Goal: Information Seeking & Learning: Find specific fact

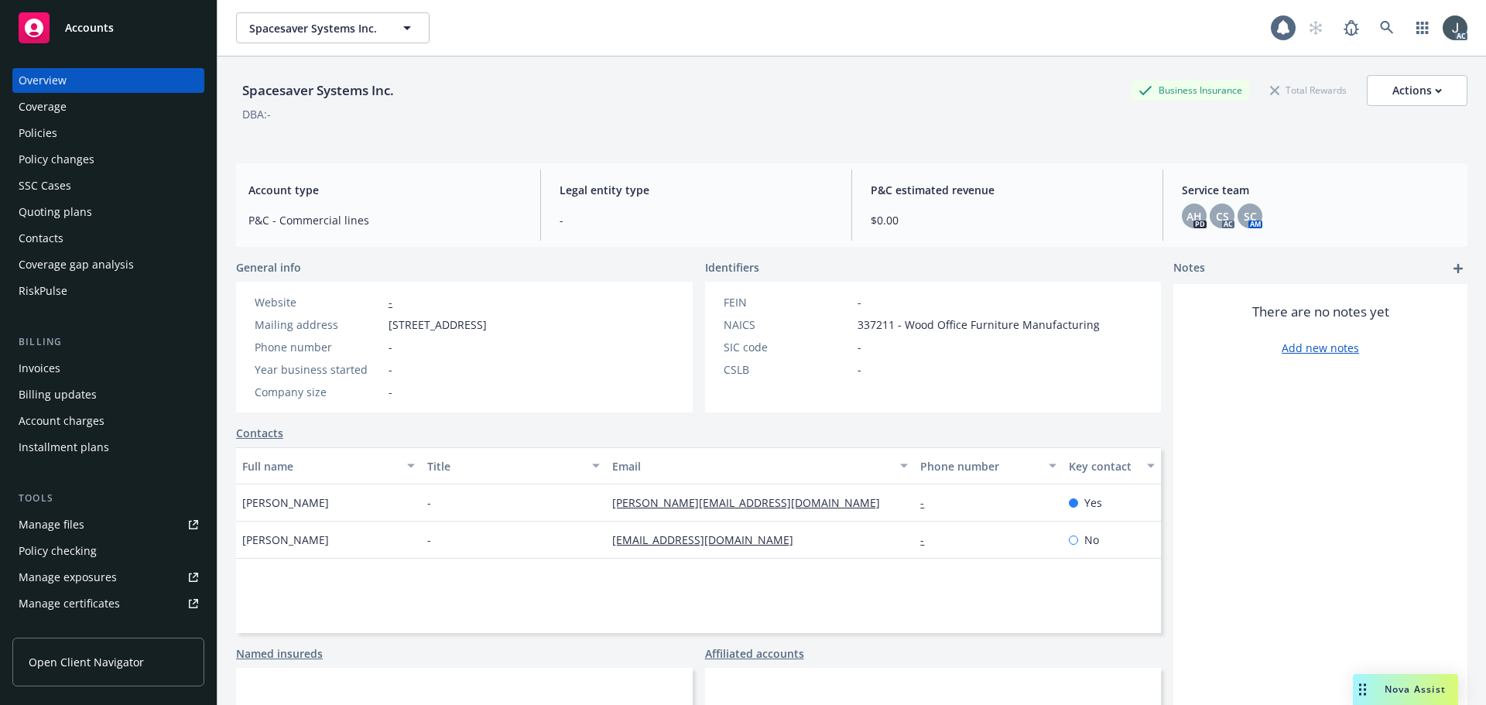
click at [73, 577] on div "Manage exposures" at bounding box center [68, 577] width 98 height 25
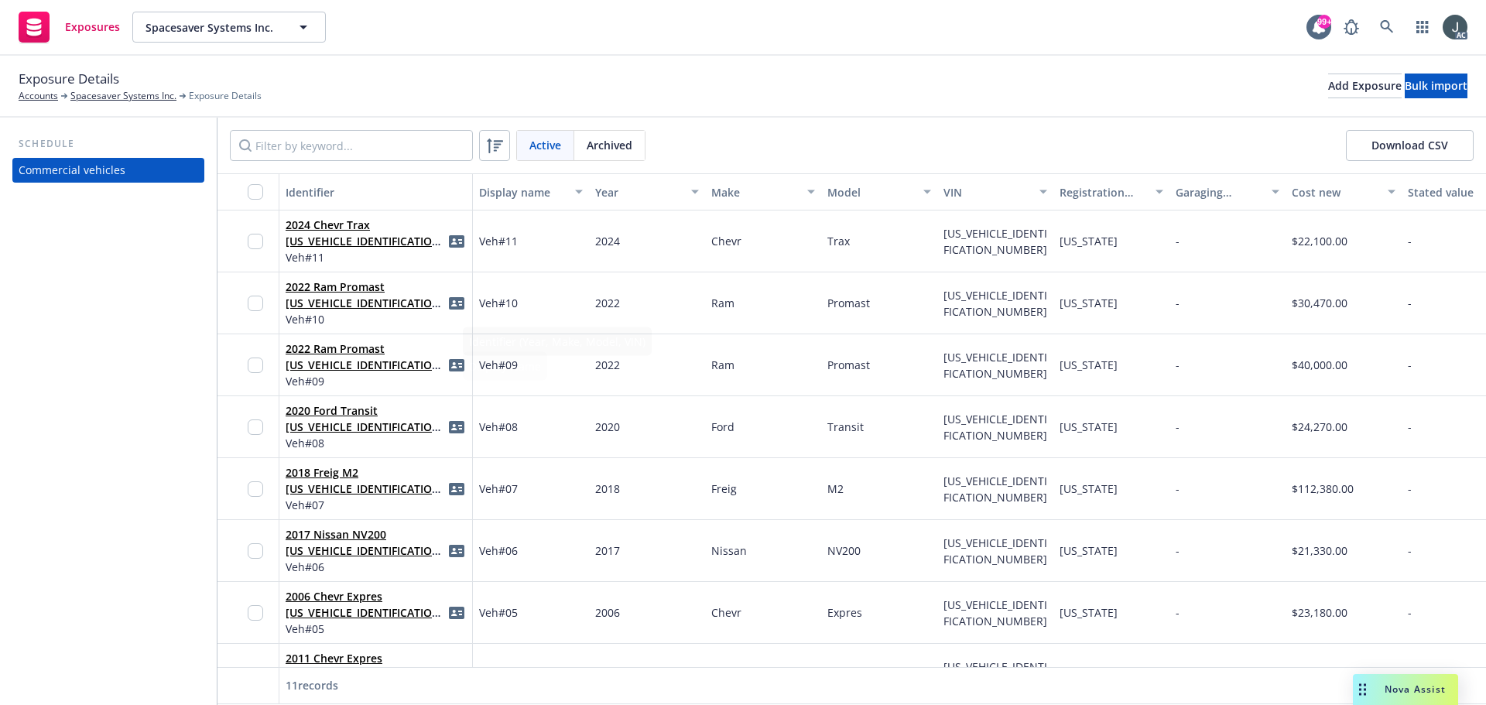
scroll to position [236, 0]
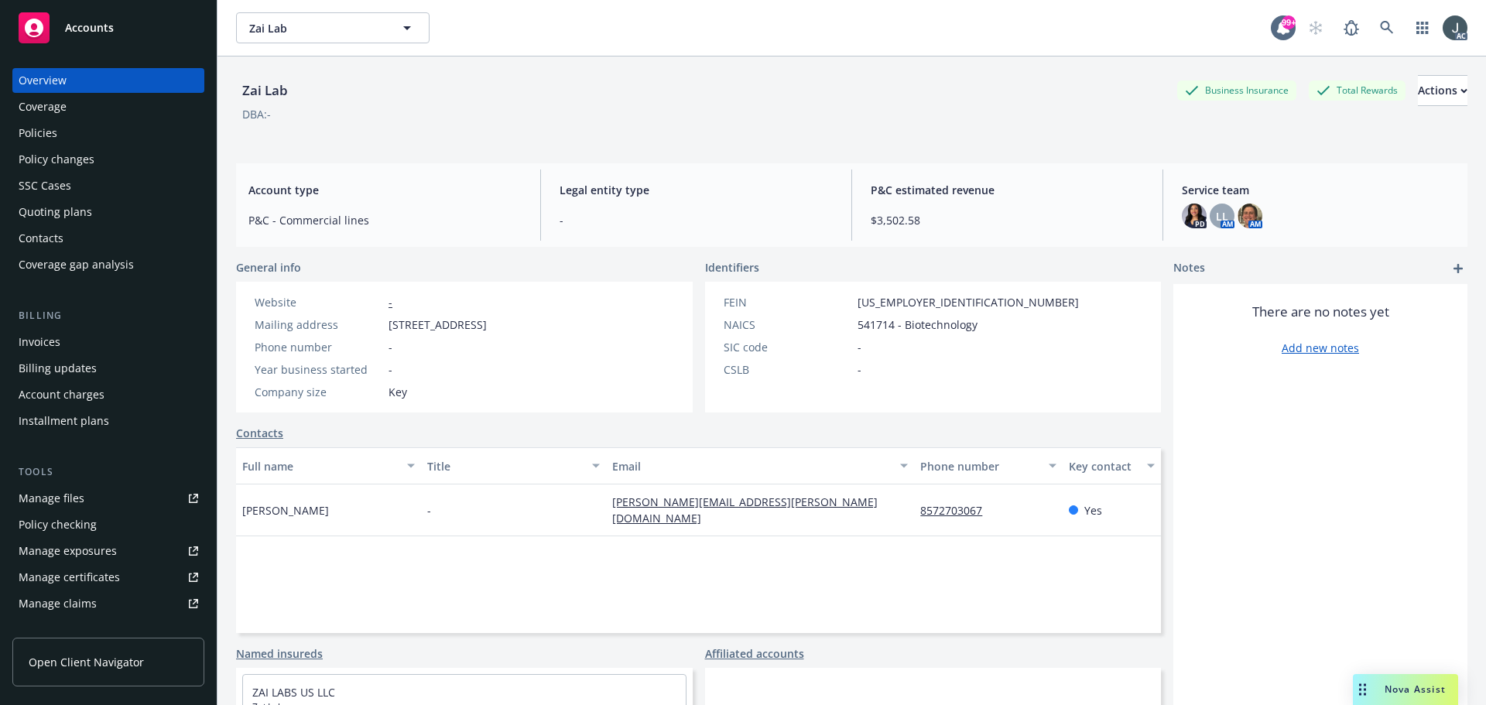
click at [114, 125] on div "Policies" at bounding box center [109, 133] width 180 height 25
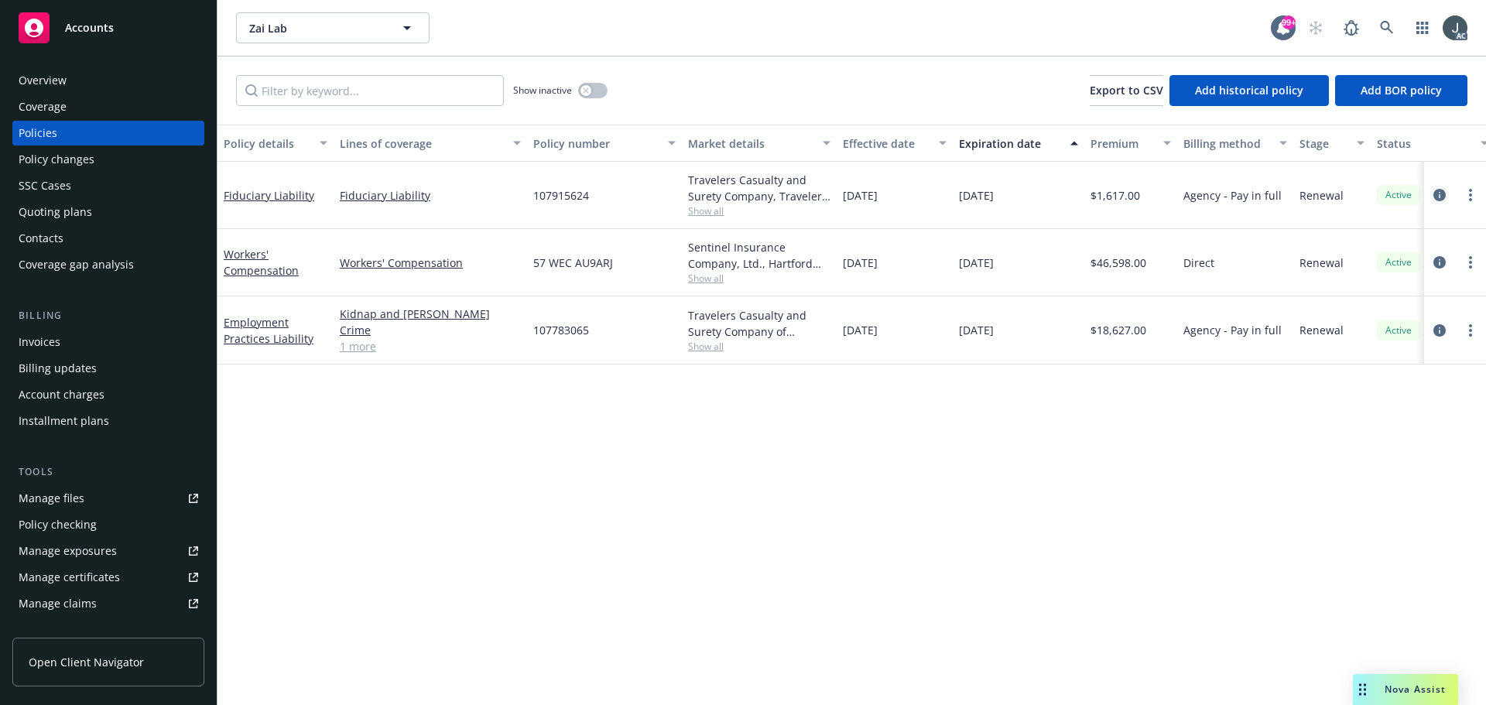
click at [1440, 195] on icon "circleInformation" at bounding box center [1440, 195] width 12 height 12
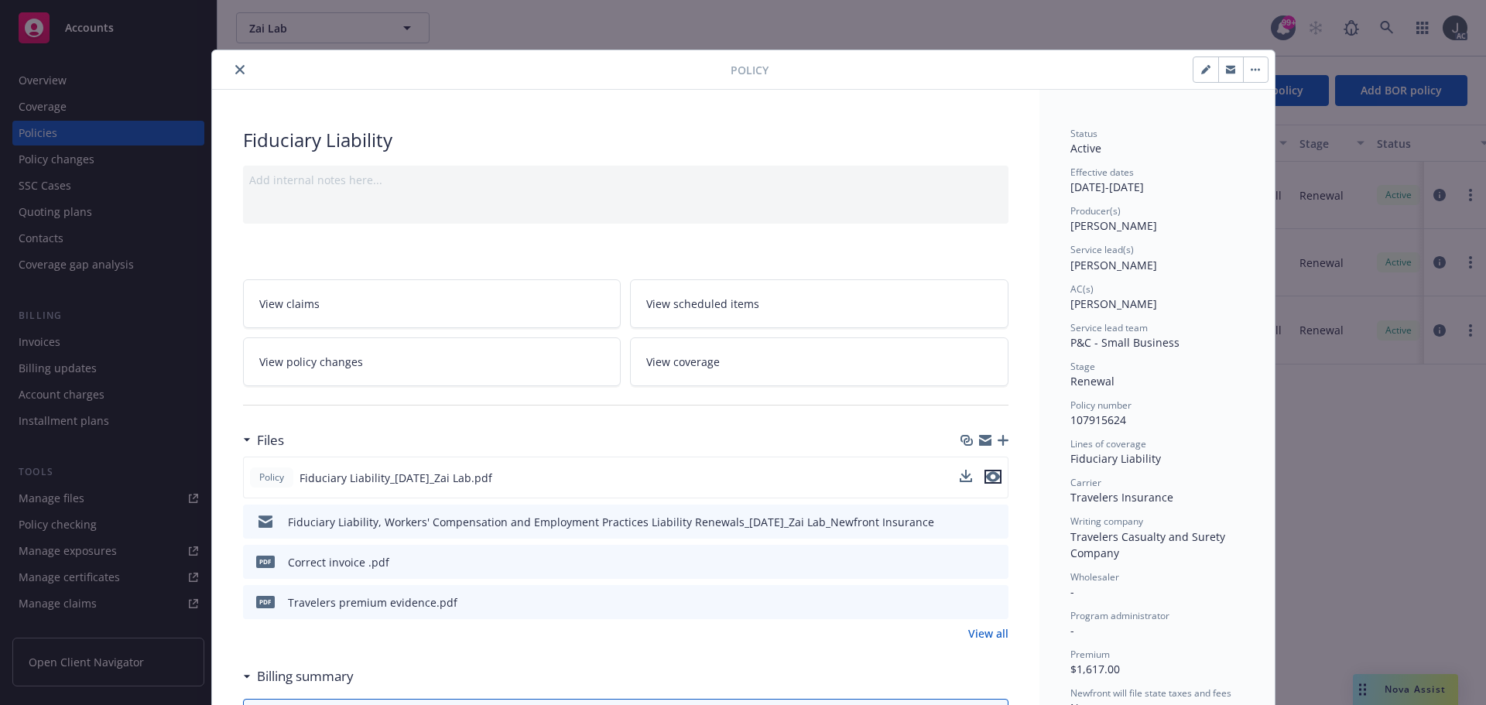
click at [988, 480] on icon "preview file" at bounding box center [993, 476] width 14 height 11
click at [235, 70] on icon "close" at bounding box center [239, 69] width 9 height 9
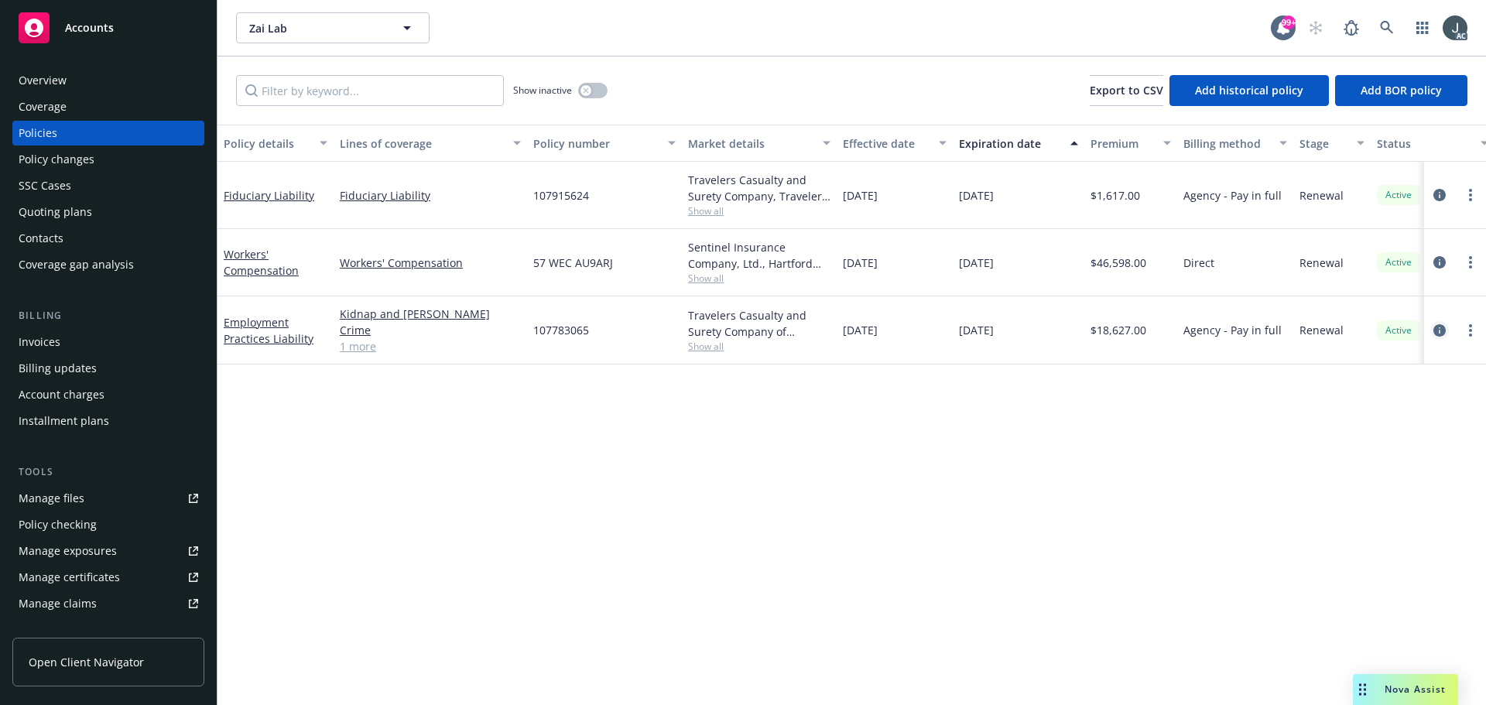
click at [1437, 328] on icon "circleInformation" at bounding box center [1440, 330] width 12 height 12
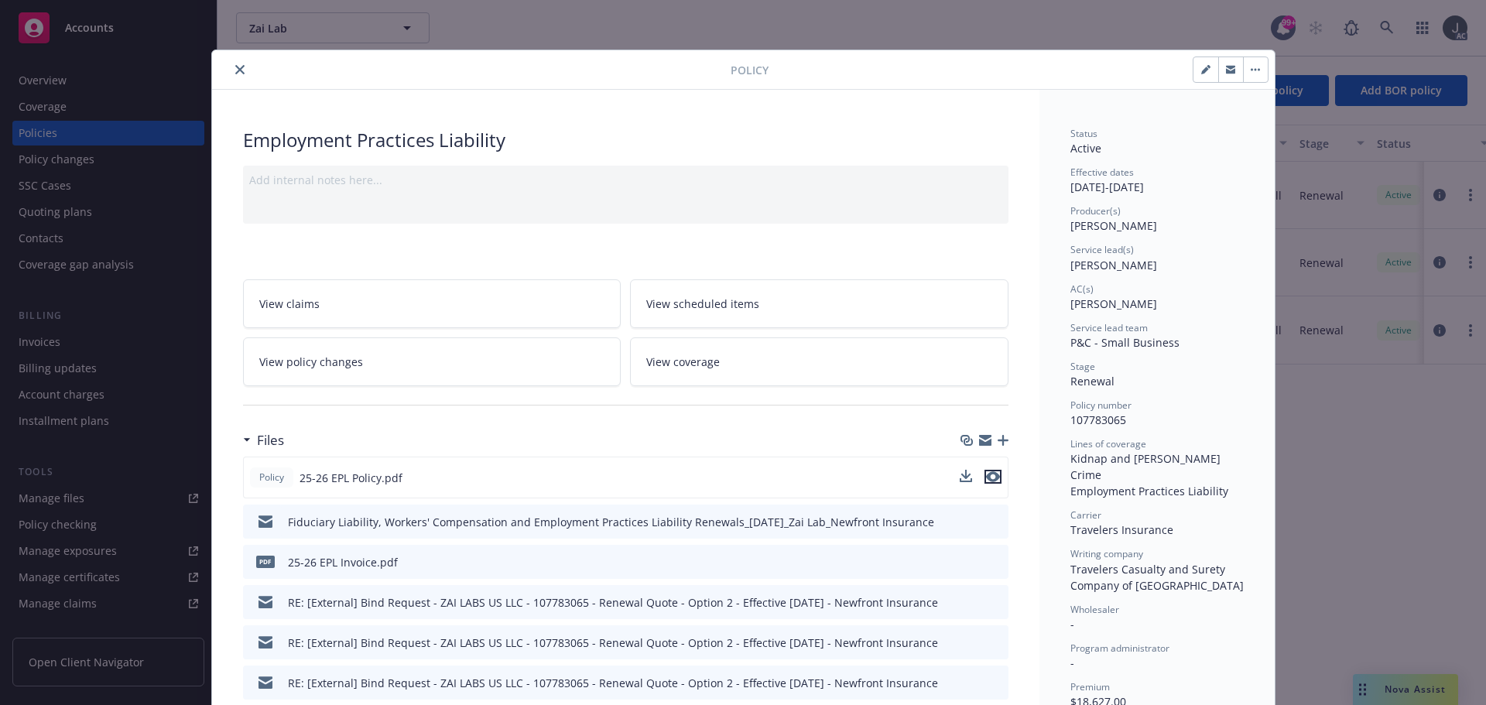
click at [987, 480] on icon "preview file" at bounding box center [993, 476] width 14 height 11
click at [235, 71] on icon "close" at bounding box center [239, 69] width 9 height 9
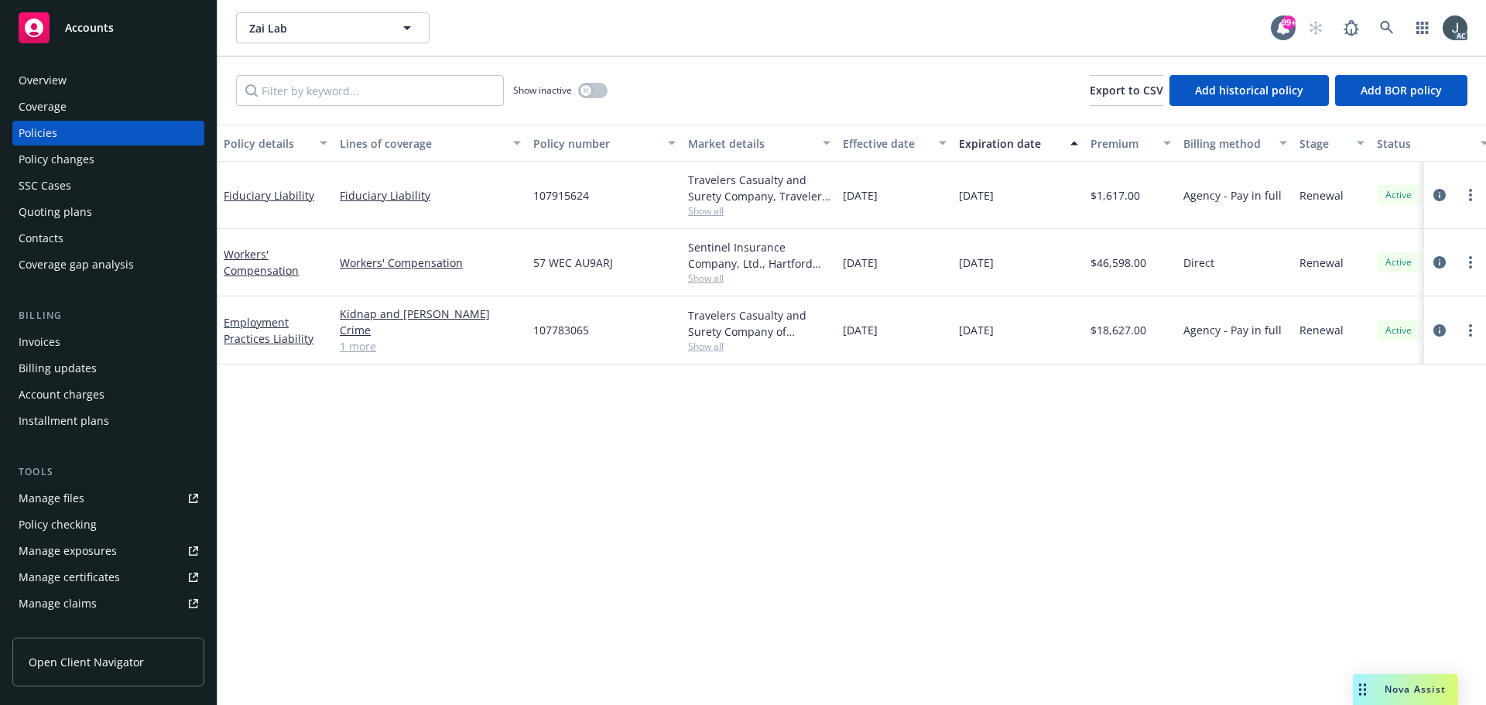
click at [67, 88] on div "Overview" at bounding box center [109, 80] width 180 height 25
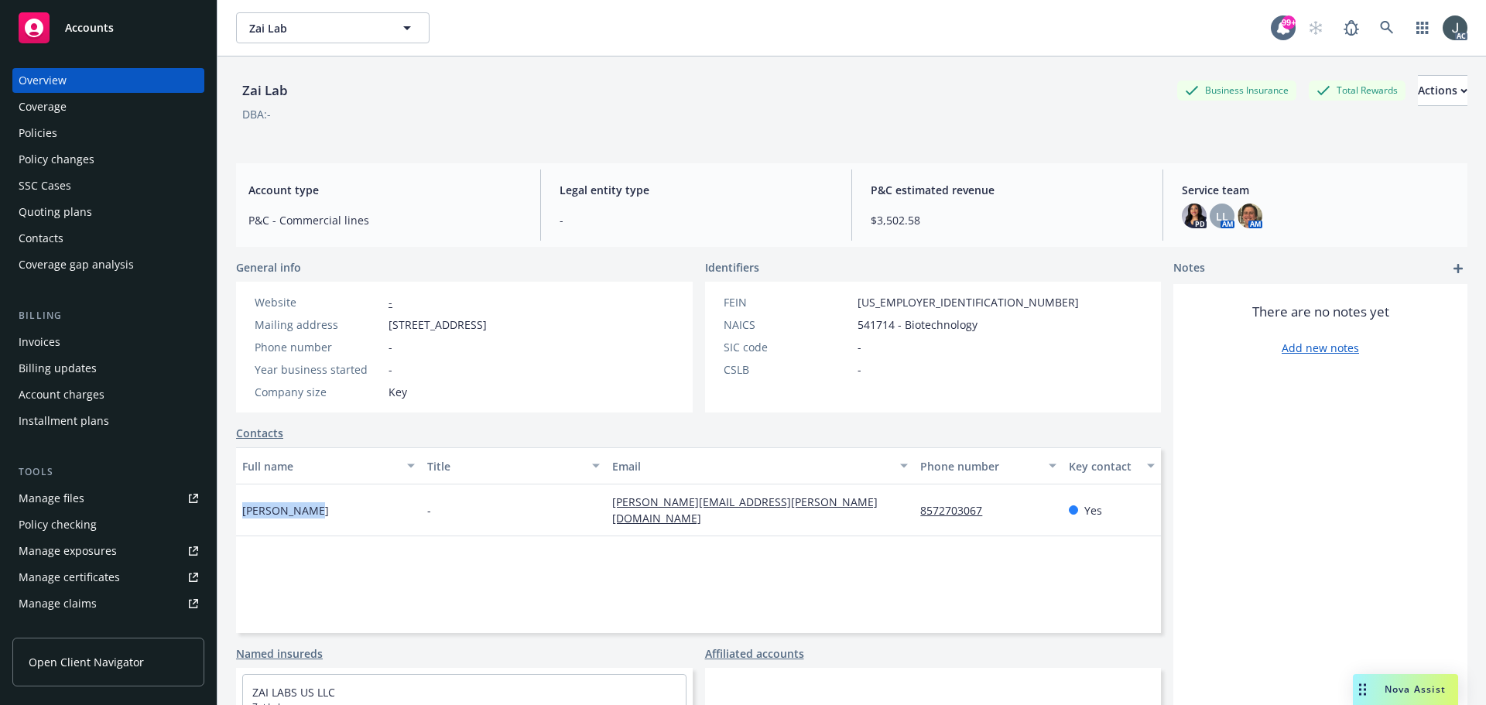
drag, startPoint x: 320, startPoint y: 516, endPoint x: 241, endPoint y: 522, distance: 79.2
click at [241, 522] on div "Aileen Dayao" at bounding box center [328, 511] width 185 height 52
copy span "Aileen Dayao"
click at [563, 602] on div "Full name Title Email Phone number Key contact Aileen Dayao - aileen.dayao@zail…" at bounding box center [698, 540] width 925 height 186
drag, startPoint x: 389, startPoint y: 322, endPoint x: 546, endPoint y: 322, distance: 157.1
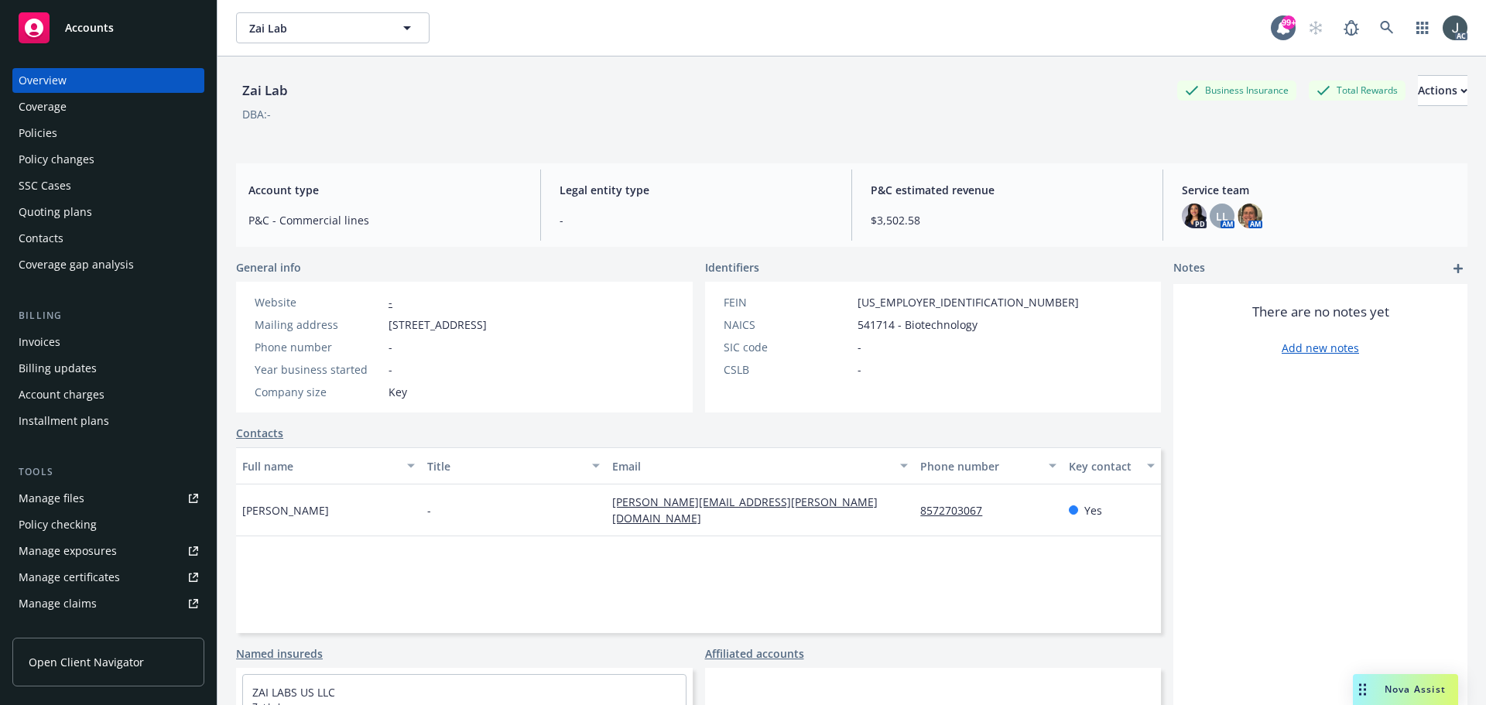
click at [487, 322] on span "4560 Jinke Road, Building 1, 4/F, Jinchuang Plaza, Shanghai, CA, 94533" at bounding box center [438, 325] width 98 height 16
copy span "4560 Jinke Road, Building 1, 4/F"
click at [493, 378] on div "Year business started -" at bounding box center [370, 369] width 245 height 16
drag, startPoint x: 552, startPoint y: 324, endPoint x: 628, endPoint y: 324, distance: 75.9
click at [487, 324] on span "4560 Jinke Road, Building 1, 4/F, Jinchuang Plaza, Shanghai, CA, 94533" at bounding box center [438, 325] width 98 height 16
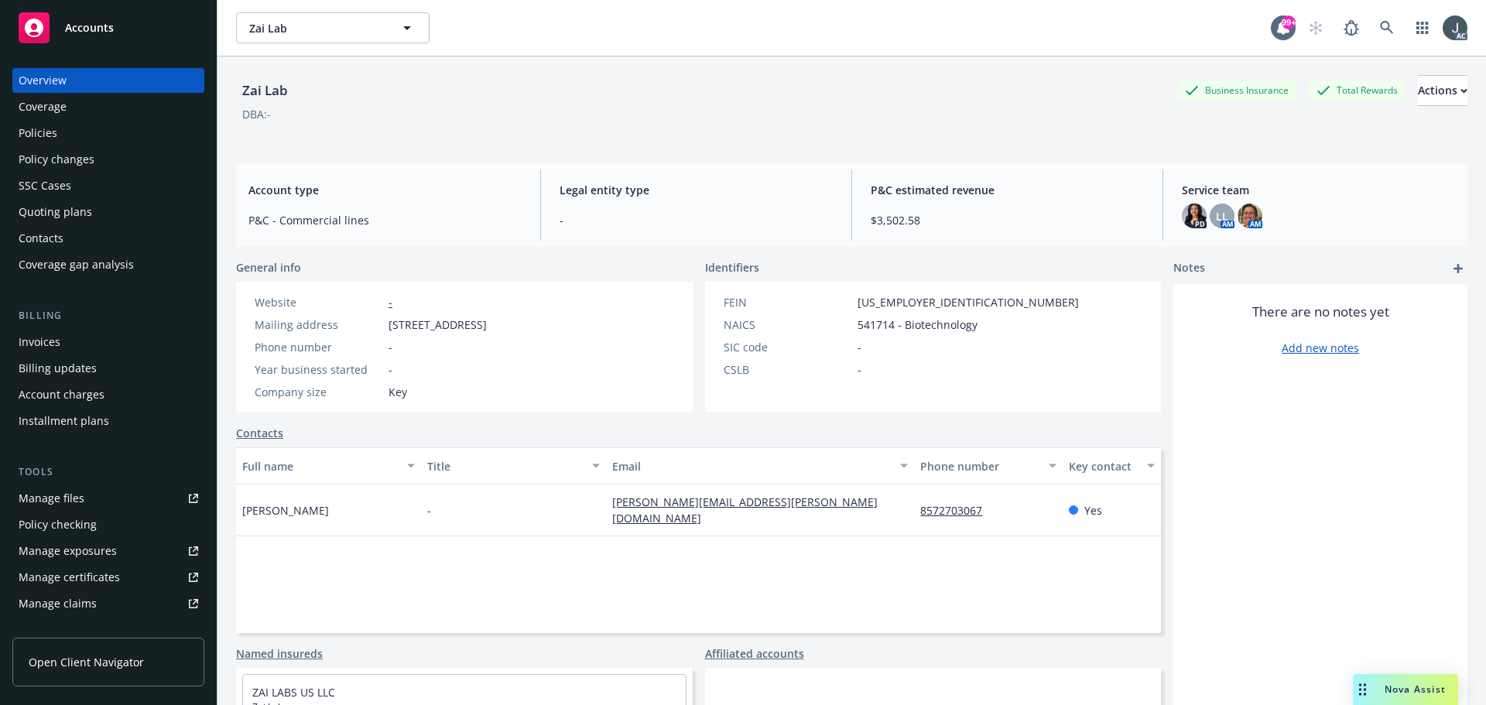
copy span "Jinchuang Plaza"
click at [469, 333] on span "4560 Jinke Road, Building 1, 4/F, Jinchuang Plaza, Shanghai, CA, 94533" at bounding box center [438, 325] width 98 height 16
copy span "94533"
drag, startPoint x: 317, startPoint y: 518, endPoint x: 243, endPoint y: 520, distance: 74.3
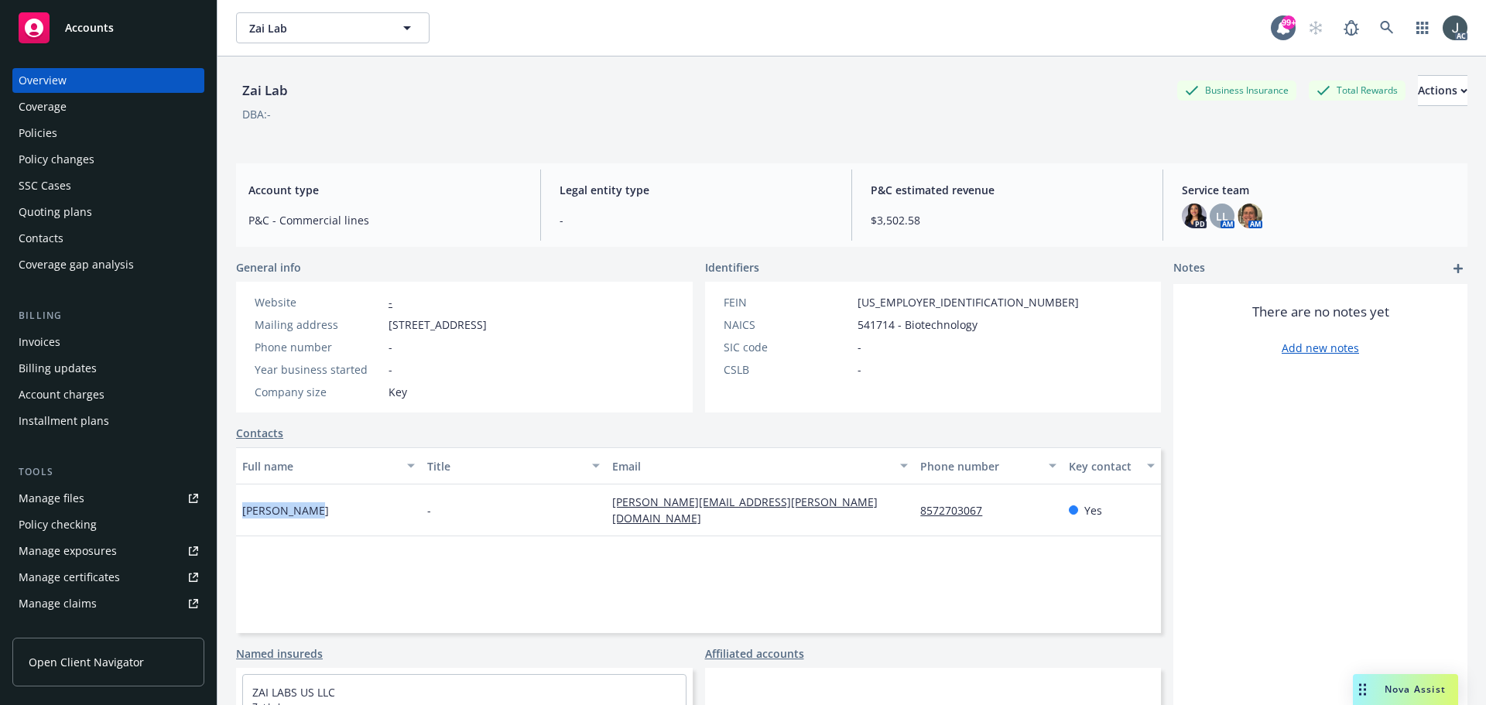
click at [243, 520] on div "Aileen Dayao" at bounding box center [328, 511] width 185 height 52
copy span "Aileen Dayao"
drag, startPoint x: 893, startPoint y: 536, endPoint x: 1020, endPoint y: 533, distance: 127.0
click at [1020, 533] on div "Aileen Dayao - aileen.dayao@zailaboratory.com 8572703067 Yes" at bounding box center [698, 511] width 925 height 52
copy div "8572703067"
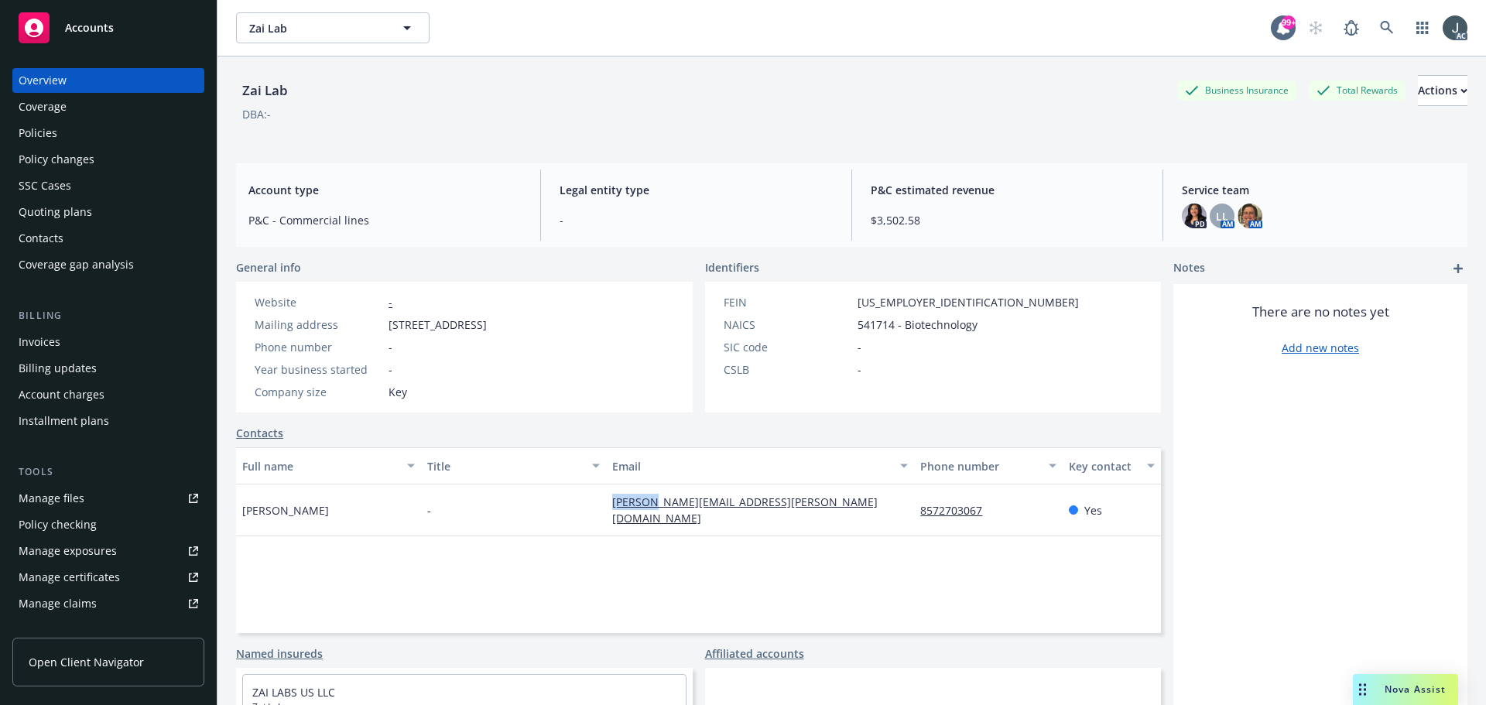
drag, startPoint x: 603, startPoint y: 537, endPoint x: 652, endPoint y: 539, distance: 48.8
click at [652, 539] on div "Full name Title Email Phone number Key contact Aileen Dayao - aileen.dayao@zail…" at bounding box center [698, 540] width 925 height 186
click at [601, 539] on div "Full name Title Email Phone number Key contact Aileen Dayao - aileen.dayao@zail…" at bounding box center [698, 540] width 925 height 186
drag, startPoint x: 605, startPoint y: 533, endPoint x: 779, endPoint y: 540, distance: 173.5
click at [779, 540] on div "Full name Title Email Phone number Key contact Aileen Dayao - aileen.dayao@zail…" at bounding box center [698, 540] width 925 height 186
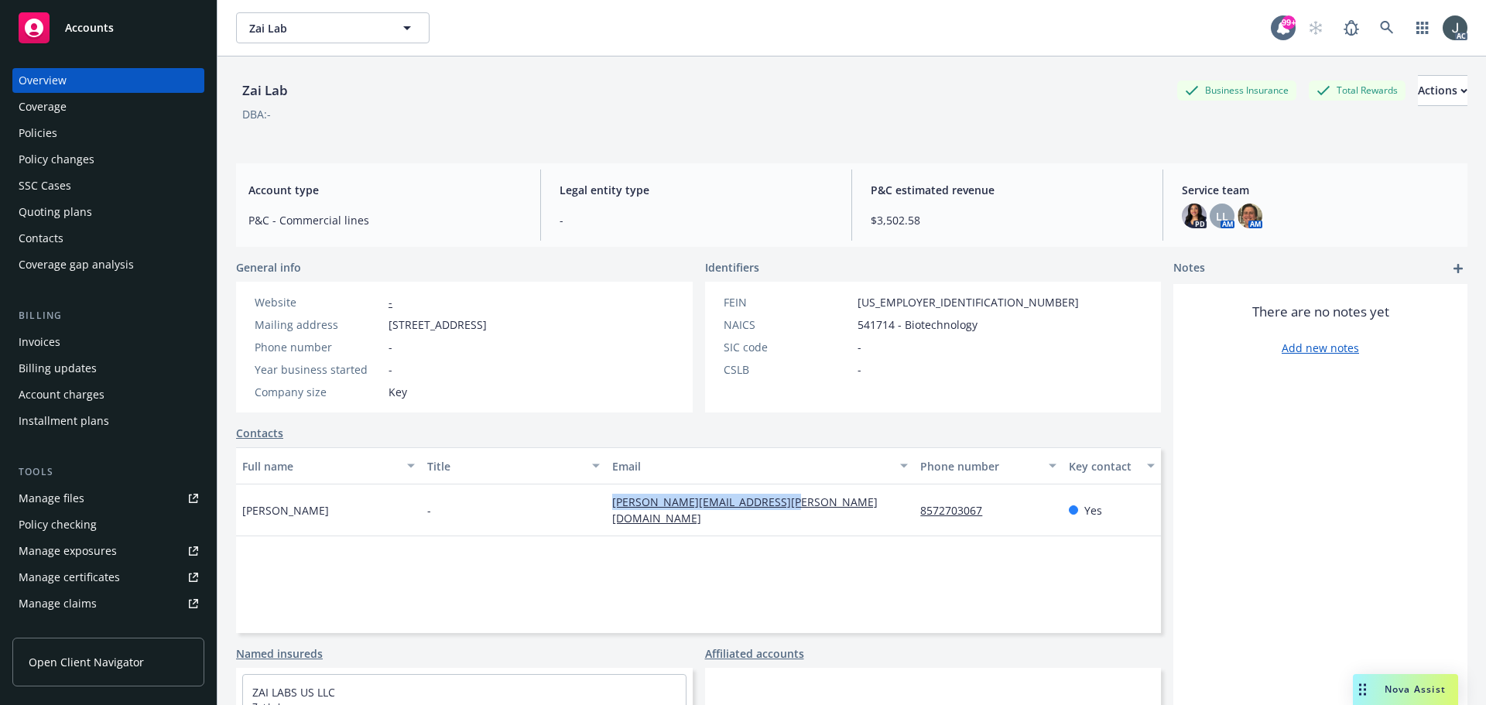
copy link "aileen.dayao@zailaboratory.com"
drag, startPoint x: 67, startPoint y: 128, endPoint x: 128, endPoint y: 146, distance: 63.9
click at [67, 128] on div "Policies" at bounding box center [109, 133] width 180 height 25
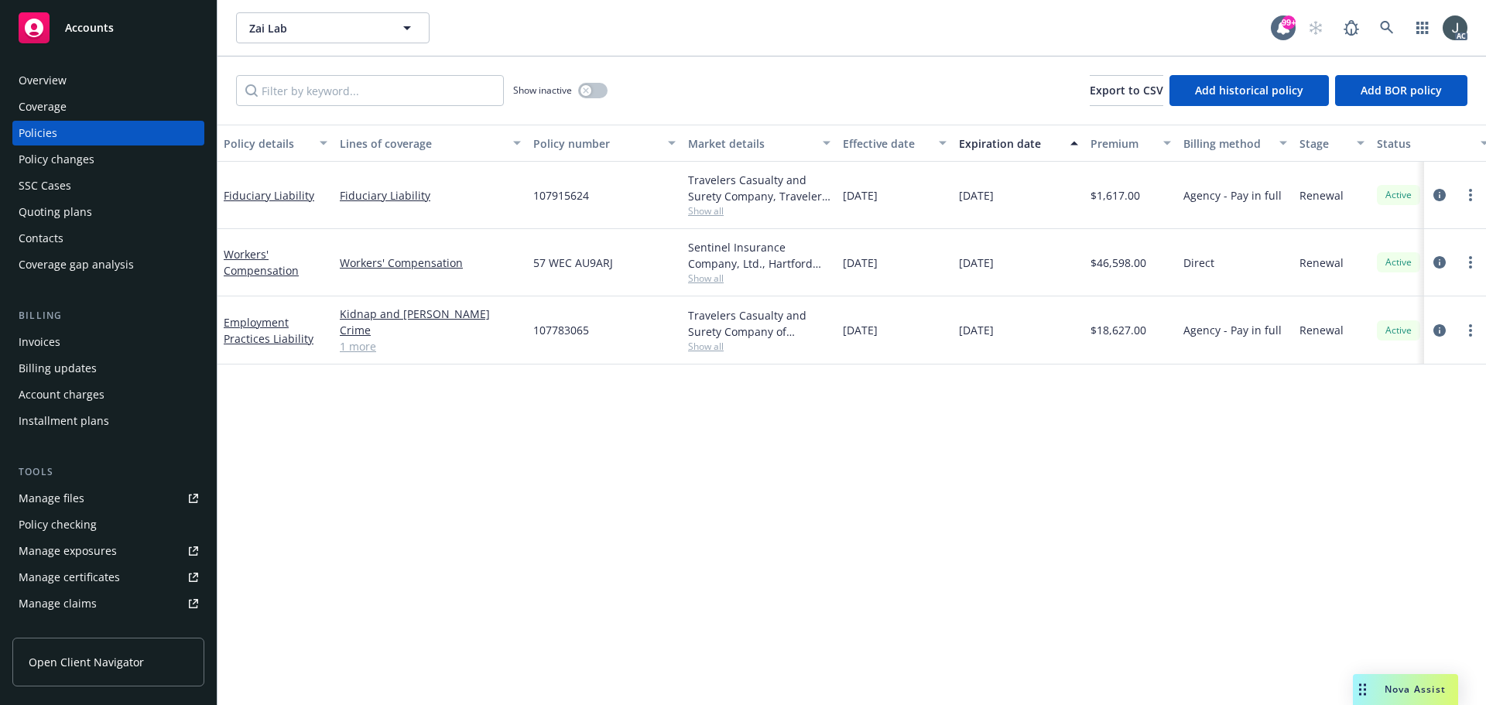
click at [558, 196] on span "107915624" at bounding box center [561, 195] width 56 height 16
copy span "107915624"
click at [54, 83] on div "Overview" at bounding box center [43, 80] width 48 height 25
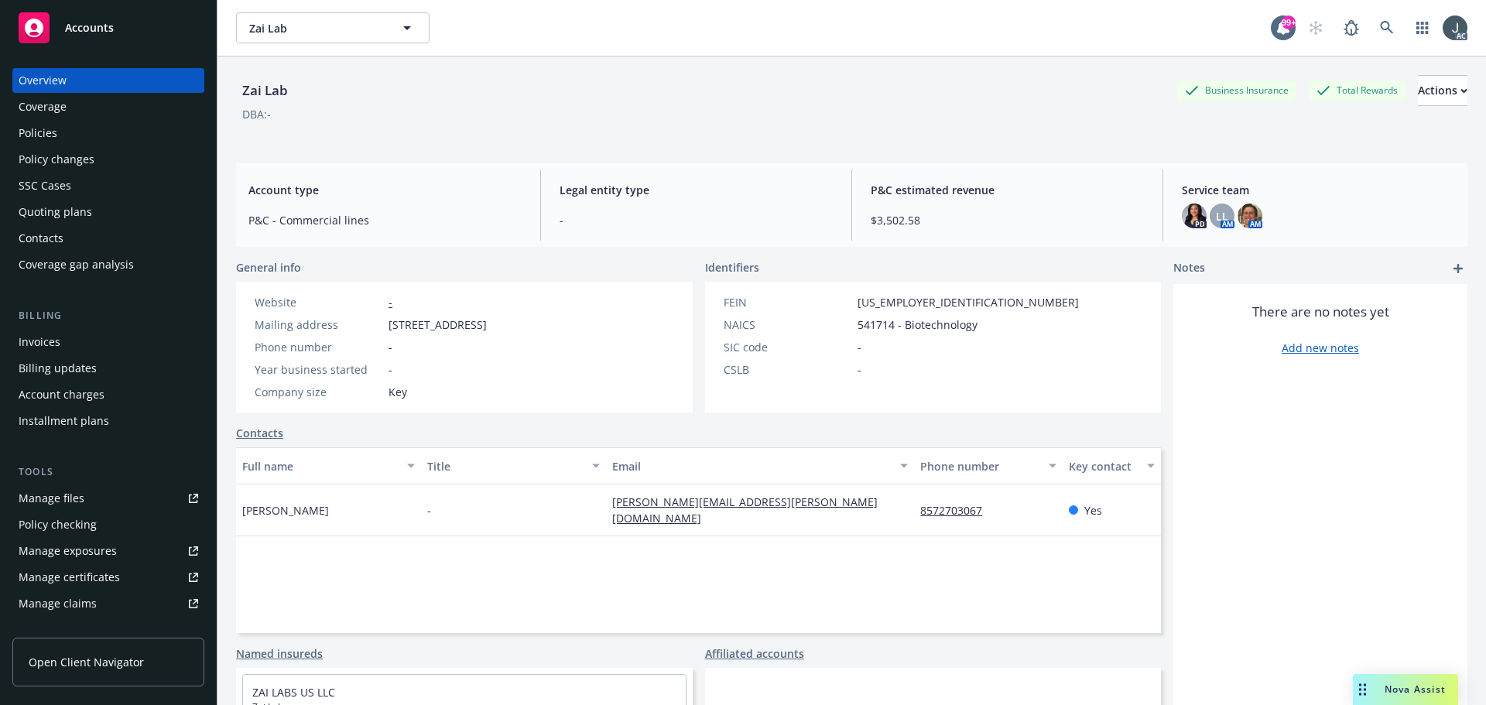
click at [865, 324] on span "541714 - Biotechnology" at bounding box center [918, 325] width 120 height 16
copy span "541714"
drag, startPoint x: 851, startPoint y: 300, endPoint x: 944, endPoint y: 304, distance: 92.2
click at [944, 304] on div "FEIN 38-4037924" at bounding box center [902, 302] width 368 height 16
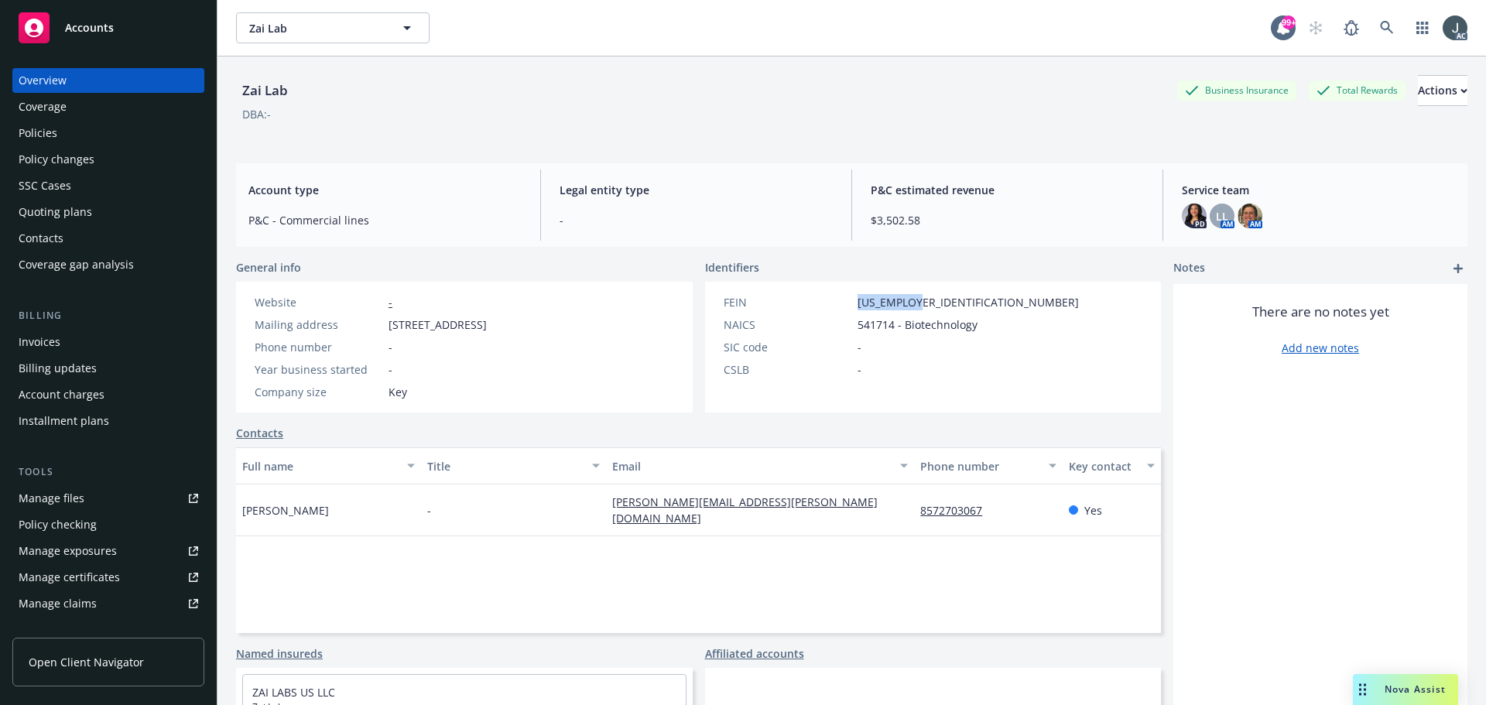
copy span "38-4037924"
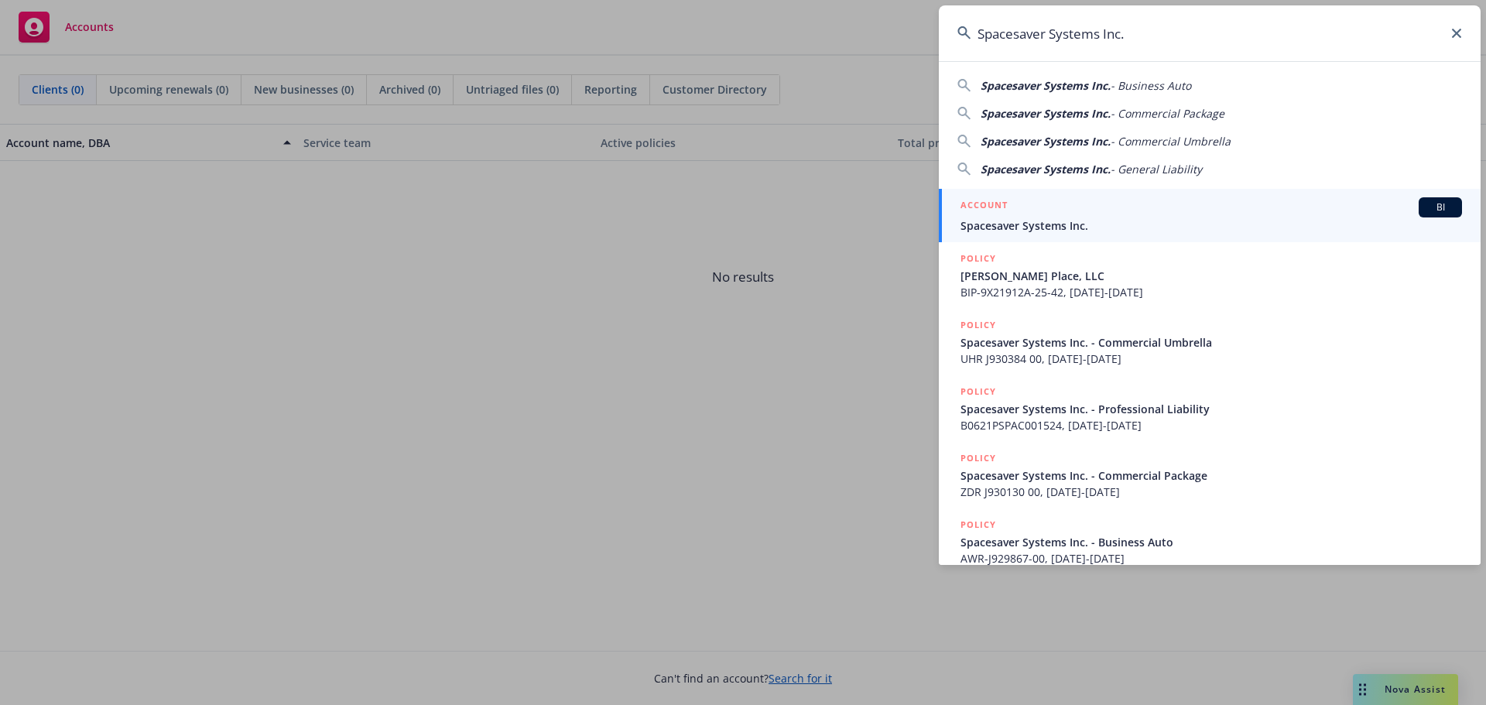
type input "Spacesaver Systems Inc."
click at [1046, 227] on span "Spacesaver Systems Inc." at bounding box center [1212, 226] width 502 height 16
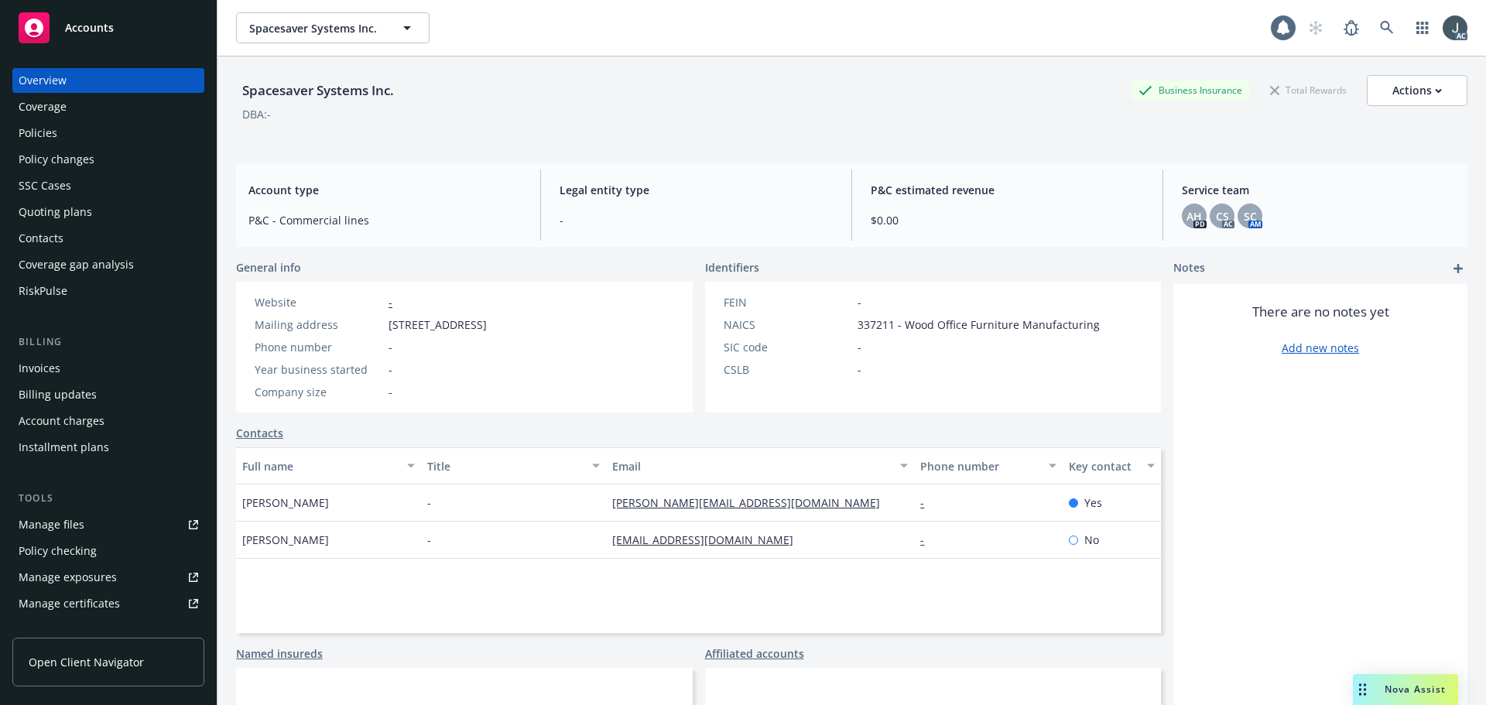
click at [66, 137] on div "Policies" at bounding box center [109, 133] width 180 height 25
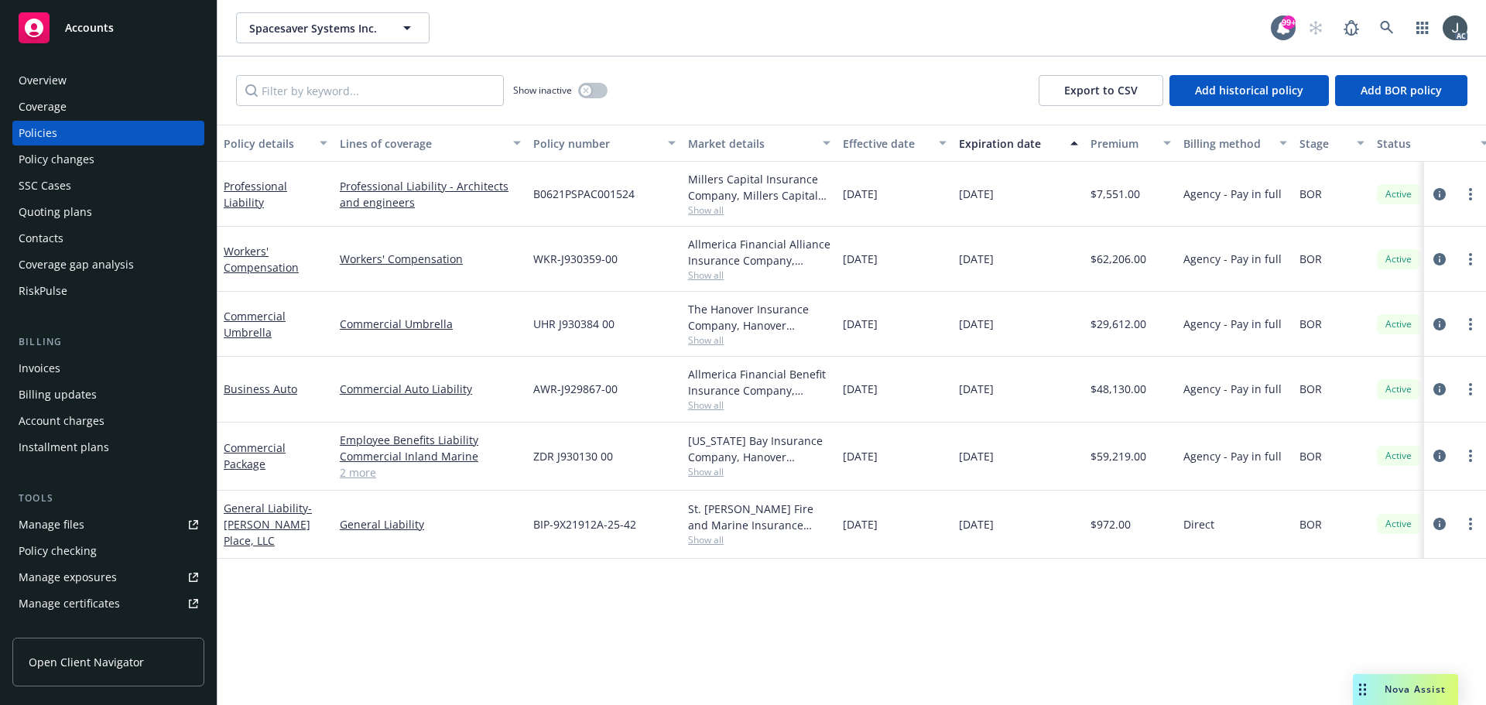
drag, startPoint x: 965, startPoint y: 262, endPoint x: 1022, endPoint y: 262, distance: 56.5
click at [1022, 262] on div "01/01/2026" at bounding box center [1019, 259] width 132 height 65
copy span "01/01/2026"
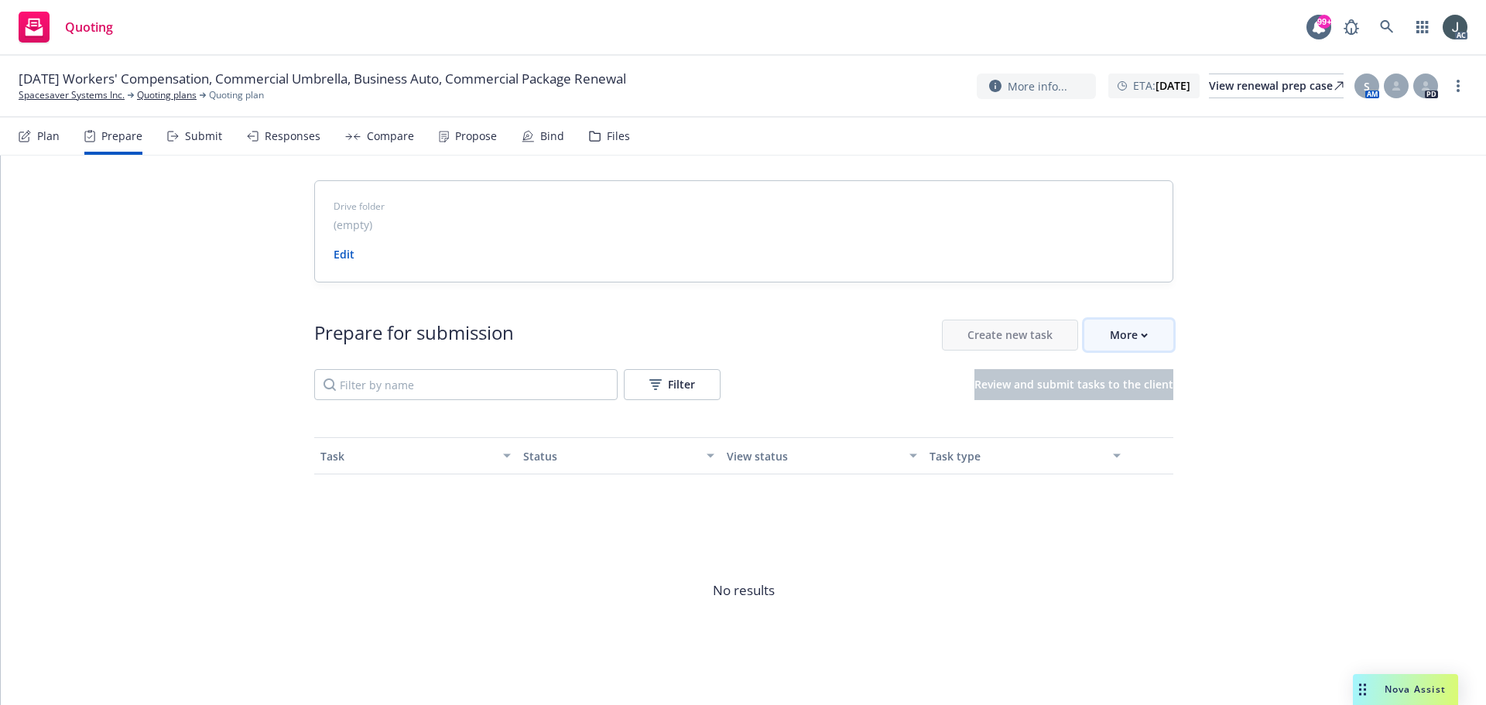
click at [1115, 334] on div "More" at bounding box center [1129, 334] width 38 height 29
drag, startPoint x: 123, startPoint y: 106, endPoint x: 18, endPoint y: 103, distance: 105.3
click at [18, 103] on div "01/01/26 Workers' Compensation, Commercial Umbrella, Business Auto, Commercial …" at bounding box center [743, 87] width 1486 height 62
copy link "Spacesaver Systems Inc."
click at [109, 92] on link "Spacesaver Systems Inc." at bounding box center [72, 95] width 106 height 14
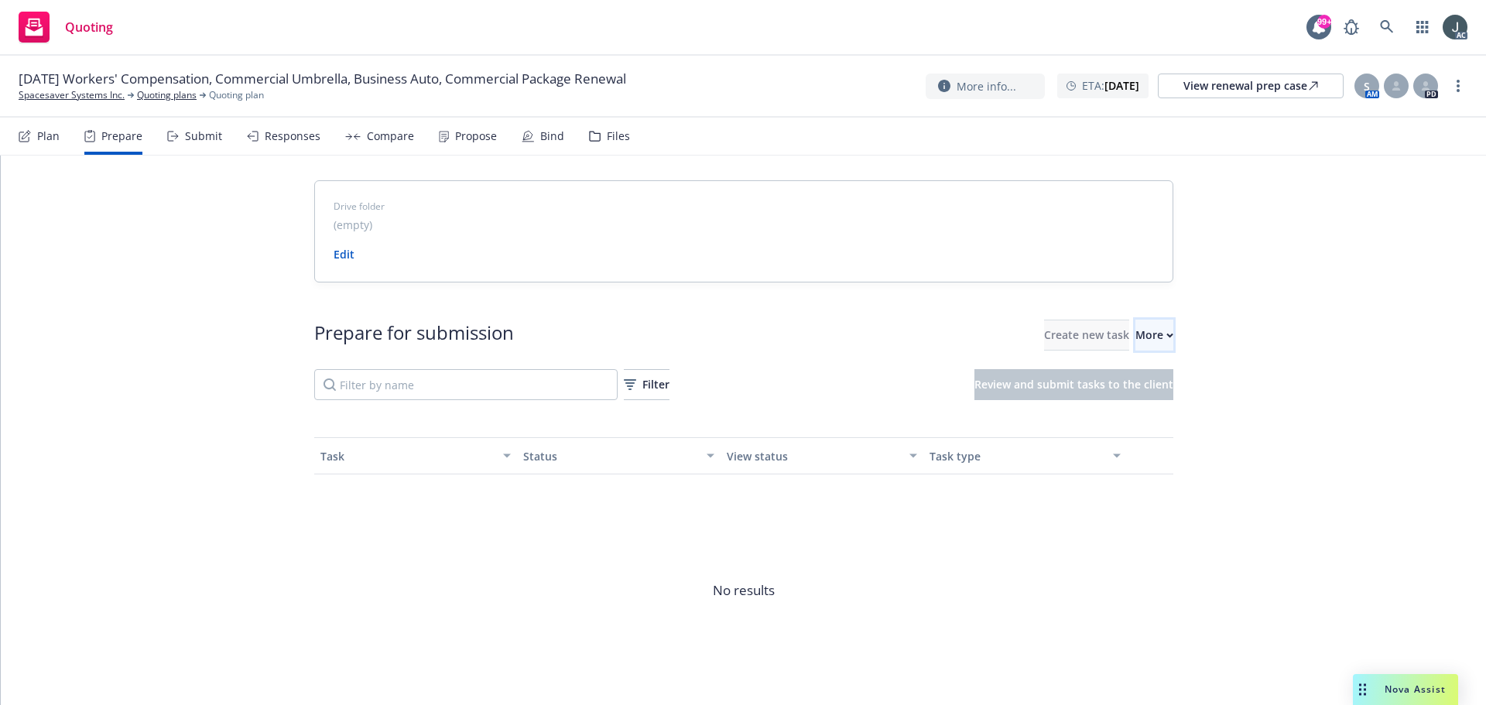
click at [1136, 345] on div "More" at bounding box center [1155, 334] width 38 height 29
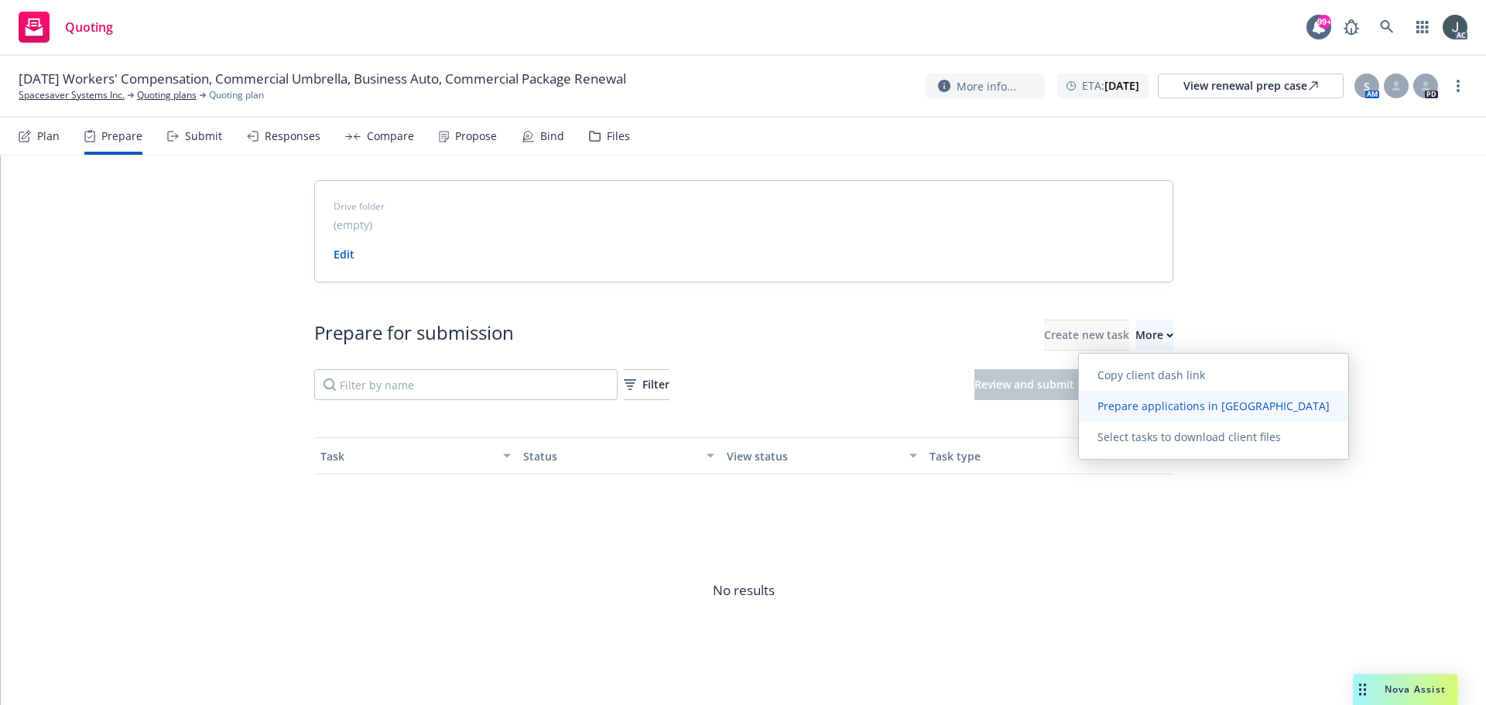
click at [1129, 399] on span "Prepare applications in Indio" at bounding box center [1213, 406] width 269 height 15
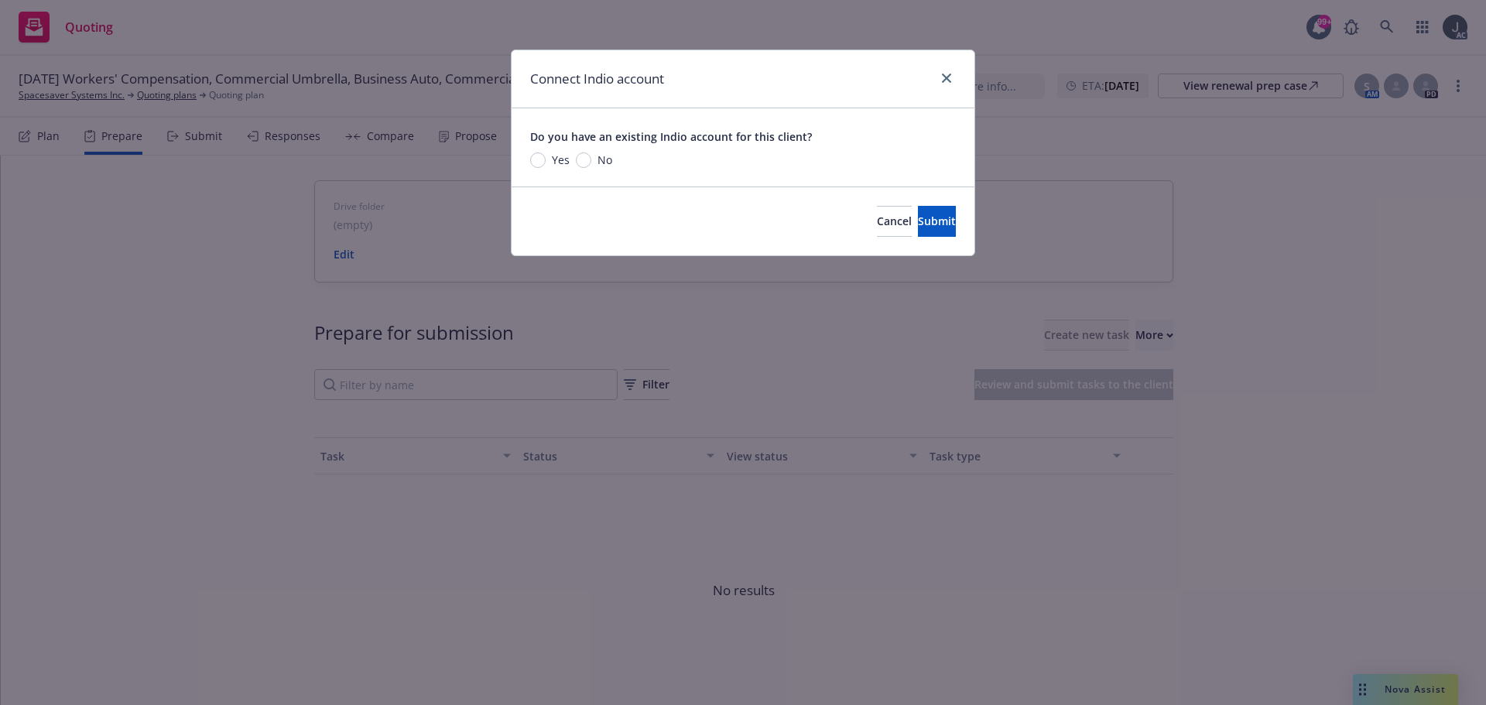
click at [598, 163] on span "No" at bounding box center [605, 160] width 15 height 16
click at [591, 163] on input "No" at bounding box center [583, 159] width 15 height 15
radio input "true"
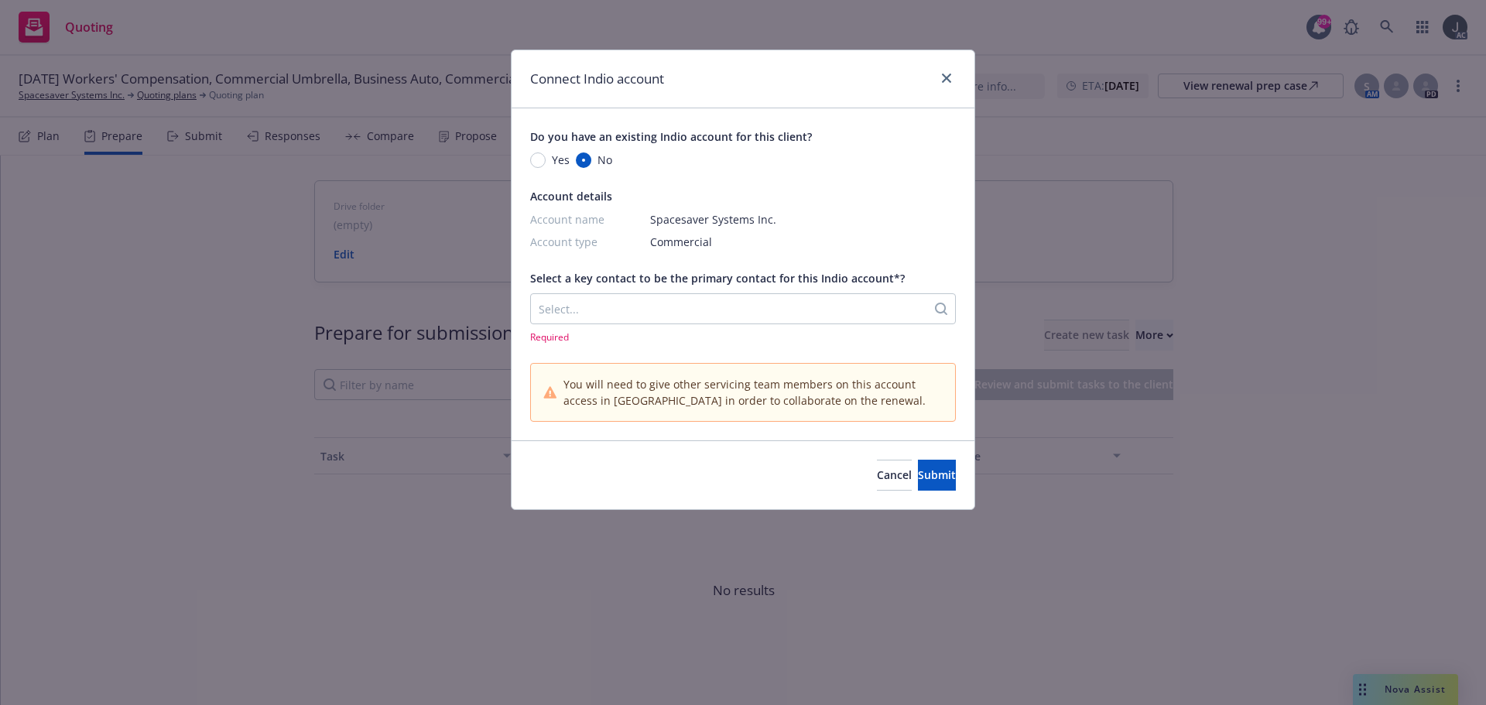
click at [591, 319] on div "Select..." at bounding box center [729, 308] width 396 height 25
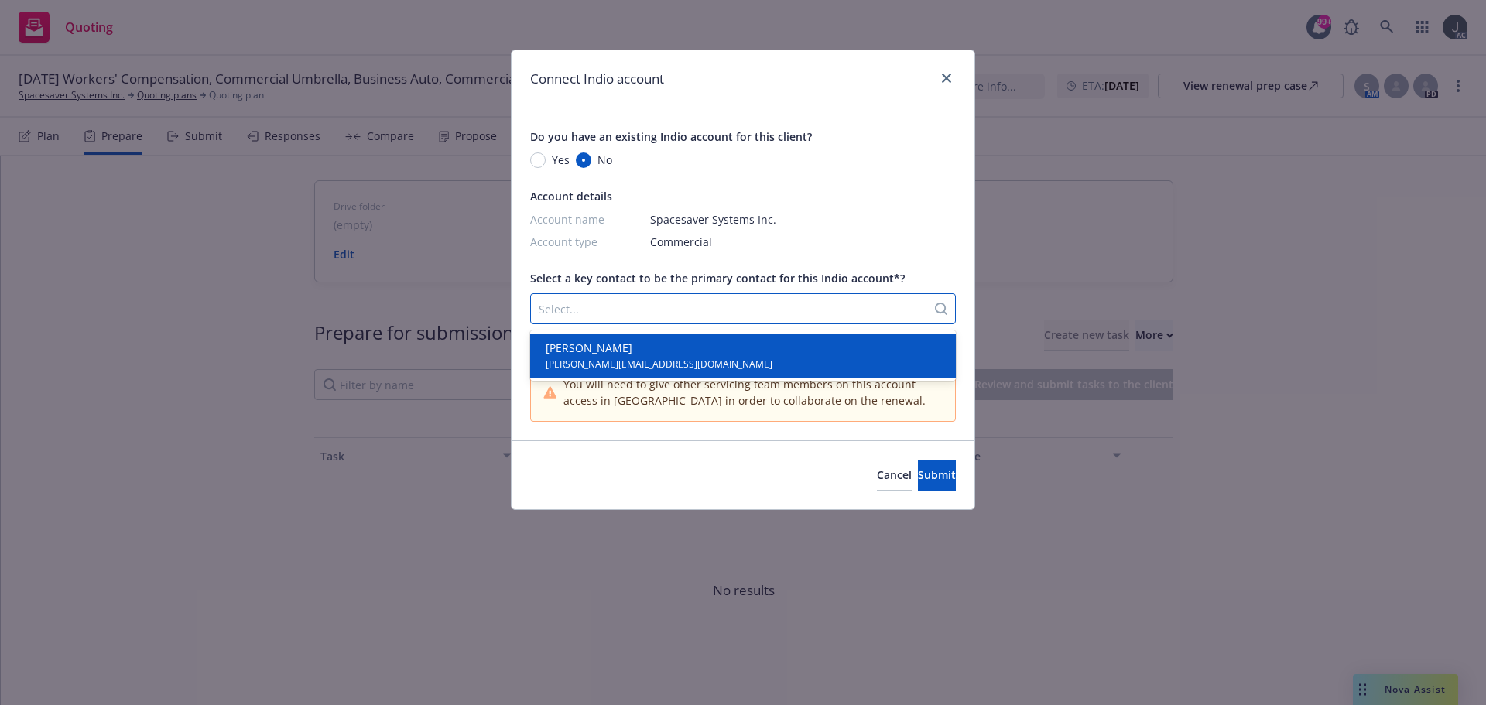
click at [596, 353] on span "Scott Stevens" at bounding box center [659, 348] width 227 height 16
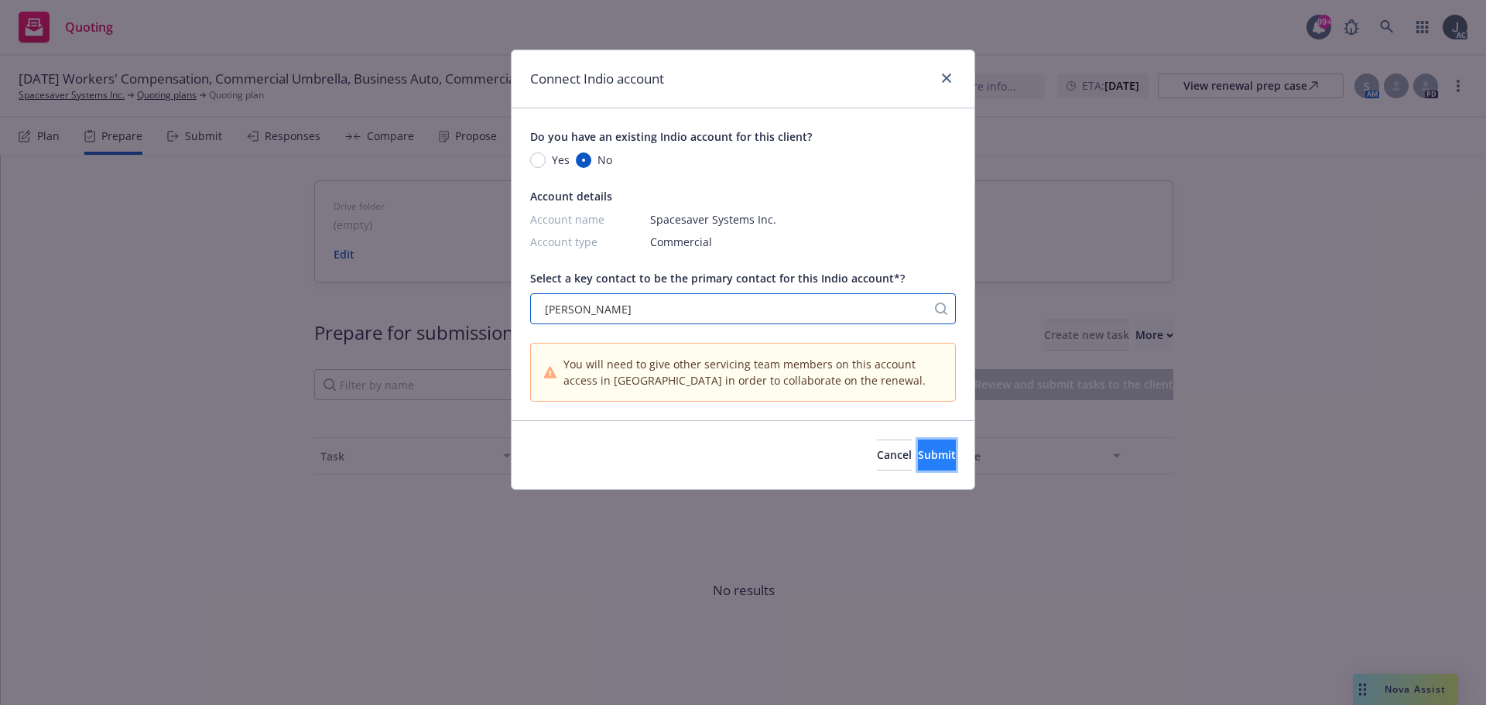
click at [924, 464] on button "Submit" at bounding box center [937, 455] width 38 height 31
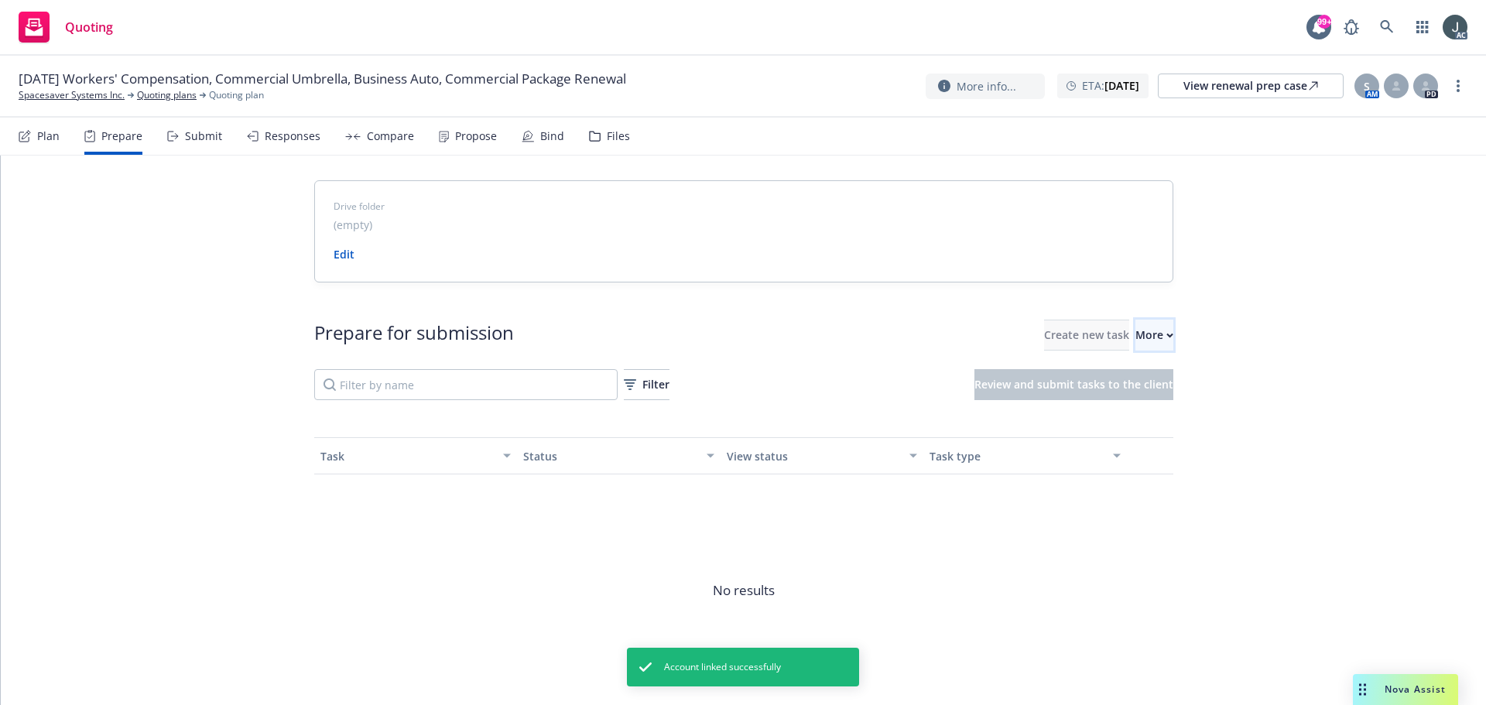
click at [1136, 331] on div "More" at bounding box center [1155, 334] width 38 height 29
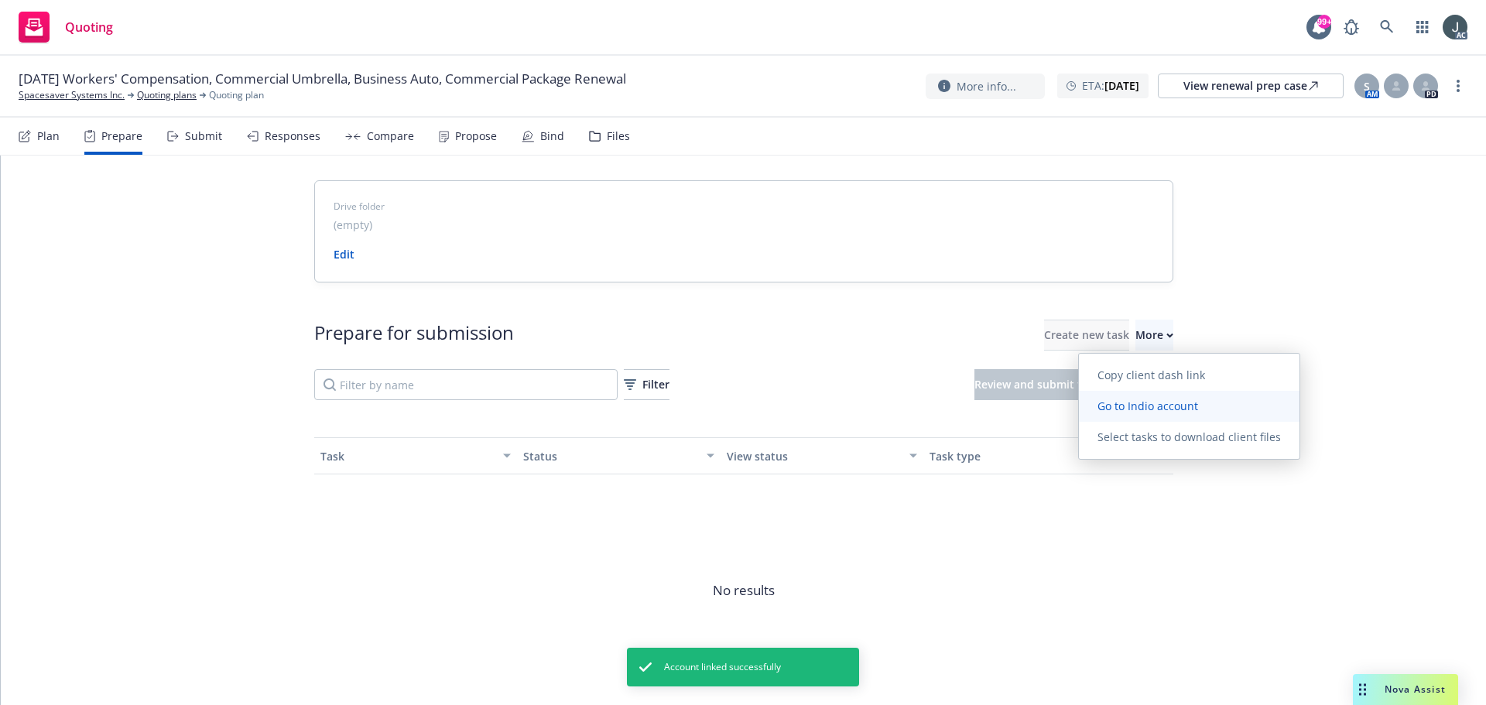
click at [1128, 396] on link "Go to Indio account" at bounding box center [1189, 406] width 221 height 31
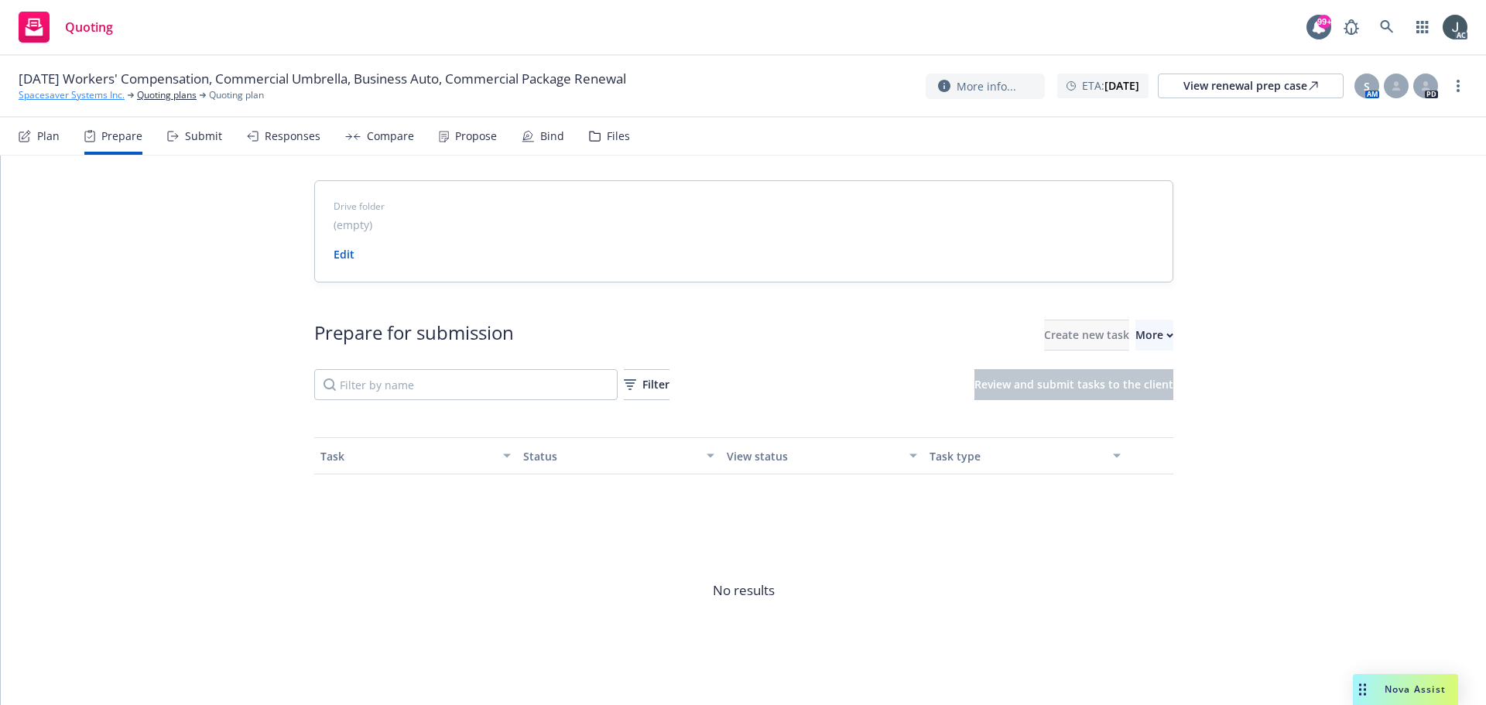
click at [101, 89] on link "Spacesaver Systems Inc." at bounding box center [72, 95] width 106 height 14
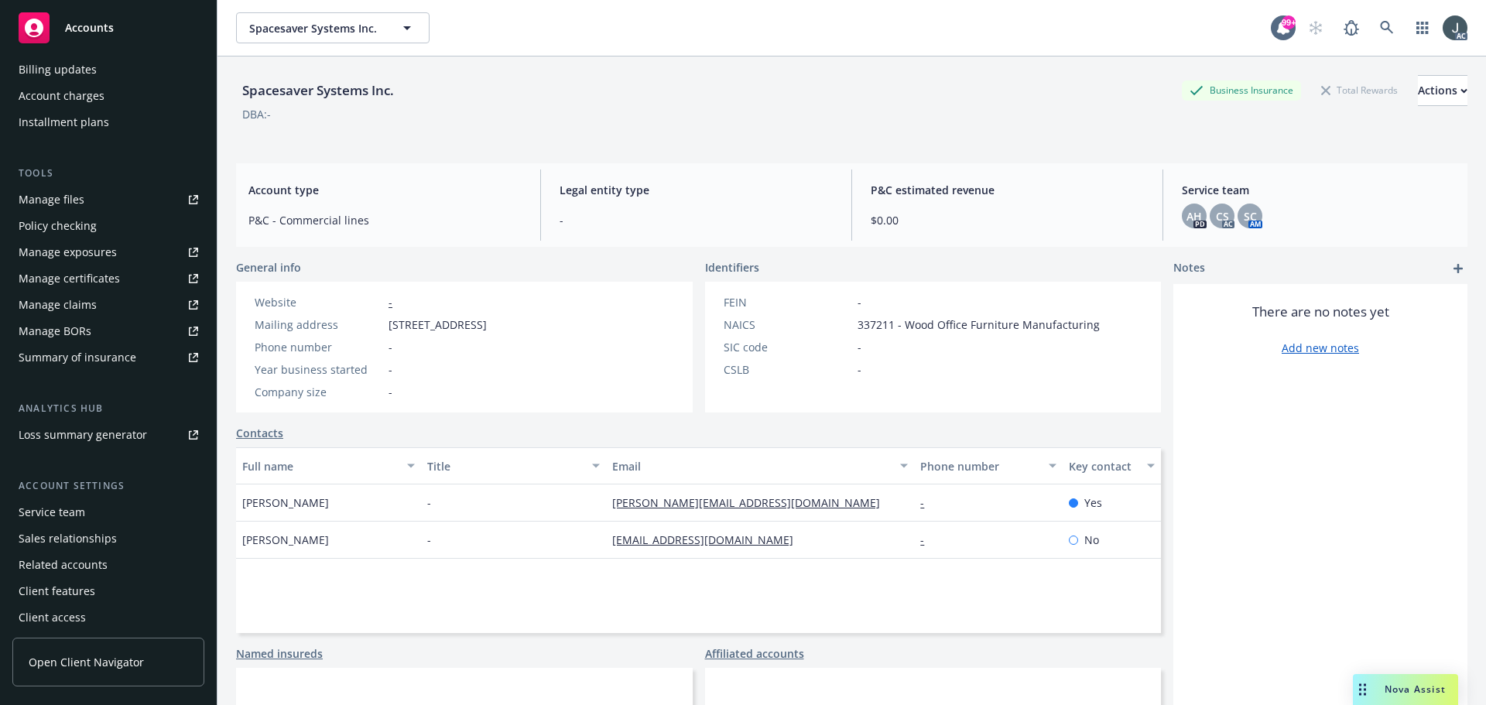
scroll to position [330, 0]
click at [96, 510] on div "Service team" at bounding box center [109, 507] width 180 height 25
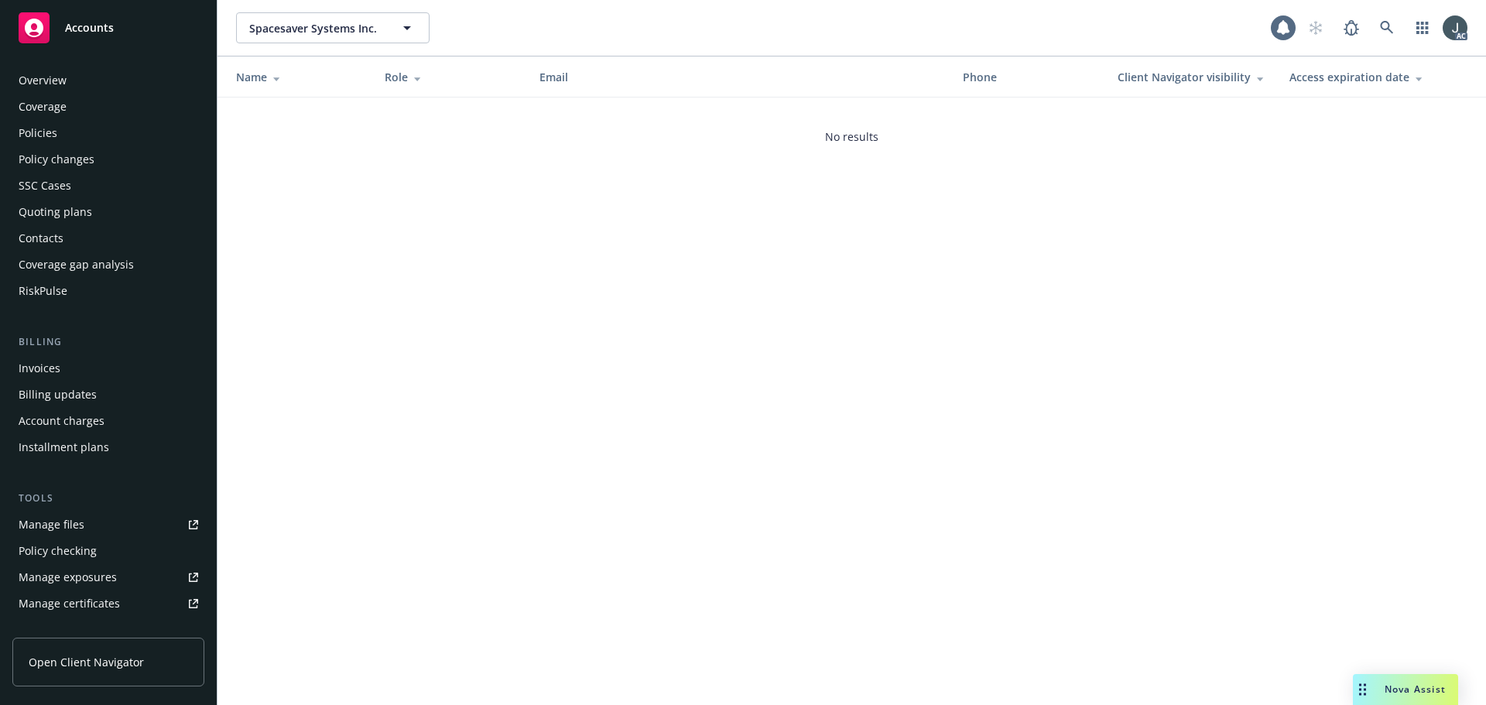
scroll to position [330, 0]
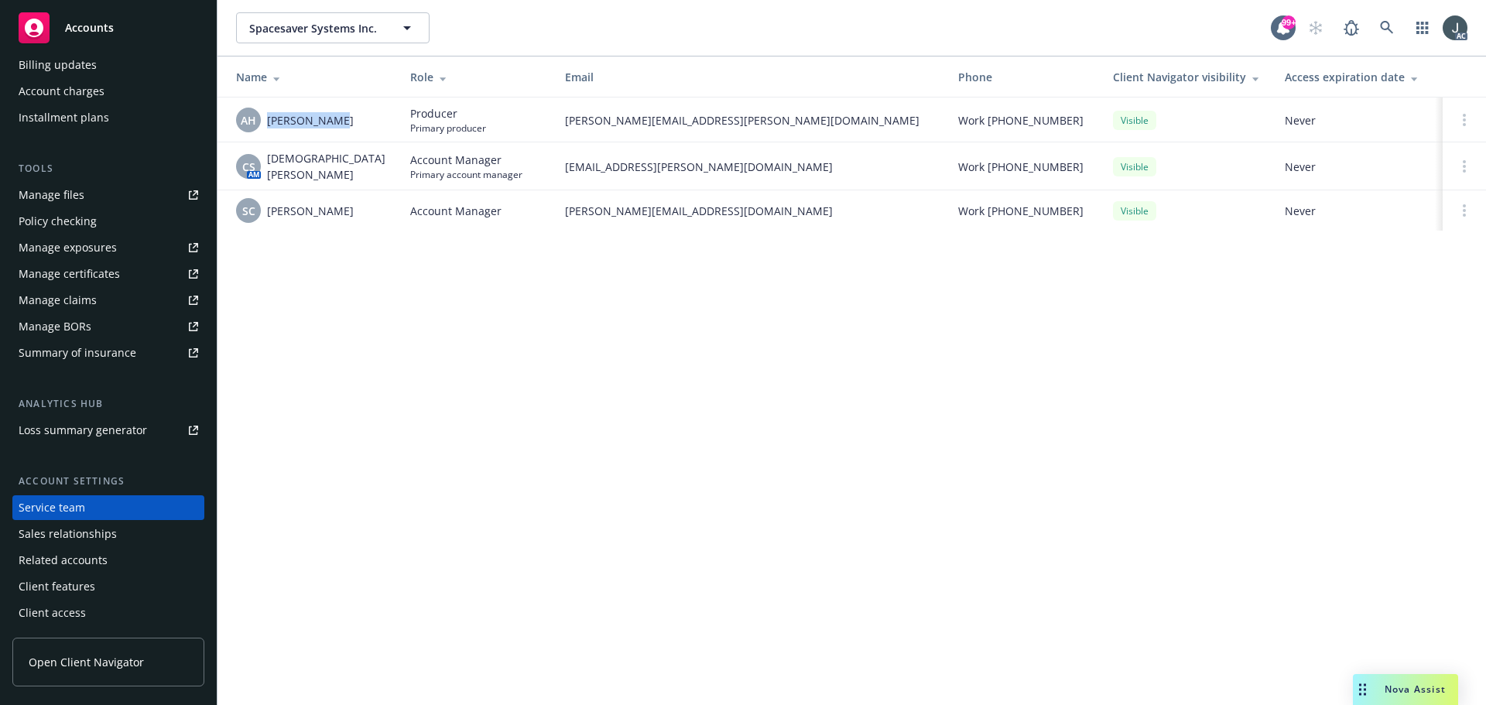
drag, startPoint x: 268, startPoint y: 122, endPoint x: 337, endPoint y: 123, distance: 69.7
click at [337, 123] on span "[PERSON_NAME]" at bounding box center [310, 120] width 87 height 16
copy span "[PERSON_NAME]"
drag, startPoint x: 269, startPoint y: 166, endPoint x: 366, endPoint y: 169, distance: 97.6
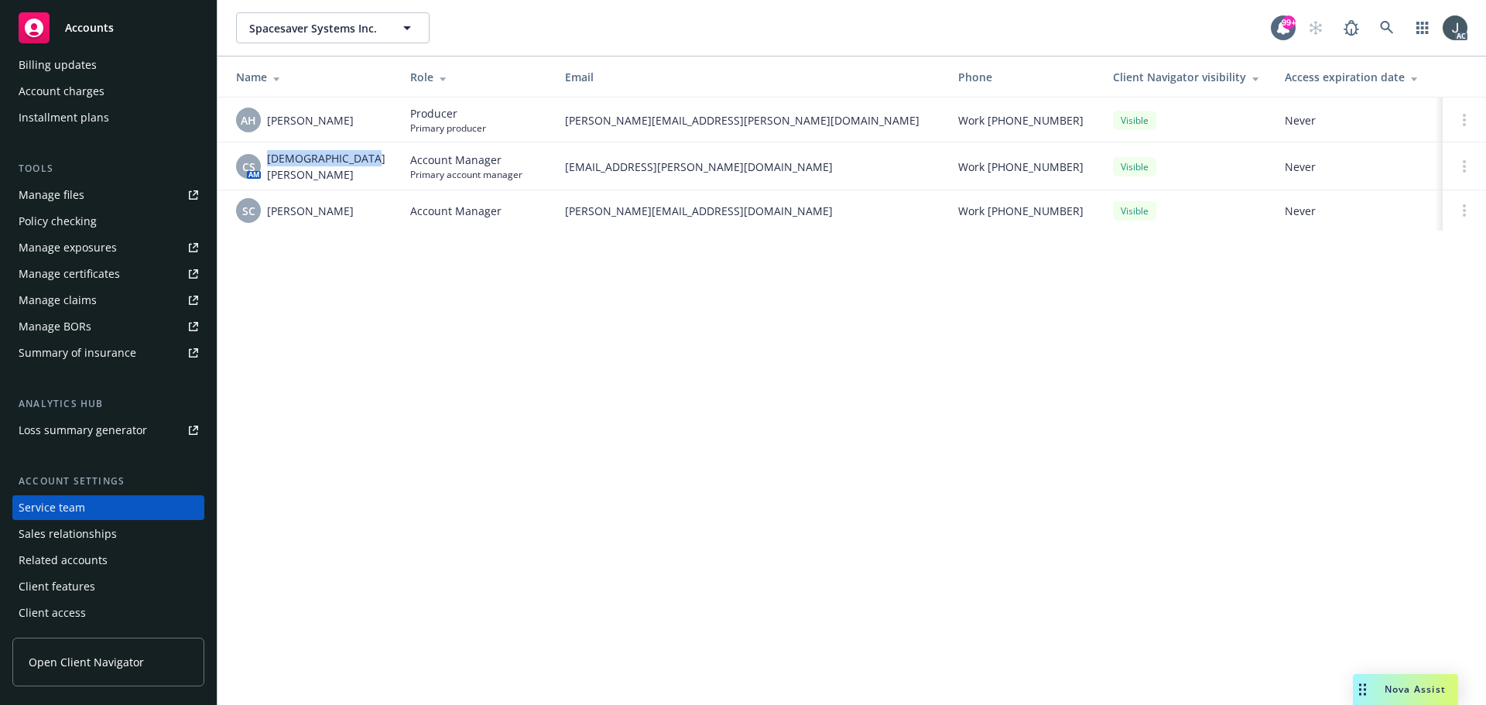
click at [366, 169] on td "CS AM Christian Senecal" at bounding box center [308, 166] width 180 height 48
copy span "Christian Senecal"
drag, startPoint x: 268, startPoint y: 211, endPoint x: 352, endPoint y: 211, distance: 84.4
click at [352, 211] on div "SC Sven Cederwall" at bounding box center [310, 210] width 149 height 25
copy span "[PERSON_NAME]"
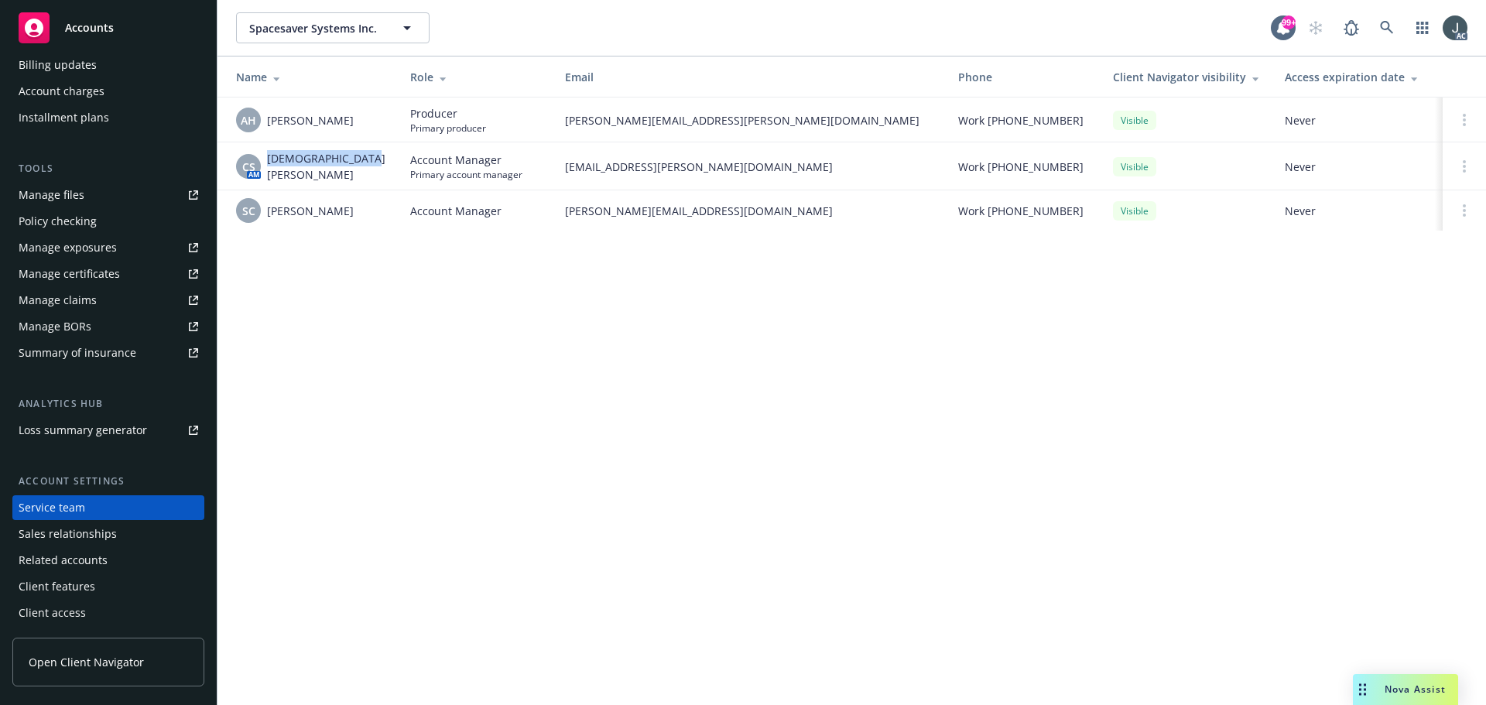
copy span "[PERSON_NAME]"
drag, startPoint x: 266, startPoint y: 118, endPoint x: 339, endPoint y: 119, distance: 72.8
click at [339, 119] on div "AH Andrew Hersh" at bounding box center [310, 120] width 149 height 25
copy span "[PERSON_NAME]"
click at [410, 111] on span "Producer" at bounding box center [448, 113] width 76 height 16
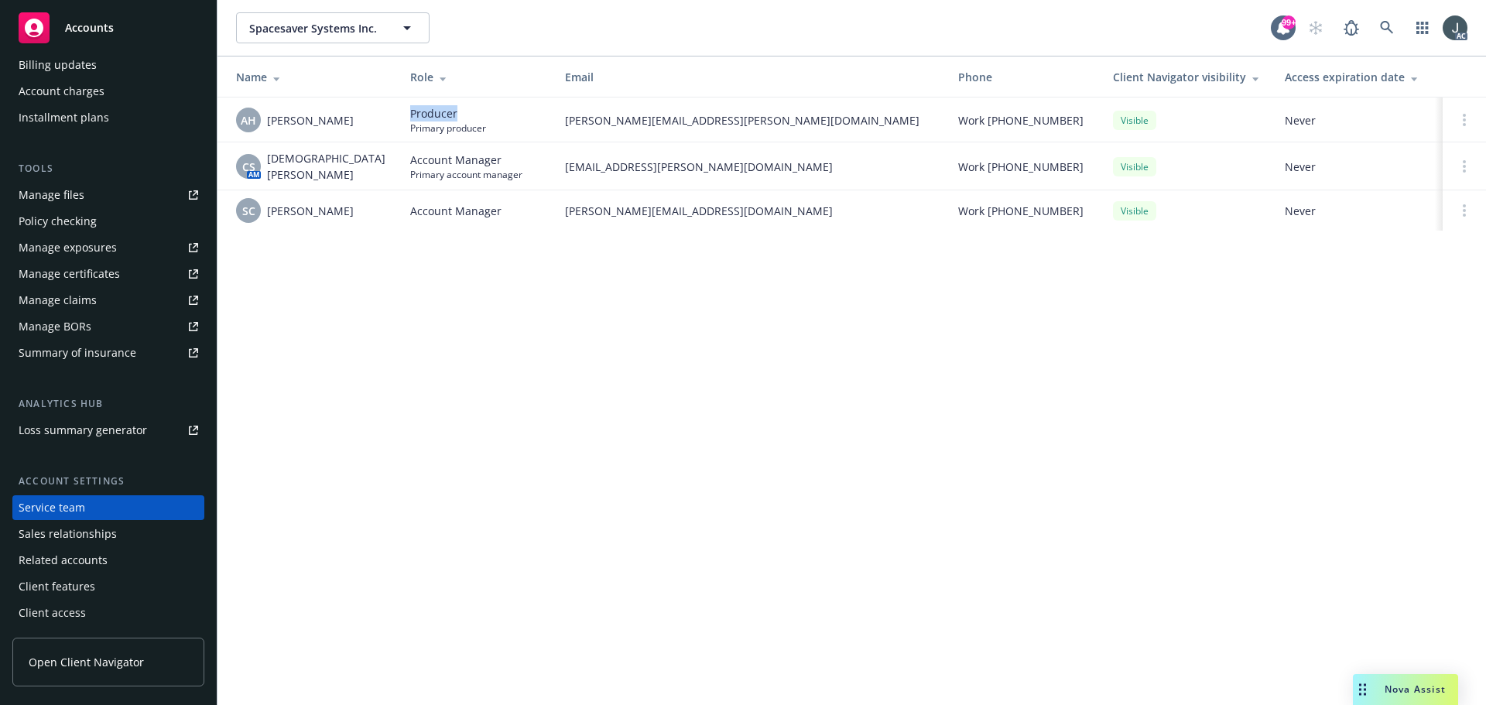
click at [410, 111] on span "Producer" at bounding box center [448, 113] width 76 height 16
copy span "Producer"
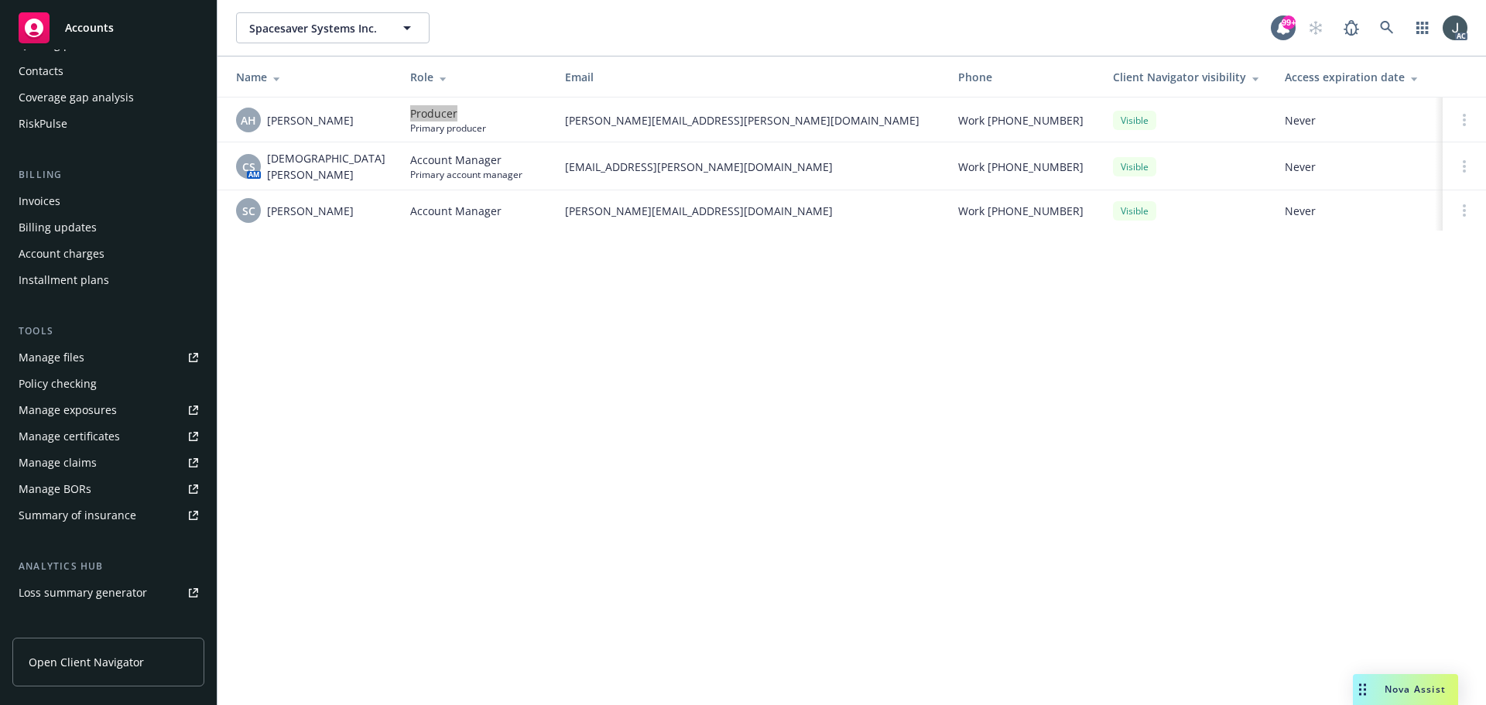
scroll to position [0, 0]
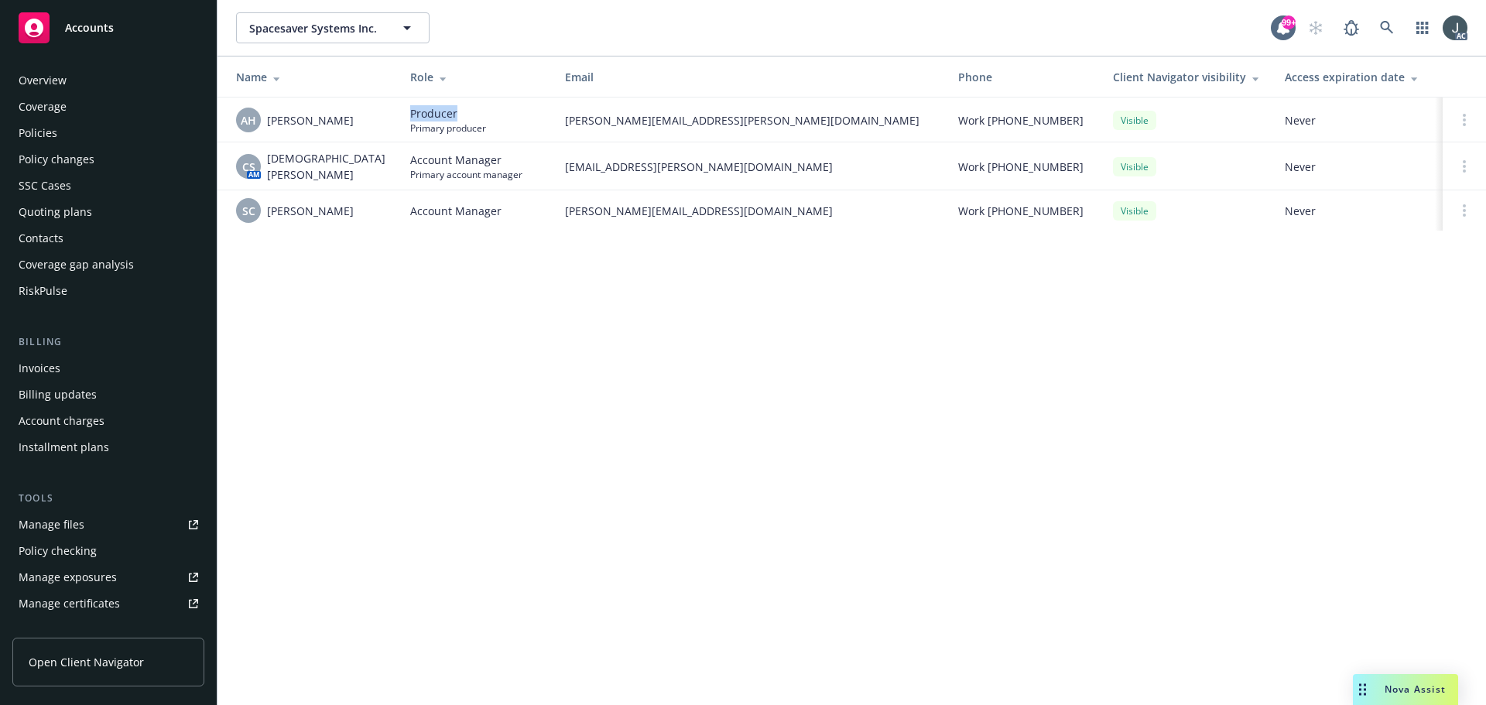
click at [59, 88] on div "Overview" at bounding box center [43, 80] width 48 height 25
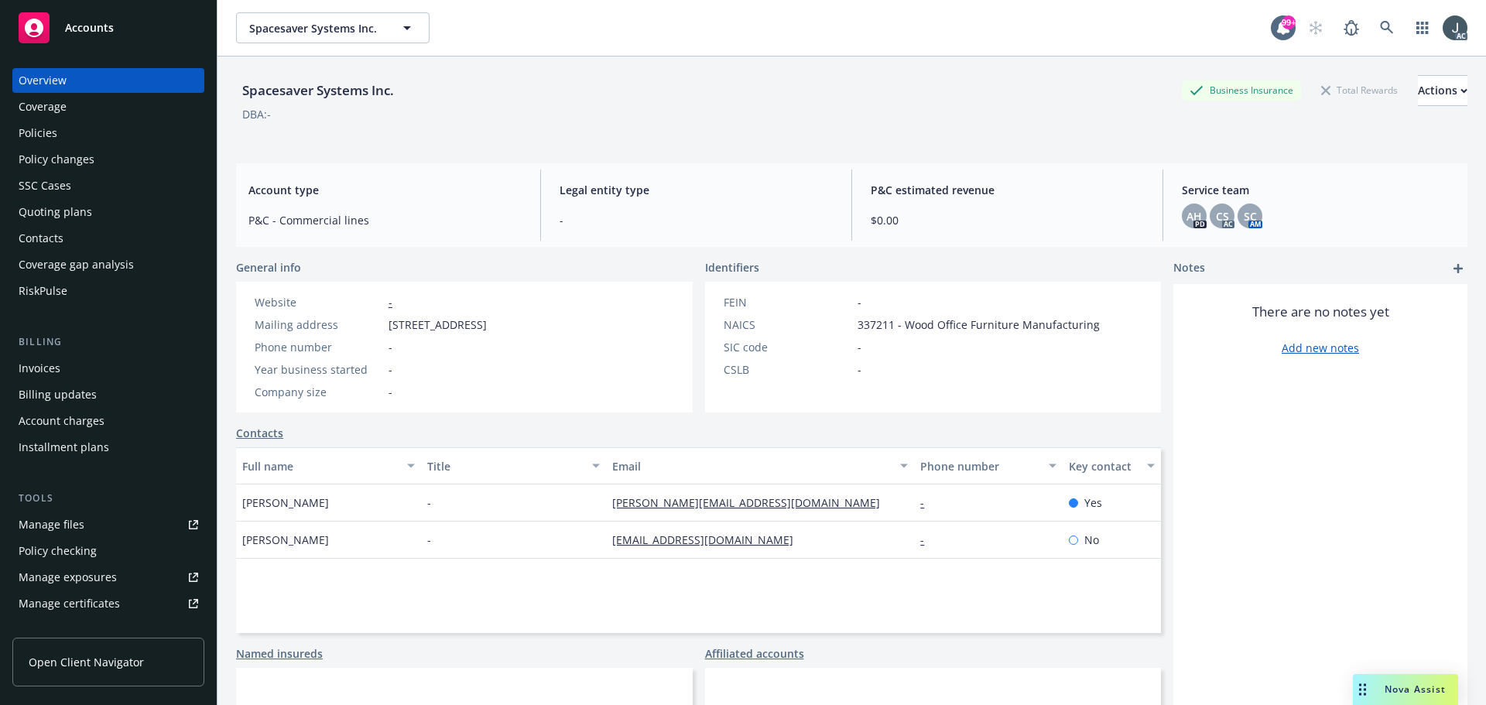
click at [1053, 90] on div "Spacesaver Systems Inc. Business Insurance Total Rewards Actions" at bounding box center [851, 90] width 1231 height 31
drag, startPoint x: 390, startPoint y: 322, endPoint x: 488, endPoint y: 322, distance: 98.3
click at [487, 322] on span "[STREET_ADDRESS]" at bounding box center [438, 325] width 98 height 16
copy span "4833 Rugby Avenue"
click at [487, 327] on span "[STREET_ADDRESS]" at bounding box center [438, 325] width 98 height 16
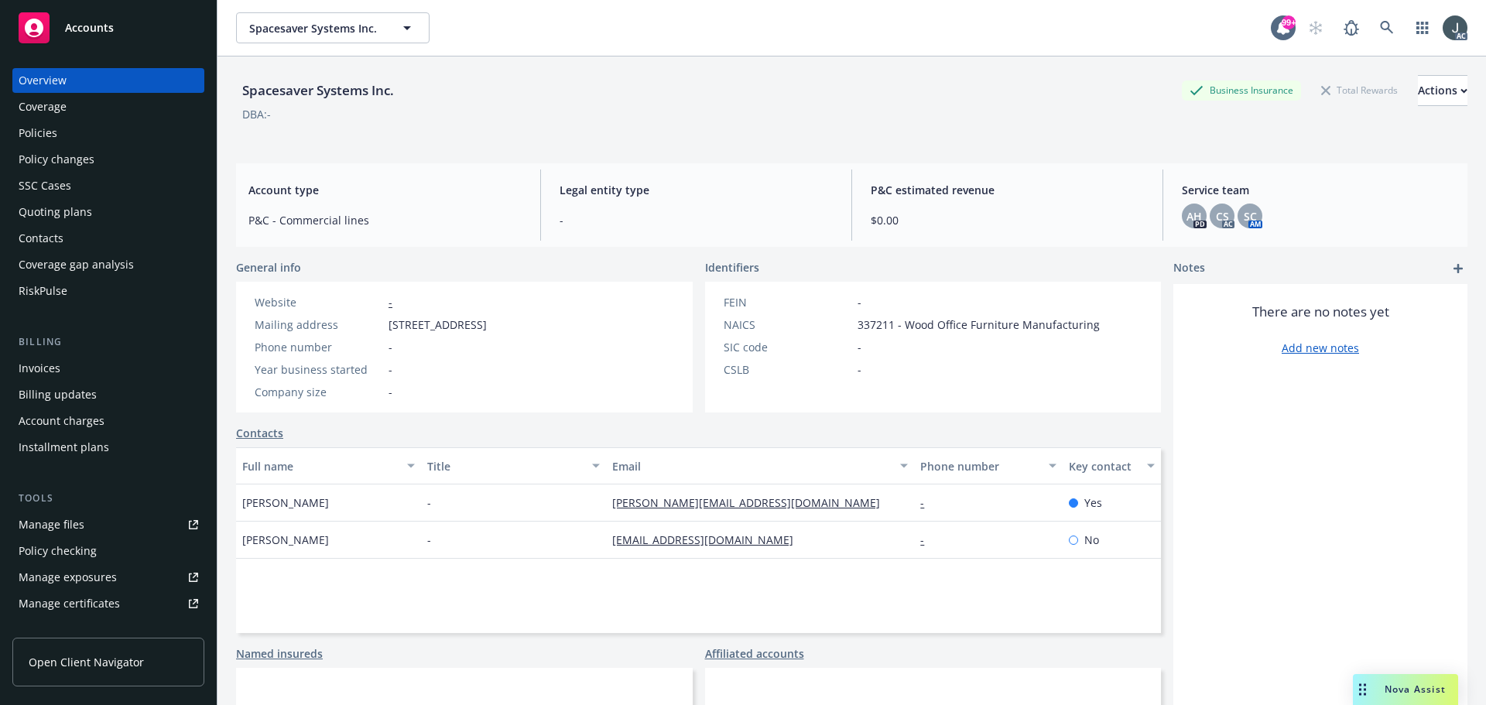
click at [487, 327] on span "[STREET_ADDRESS]" at bounding box center [438, 325] width 98 height 16
copy span "Bethesda"
click at [487, 325] on span "[STREET_ADDRESS]" at bounding box center [438, 325] width 98 height 16
copy span "20814"
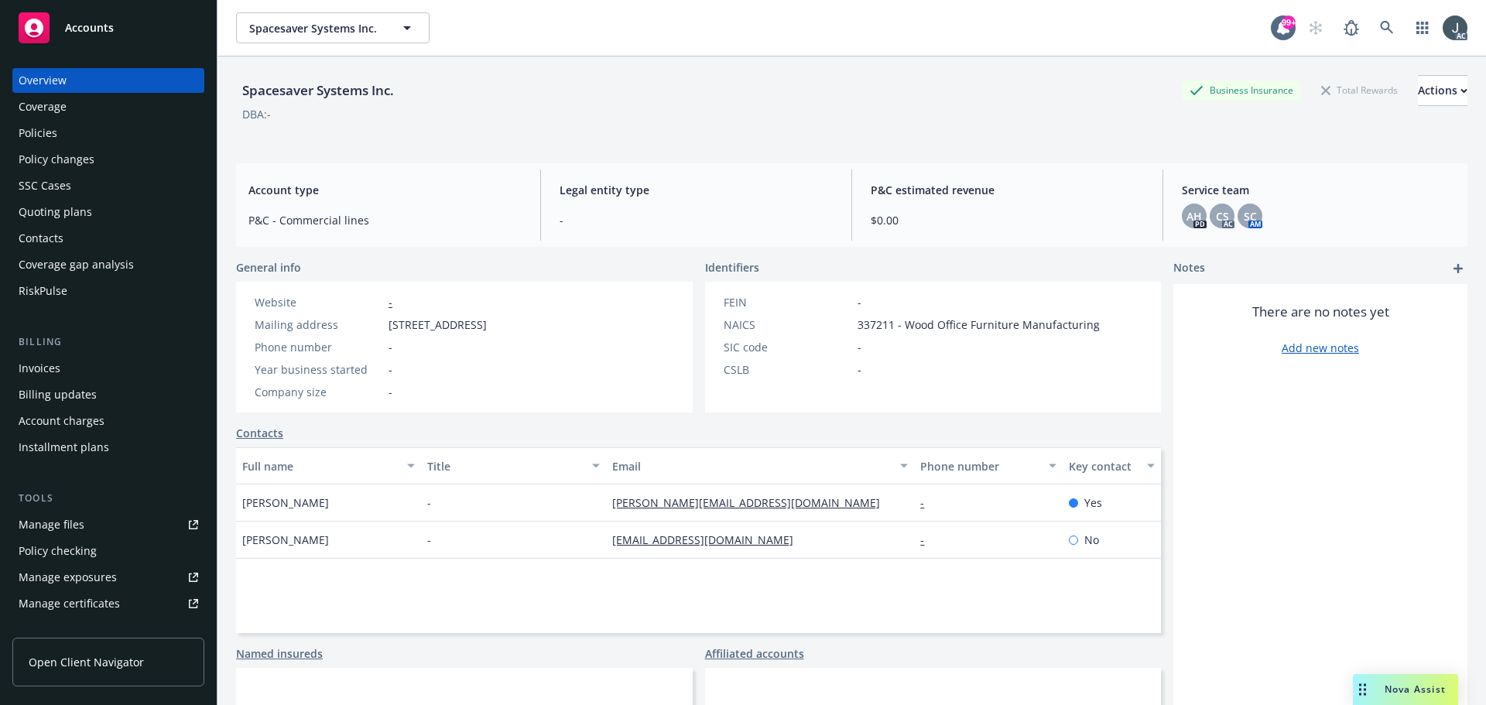
click at [790, 114] on div "DBA: -" at bounding box center [851, 114] width 1231 height 16
click at [666, 78] on div "Spacesaver Systems Inc. Business Insurance Total Rewards Actions" at bounding box center [851, 90] width 1231 height 31
click at [57, 142] on div "Policies" at bounding box center [109, 133] width 180 height 25
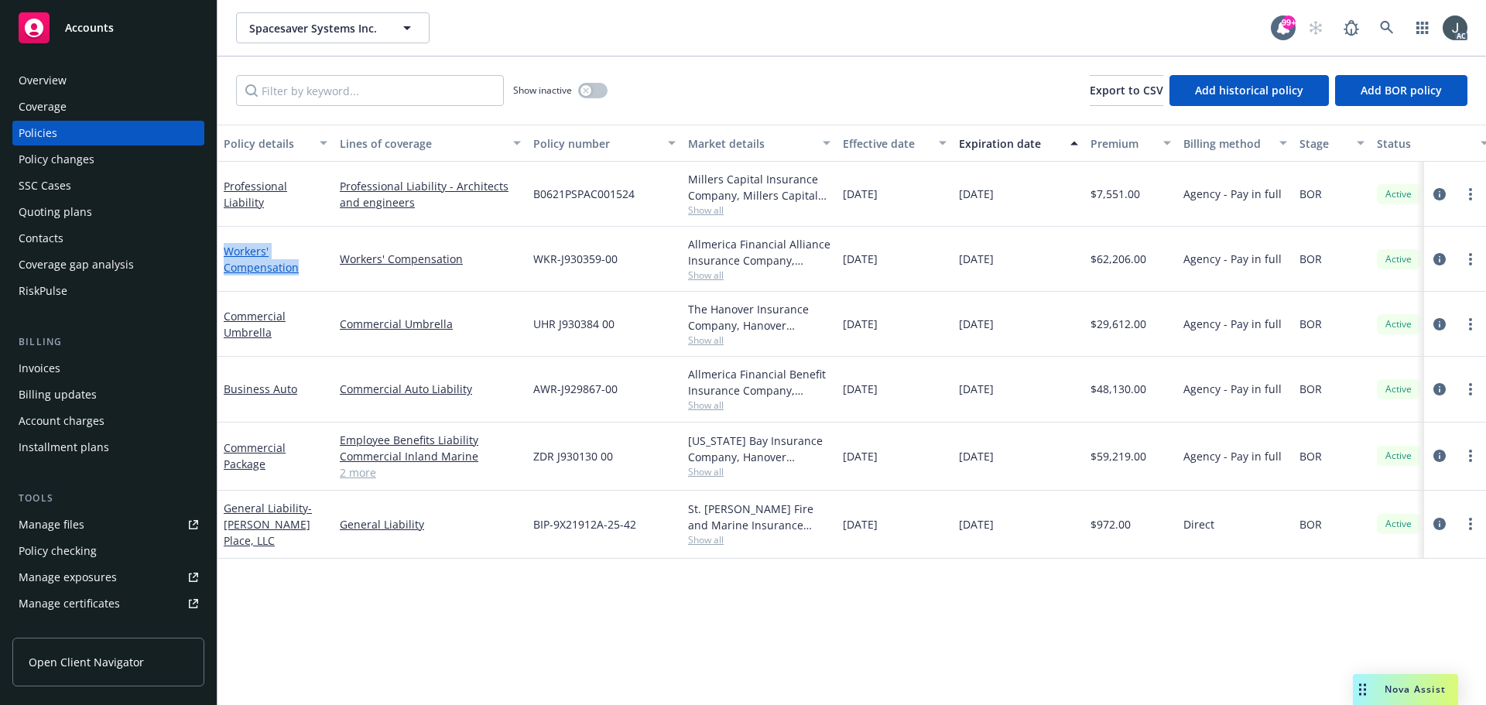
drag, startPoint x: 312, startPoint y: 277, endPoint x: 227, endPoint y: 248, distance: 89.8
click at [227, 248] on div "Workers' Compensation" at bounding box center [276, 259] width 116 height 65
drag, startPoint x: 282, startPoint y: 341, endPoint x: 224, endPoint y: 315, distance: 63.4
click at [224, 315] on div "Commercial Umbrella" at bounding box center [276, 324] width 116 height 65
drag, startPoint x: 307, startPoint y: 411, endPoint x: 224, endPoint y: 401, distance: 83.4
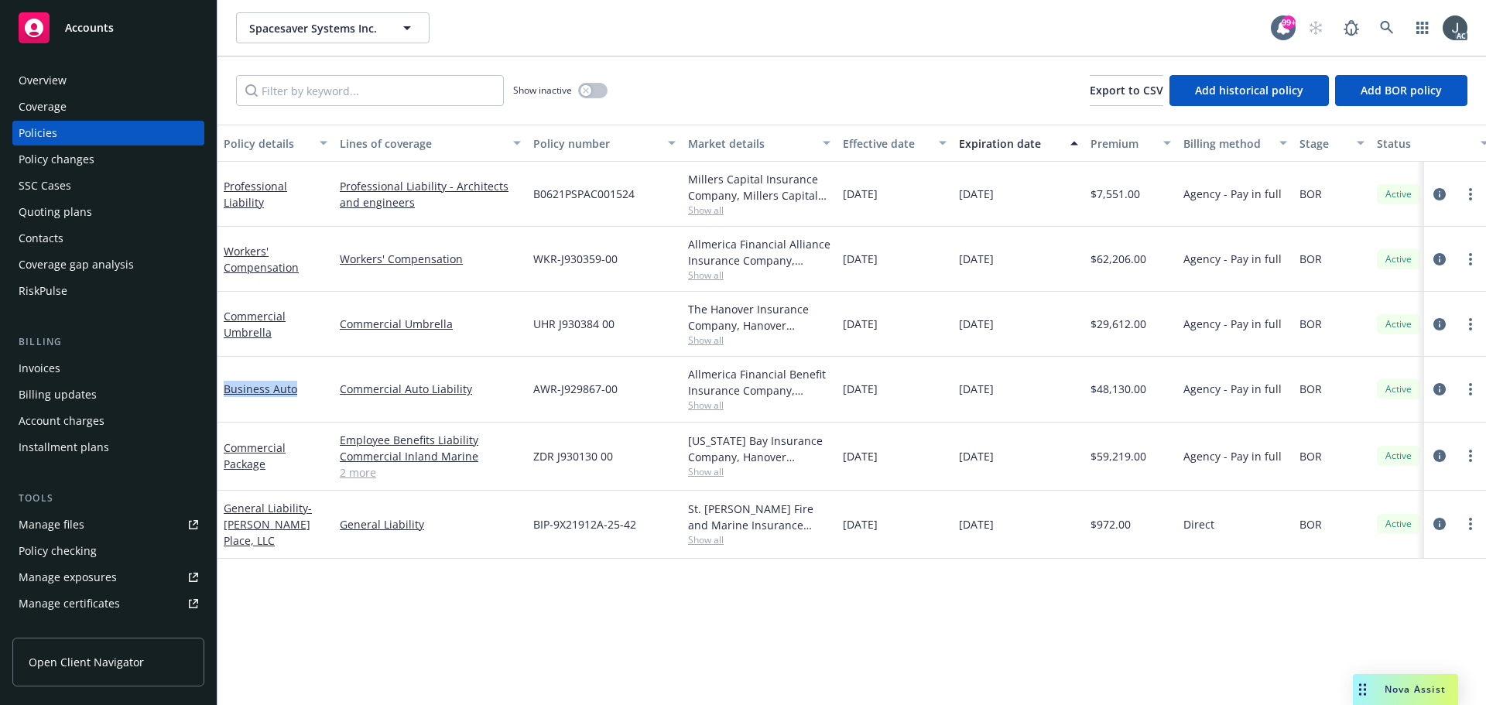
click at [224, 401] on div "Business Auto" at bounding box center [276, 389] width 116 height 65
drag, startPoint x: 297, startPoint y: 474, endPoint x: 227, endPoint y: 445, distance: 76.3
click at [227, 445] on div "Commercial Package" at bounding box center [276, 457] width 116 height 68
click at [365, 471] on link "2 more" at bounding box center [430, 472] width 181 height 16
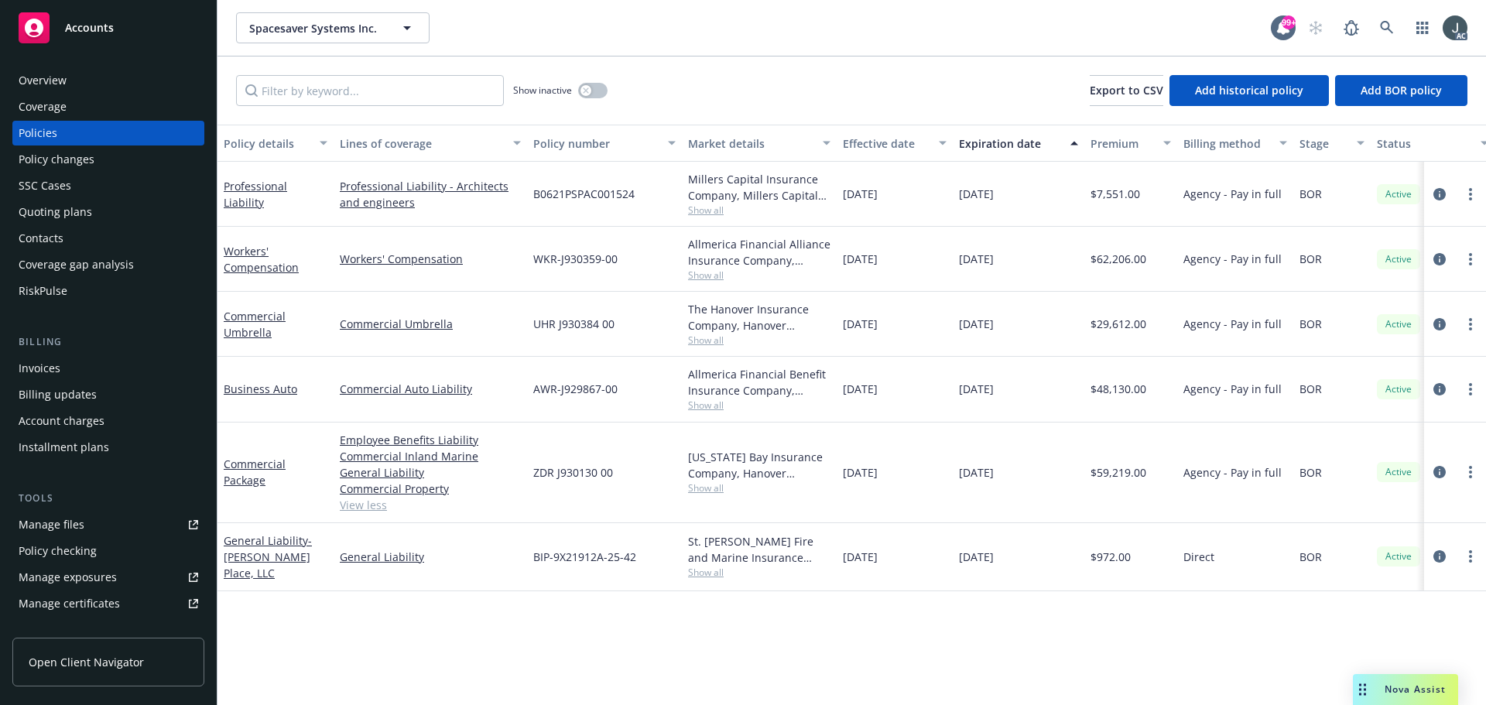
drag, startPoint x: 1004, startPoint y: 390, endPoint x: 1021, endPoint y: 390, distance: 17.0
click at [1021, 390] on div "01/01/2026" at bounding box center [1019, 389] width 132 height 65
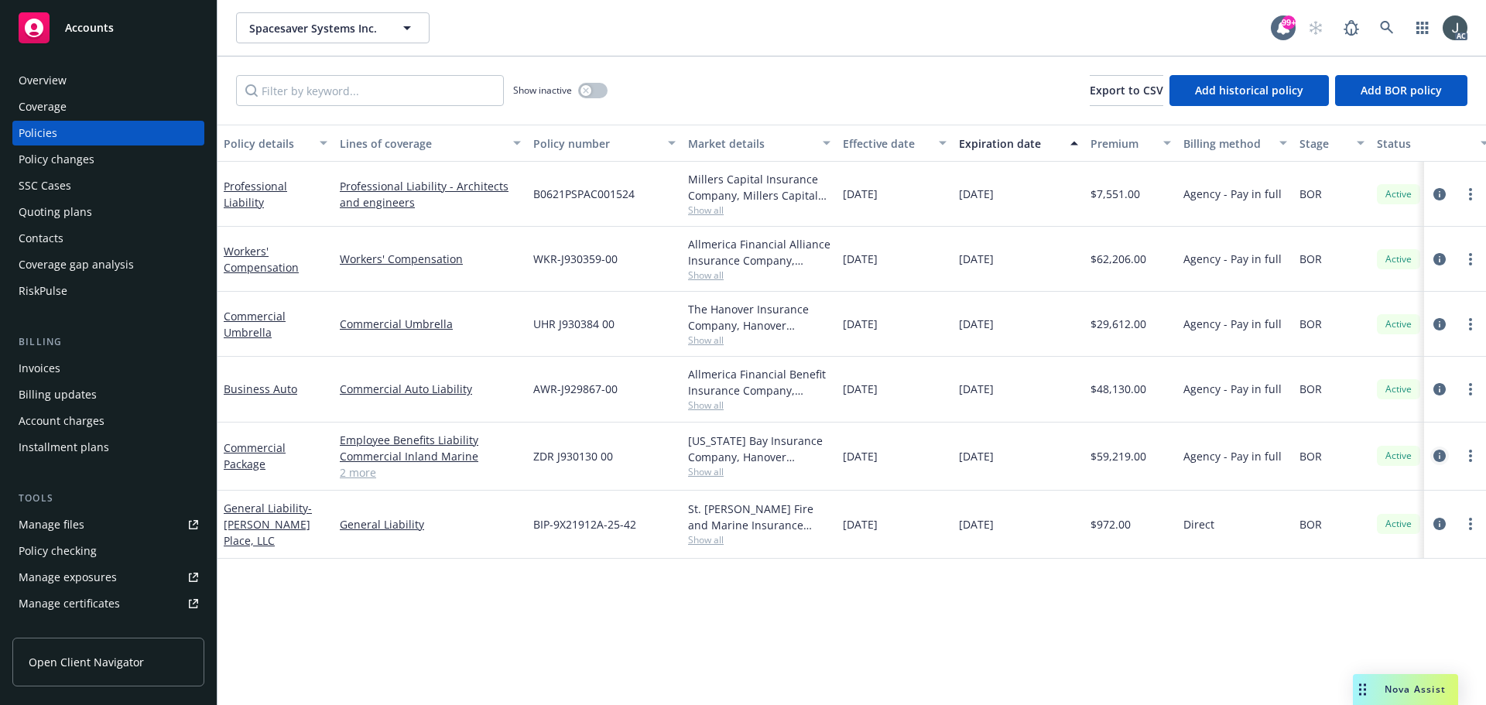
click at [1444, 450] on icon "circleInformation" at bounding box center [1440, 456] width 12 height 12
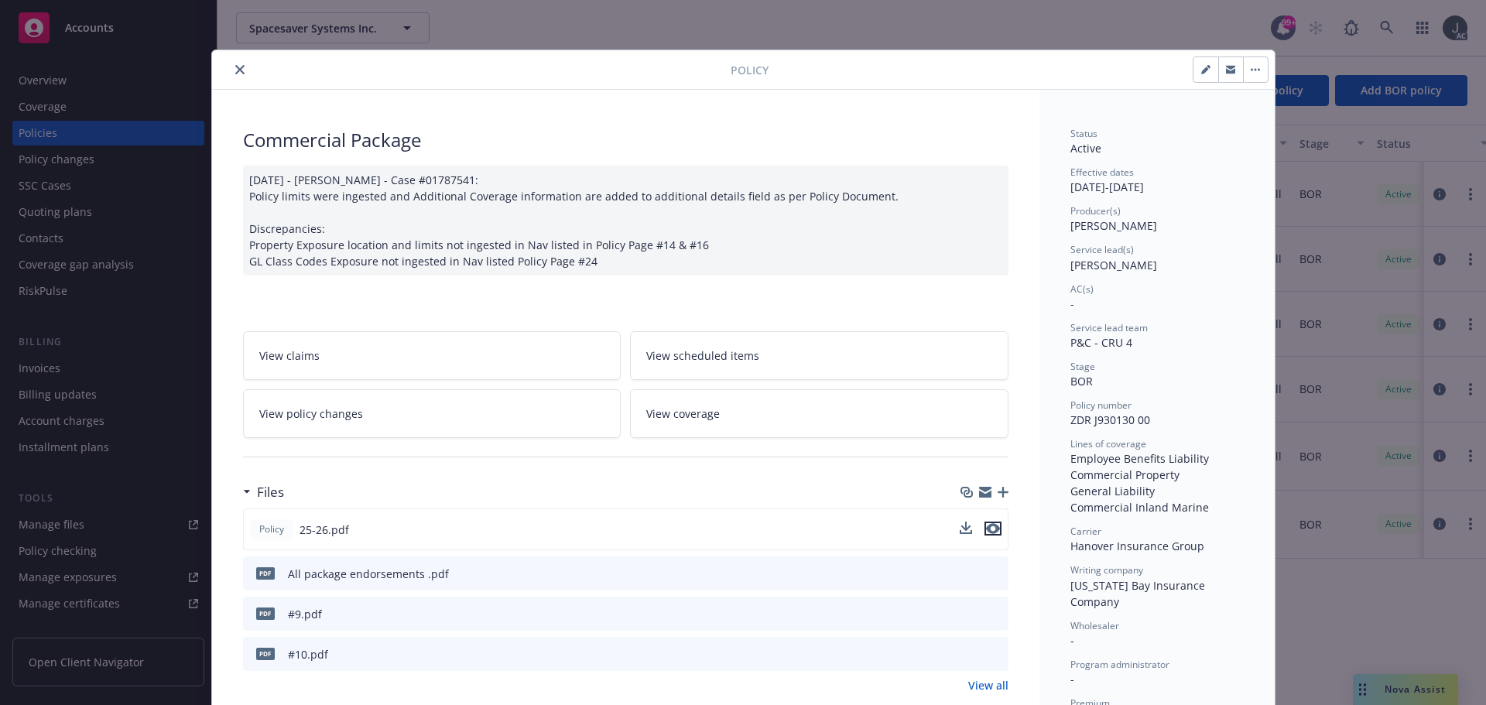
click at [988, 529] on icon "preview file" at bounding box center [993, 528] width 14 height 11
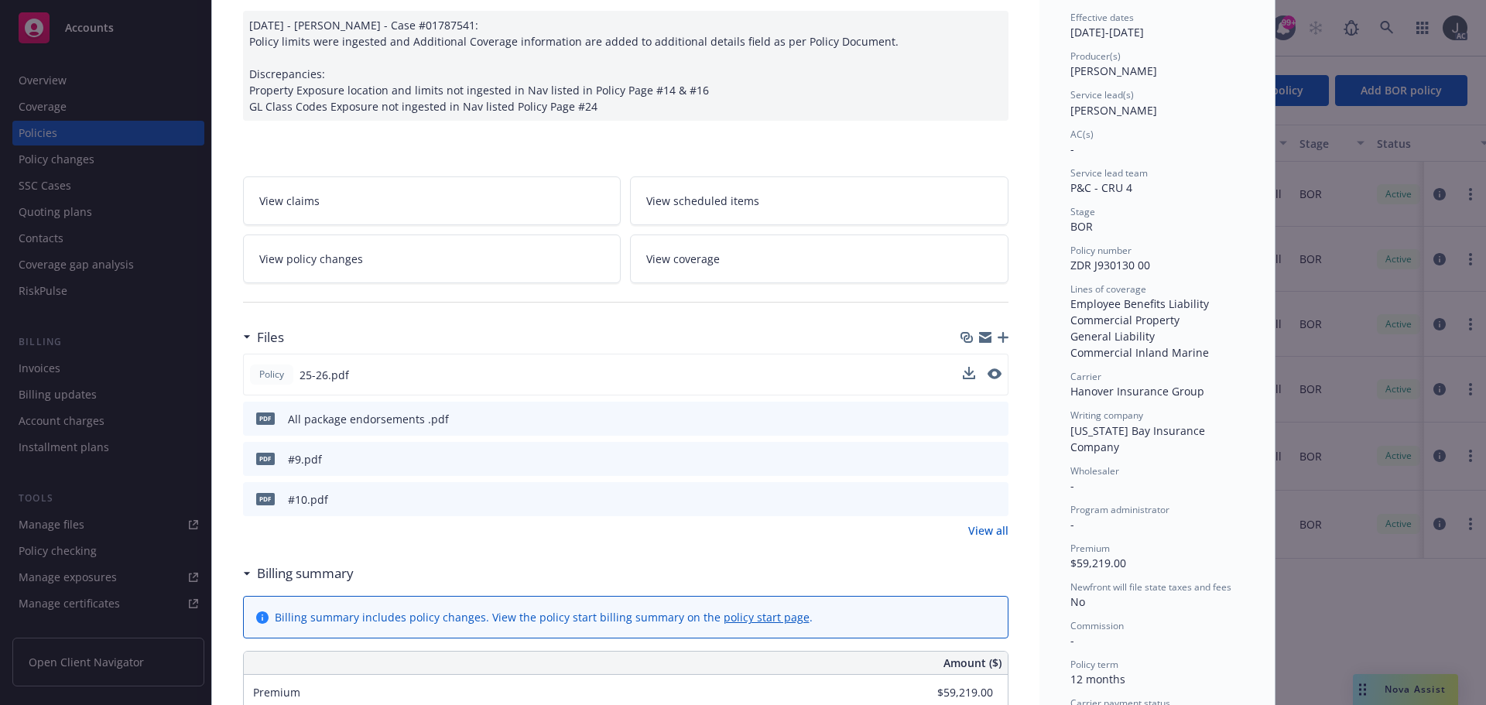
click at [978, 534] on link "View all" at bounding box center [988, 530] width 40 height 16
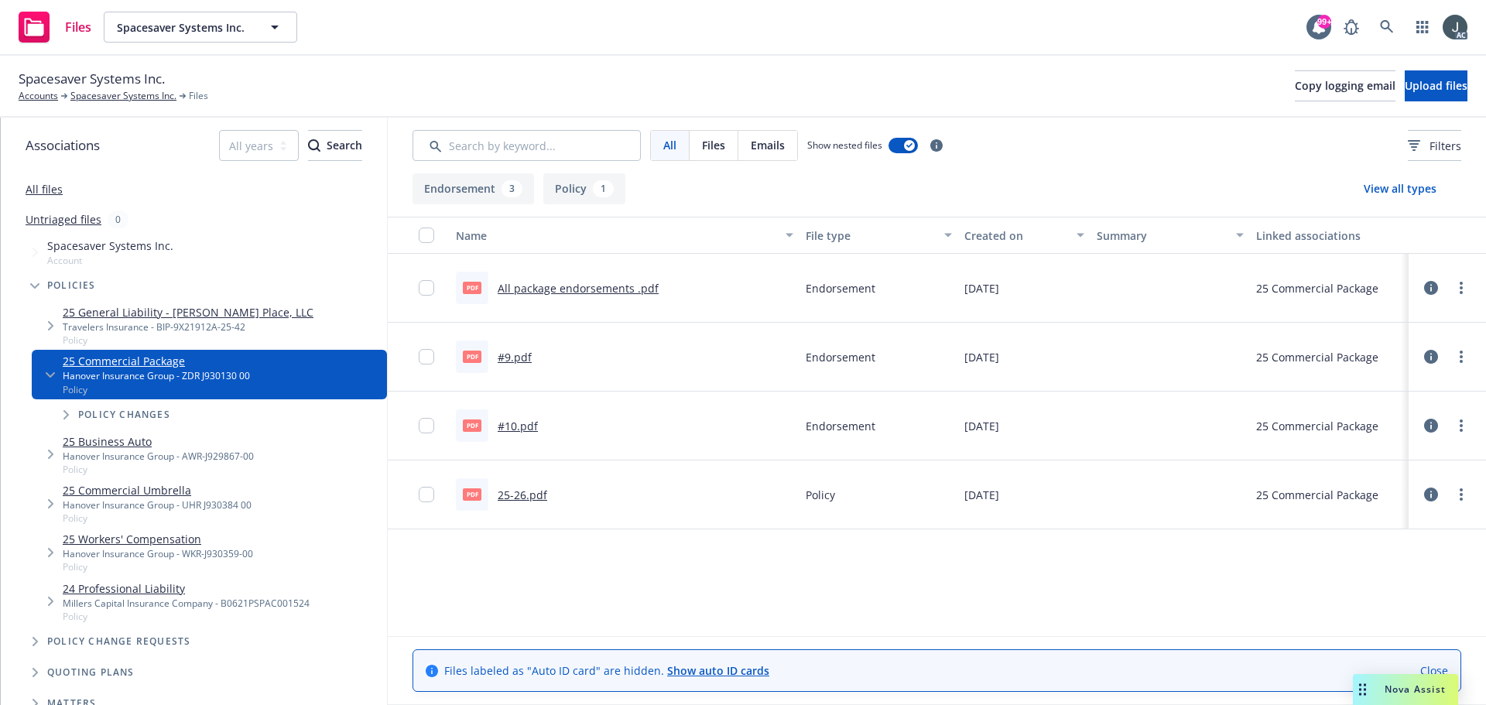
click at [546, 286] on link "All package endorsements .pdf" at bounding box center [578, 288] width 161 height 15
click at [506, 354] on link "#9.pdf" at bounding box center [515, 357] width 34 height 15
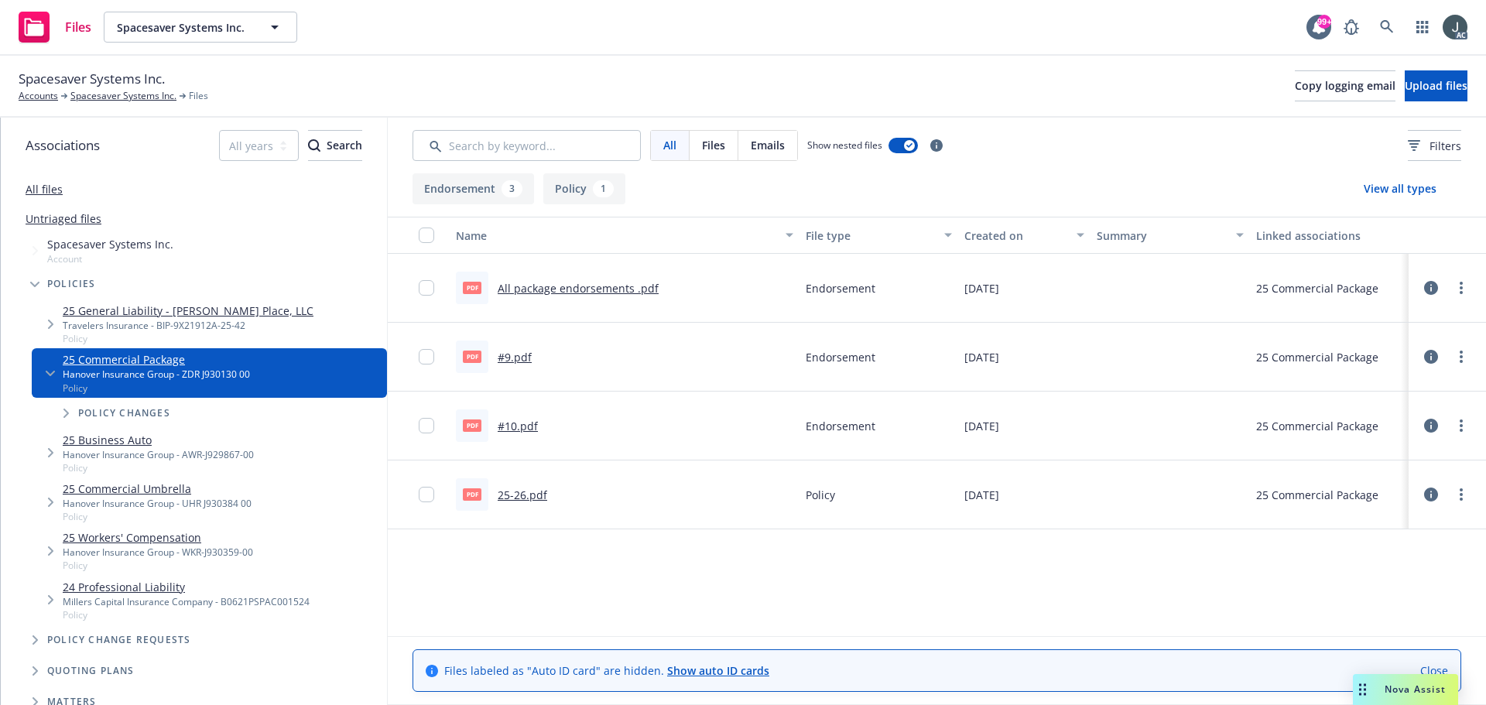
click at [507, 424] on link "#10.pdf" at bounding box center [518, 426] width 40 height 15
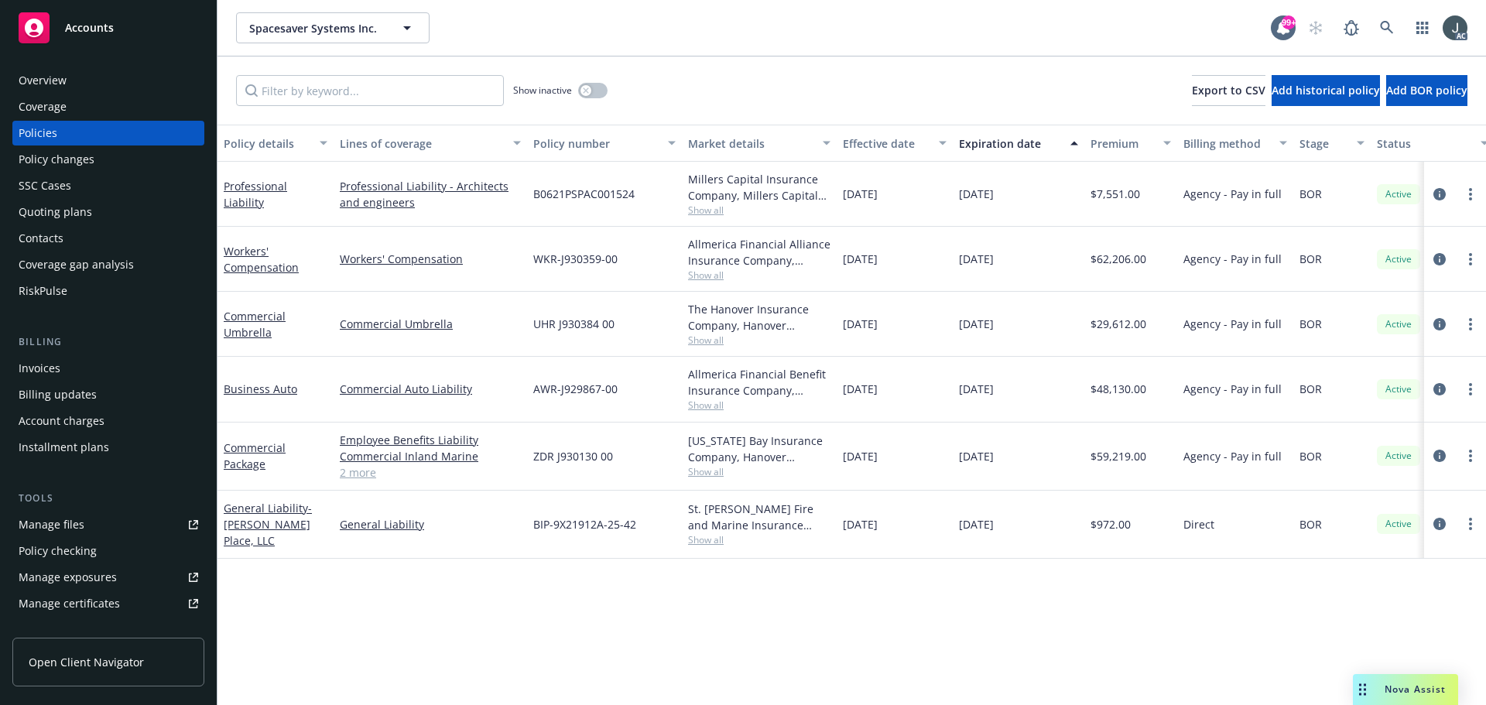
click at [73, 521] on div "Manage files" at bounding box center [52, 524] width 66 height 25
click at [1436, 455] on icon "circleInformation" at bounding box center [1440, 456] width 12 height 12
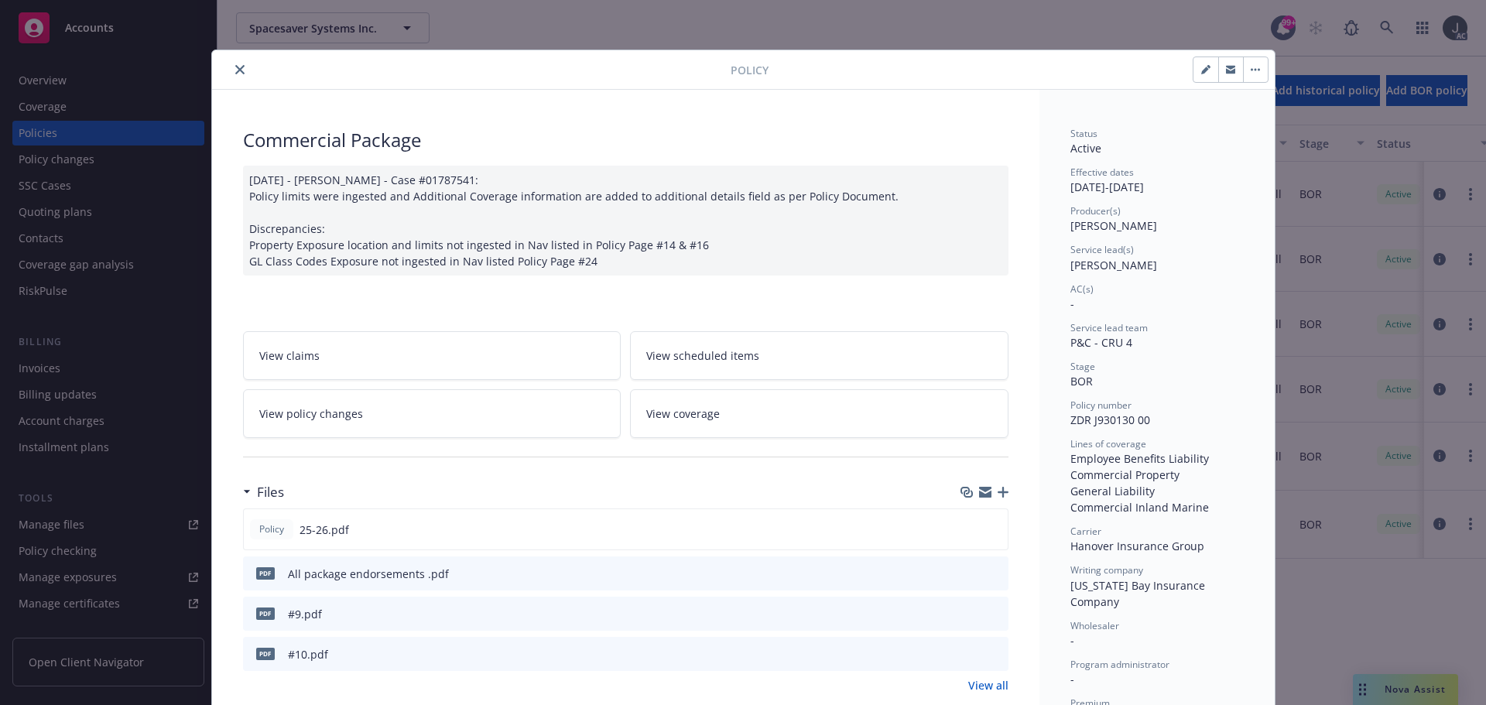
scroll to position [46, 0]
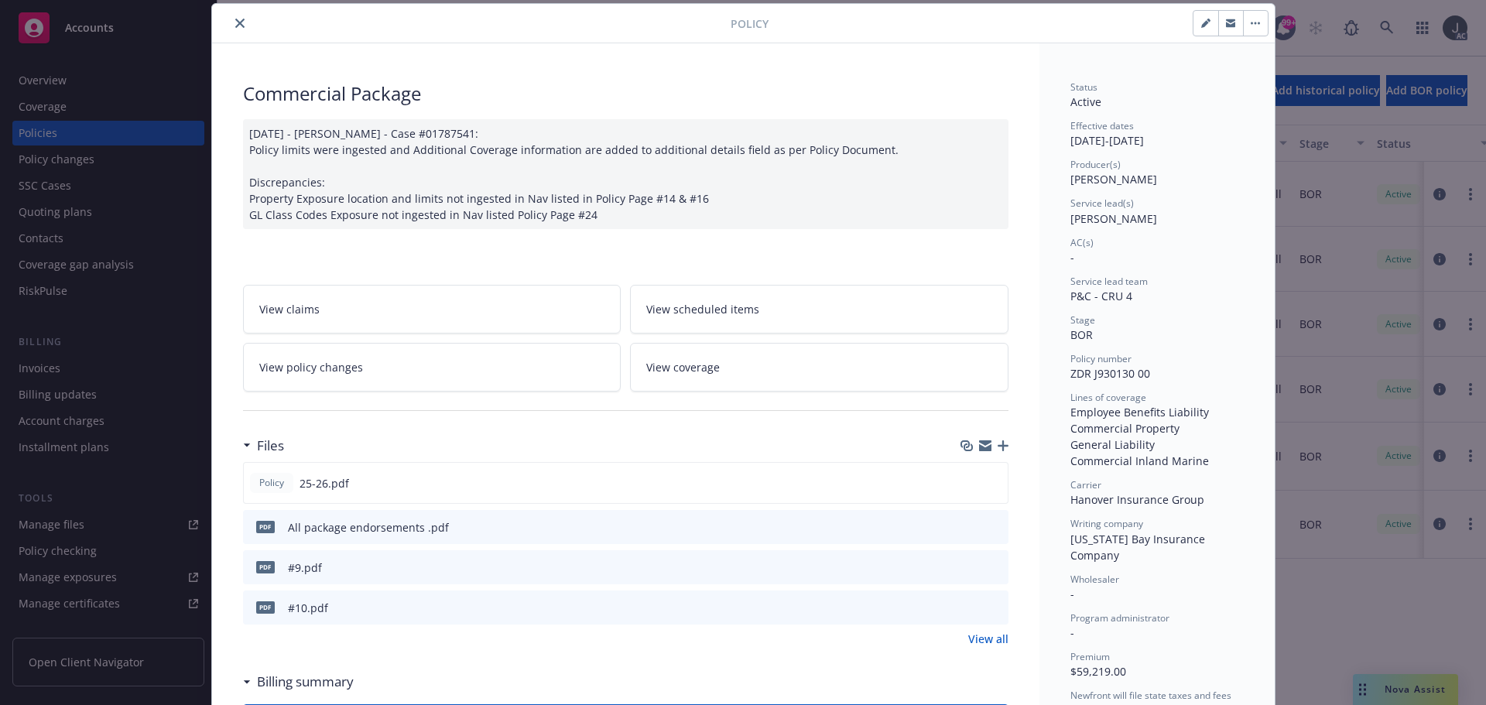
drag, startPoint x: 234, startPoint y: 22, endPoint x: 242, endPoint y: 2, distance: 21.9
click at [235, 22] on icon "close" at bounding box center [239, 23] width 9 height 9
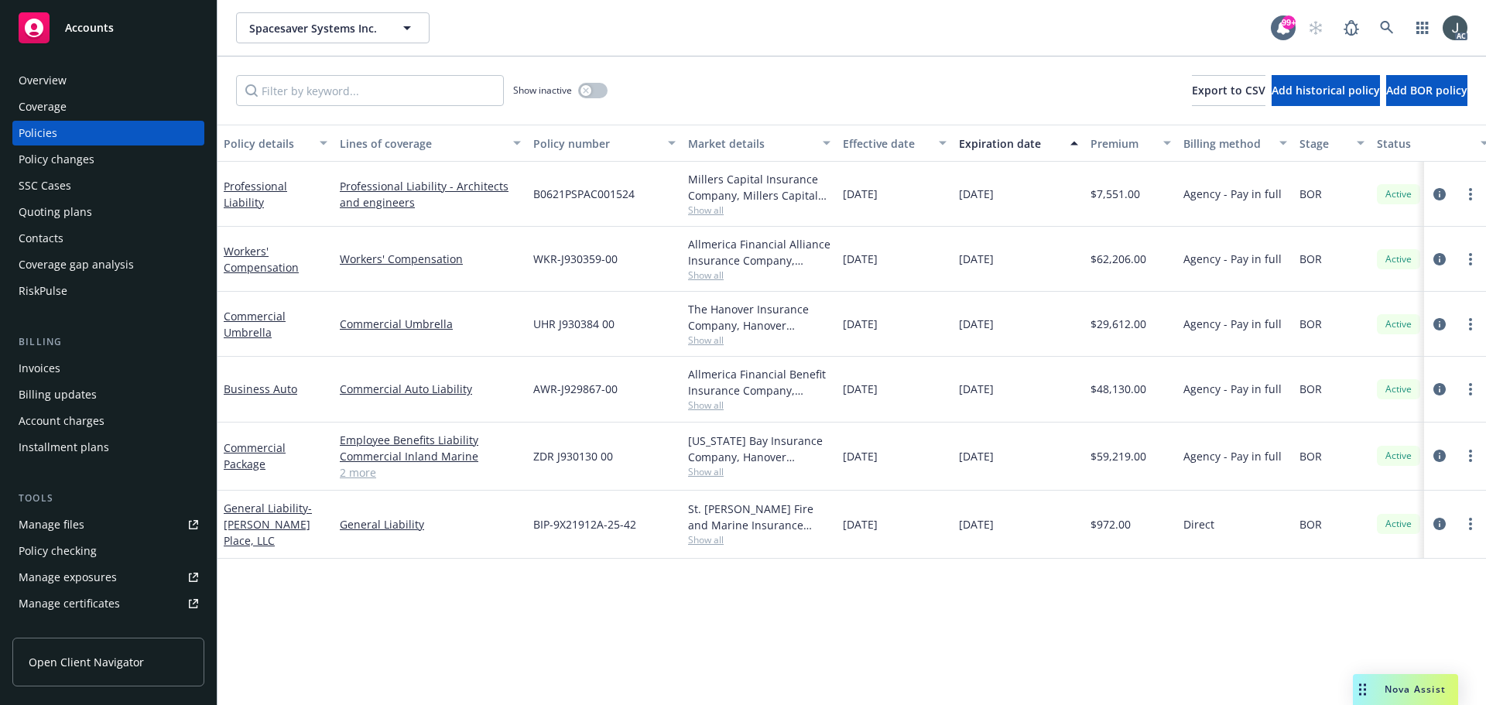
click at [56, 74] on div "Overview" at bounding box center [43, 80] width 48 height 25
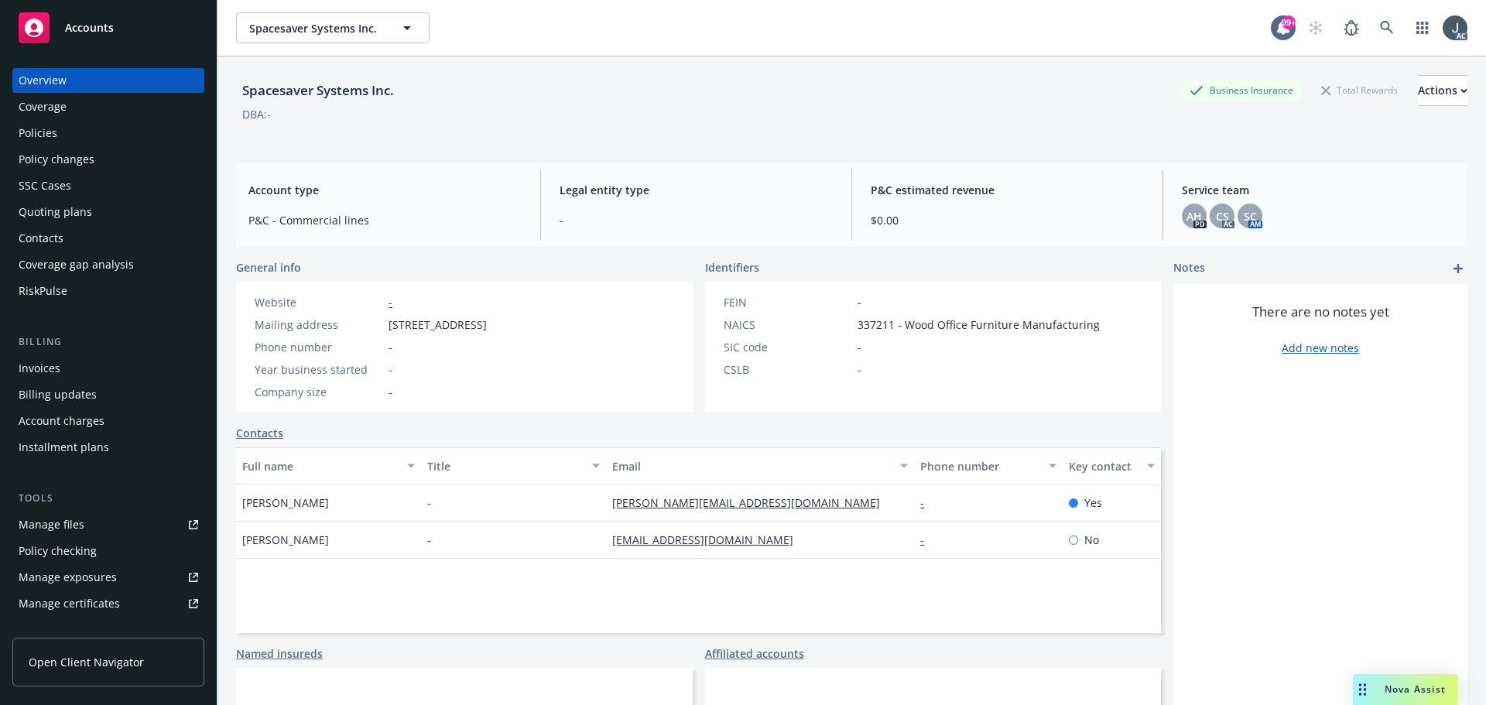
click at [870, 324] on span "337211 - Wood Office Furniture Manufacturing" at bounding box center [979, 325] width 242 height 16
copy span "337211"
drag, startPoint x: 320, startPoint y: 505, endPoint x: 241, endPoint y: 503, distance: 79.0
click at [241, 503] on div "[PERSON_NAME]" at bounding box center [328, 503] width 185 height 37
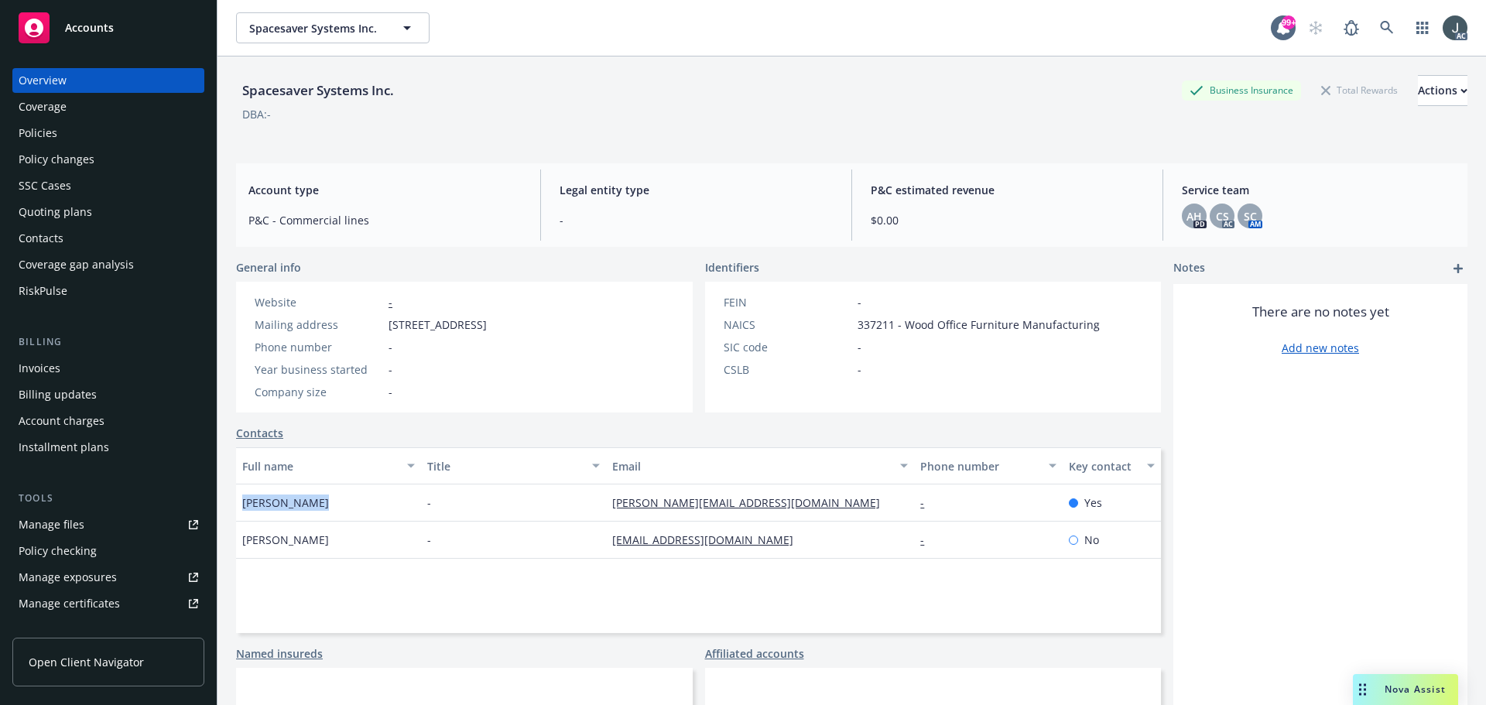
copy span "[PERSON_NAME]"
drag, startPoint x: 769, startPoint y: 497, endPoint x: 603, endPoint y: 507, distance: 166.7
click at [606, 507] on div "[PERSON_NAME][EMAIL_ADDRESS][DOMAIN_NAME]" at bounding box center [760, 503] width 308 height 37
copy link "[PERSON_NAME][EMAIL_ADDRESS][DOMAIN_NAME]"
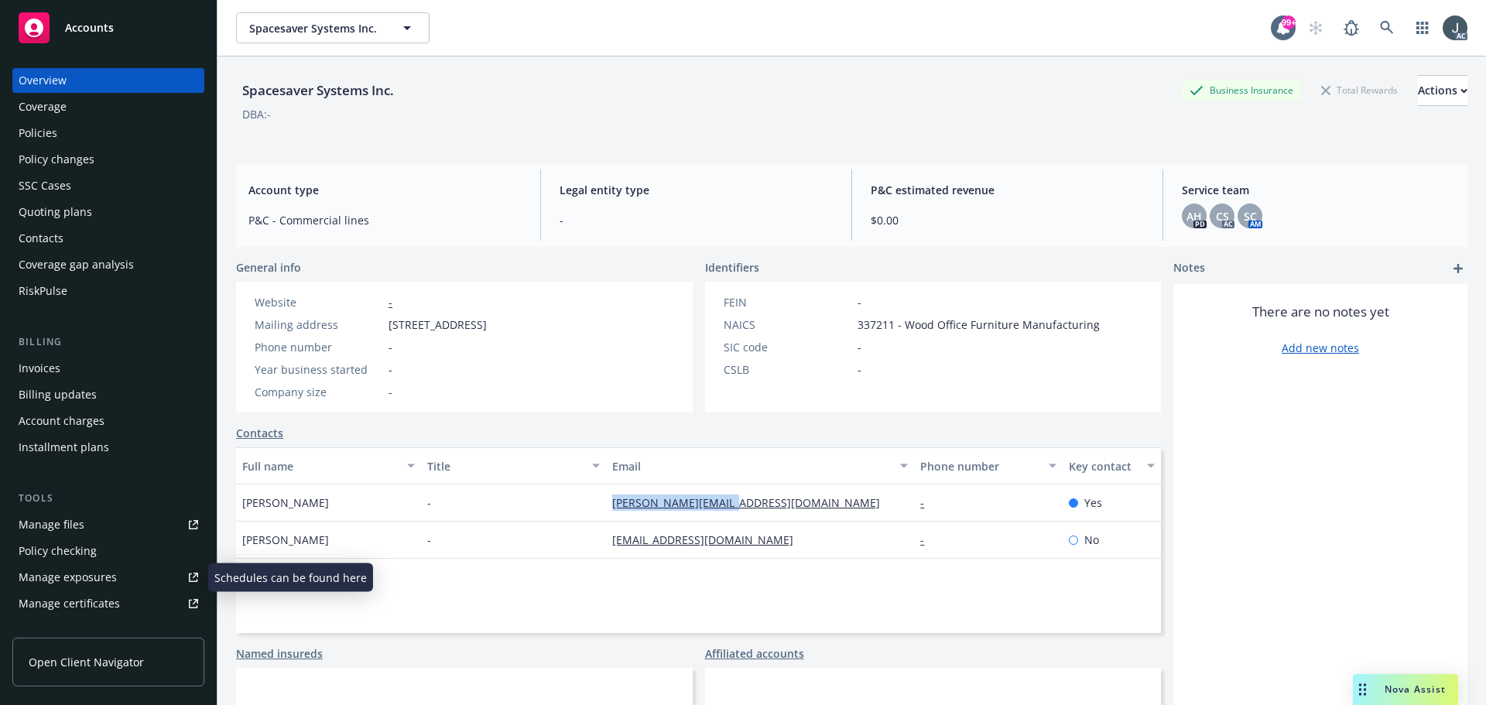
click at [74, 570] on div "Manage exposures" at bounding box center [68, 577] width 98 height 25
click at [83, 129] on div "Policies" at bounding box center [109, 133] width 180 height 25
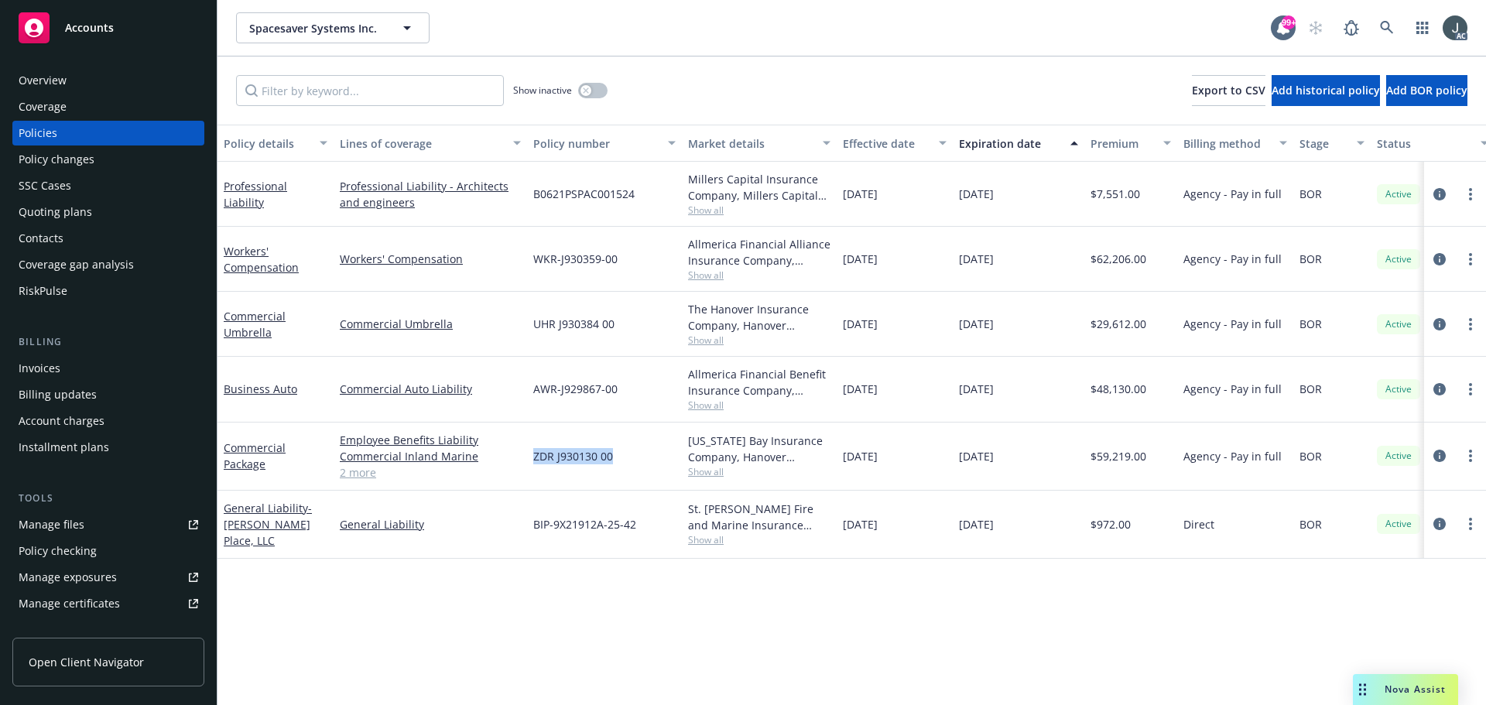
drag, startPoint x: 533, startPoint y: 459, endPoint x: 621, endPoint y: 458, distance: 87.5
click at [621, 458] on div "ZDR J930130 00" at bounding box center [604, 457] width 155 height 68
copy span "ZDR J930130 00"
click at [698, 468] on span "Show all" at bounding box center [759, 471] width 142 height 13
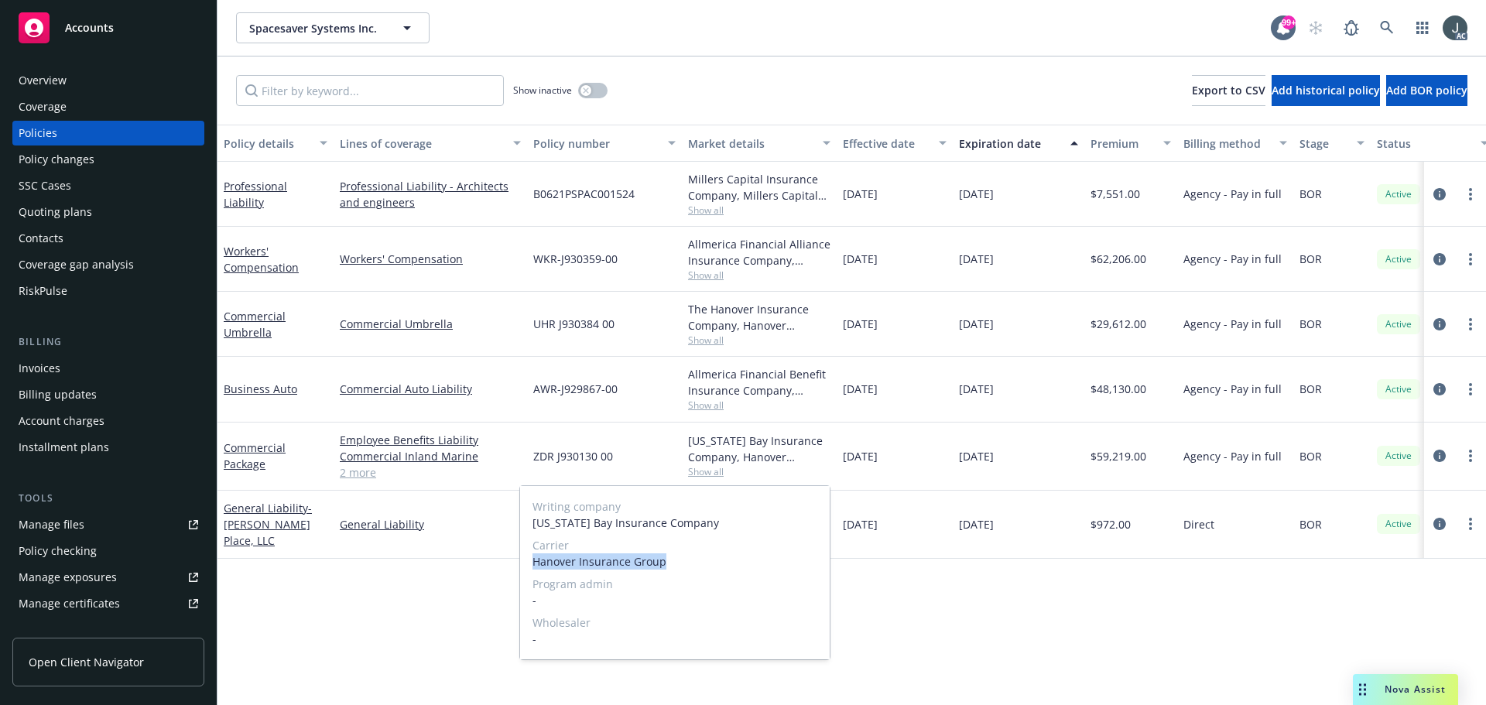
drag, startPoint x: 536, startPoint y: 557, endPoint x: 674, endPoint y: 561, distance: 138.6
click at [674, 561] on span "Hanover Insurance Group" at bounding box center [675, 561] width 285 height 16
copy span "Hanover Insurance Group"
click at [1198, 493] on div "Direct" at bounding box center [1235, 525] width 116 height 68
drag, startPoint x: 842, startPoint y: 455, endPoint x: 918, endPoint y: 461, distance: 76.1
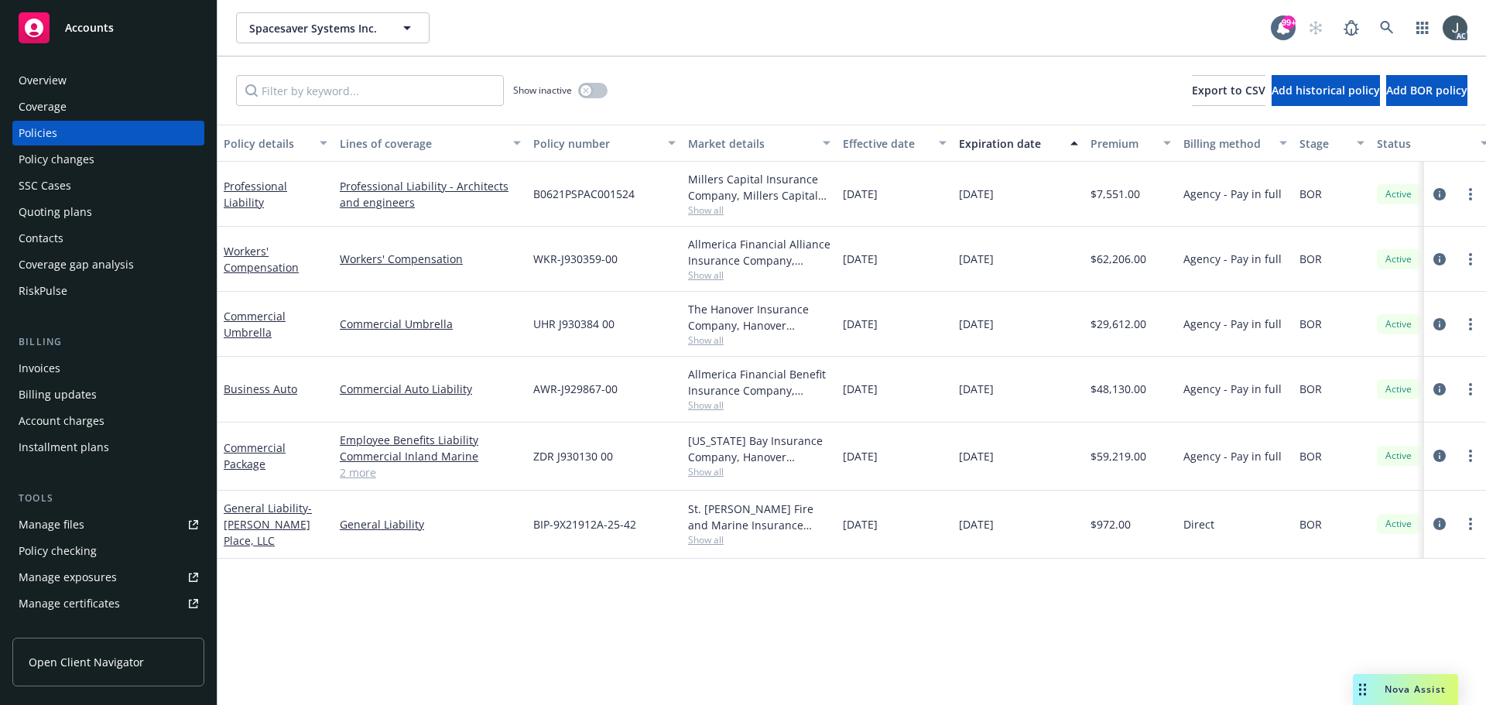
click at [918, 461] on div "[DATE]" at bounding box center [895, 457] width 116 height 68
copy span "[DATE]"
click at [1111, 456] on span "$59,219.00" at bounding box center [1119, 456] width 56 height 16
copy span "59,219.00"
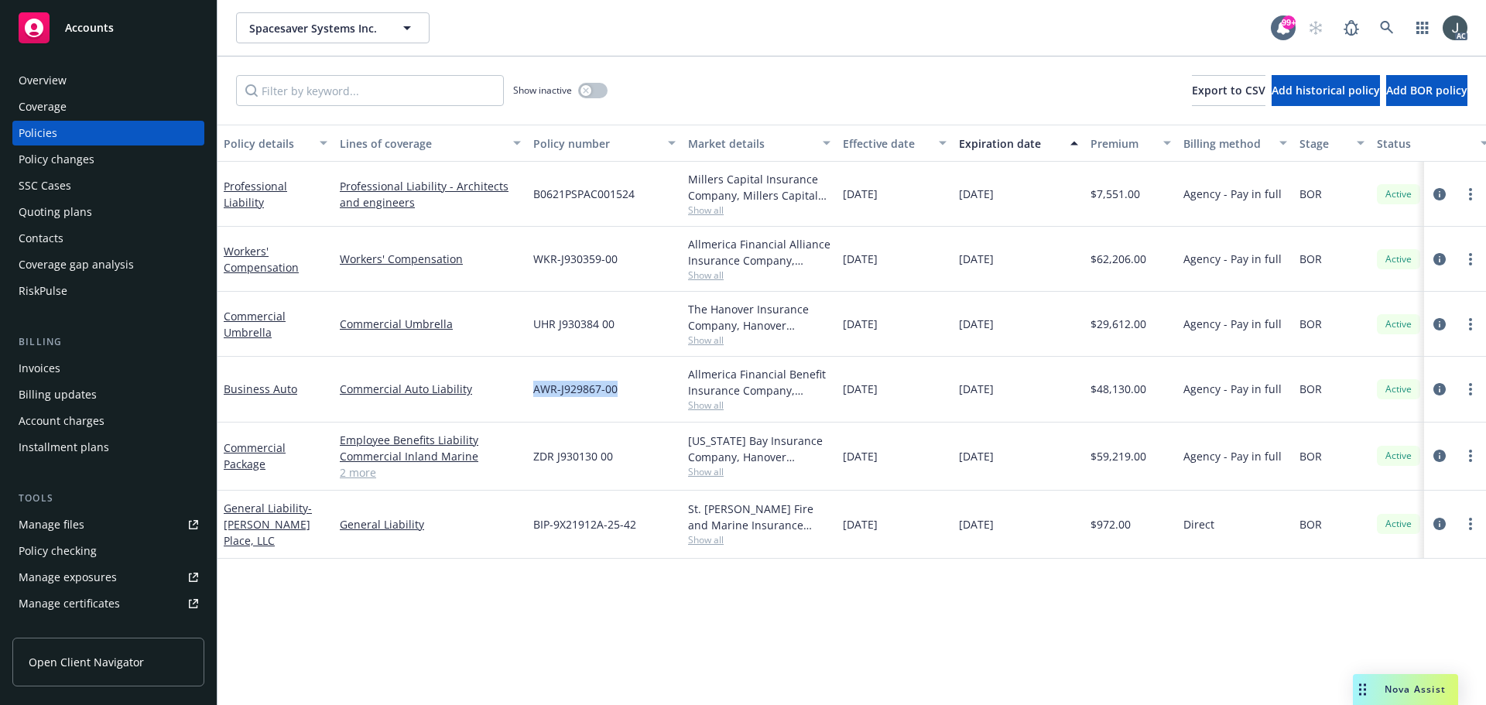
drag, startPoint x: 535, startPoint y: 390, endPoint x: 620, endPoint y: 395, distance: 85.3
click at [618, 395] on div "AWR-J929867-00" at bounding box center [604, 389] width 155 height 65
copy span "AWR-J929867-00"
click at [700, 405] on span "Show all" at bounding box center [759, 405] width 142 height 13
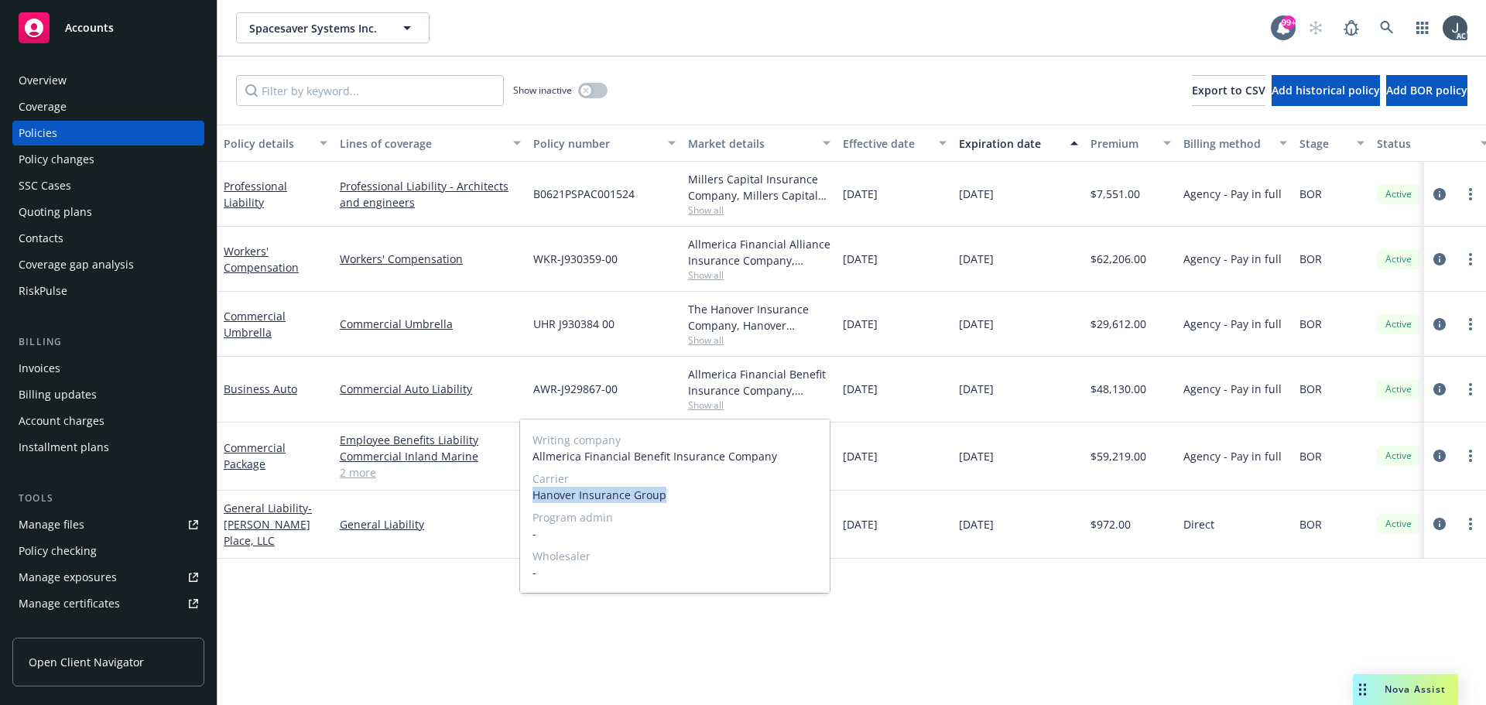
drag, startPoint x: 536, startPoint y: 499, endPoint x: 677, endPoint y: 499, distance: 141.6
click at [677, 499] on span "Hanover Insurance Group" at bounding box center [675, 495] width 285 height 16
copy span "Hanover Insurance Group"
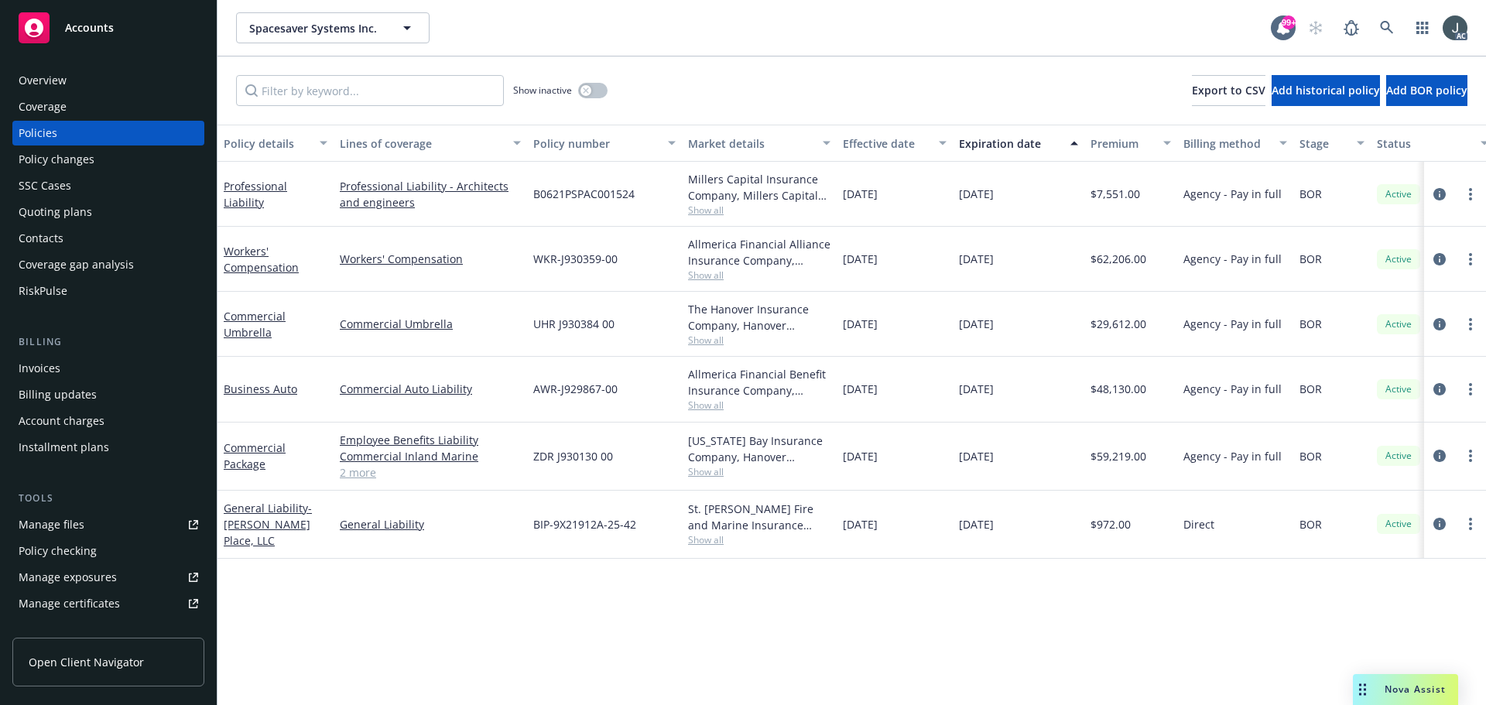
click at [988, 362] on div "[DATE]" at bounding box center [1019, 389] width 132 height 65
drag, startPoint x: 844, startPoint y: 389, endPoint x: 949, endPoint y: 389, distance: 105.3
click at [949, 389] on div "[DATE]" at bounding box center [895, 389] width 116 height 65
copy span "[DATE]"
click at [1124, 389] on span "$48,130.00" at bounding box center [1119, 389] width 56 height 16
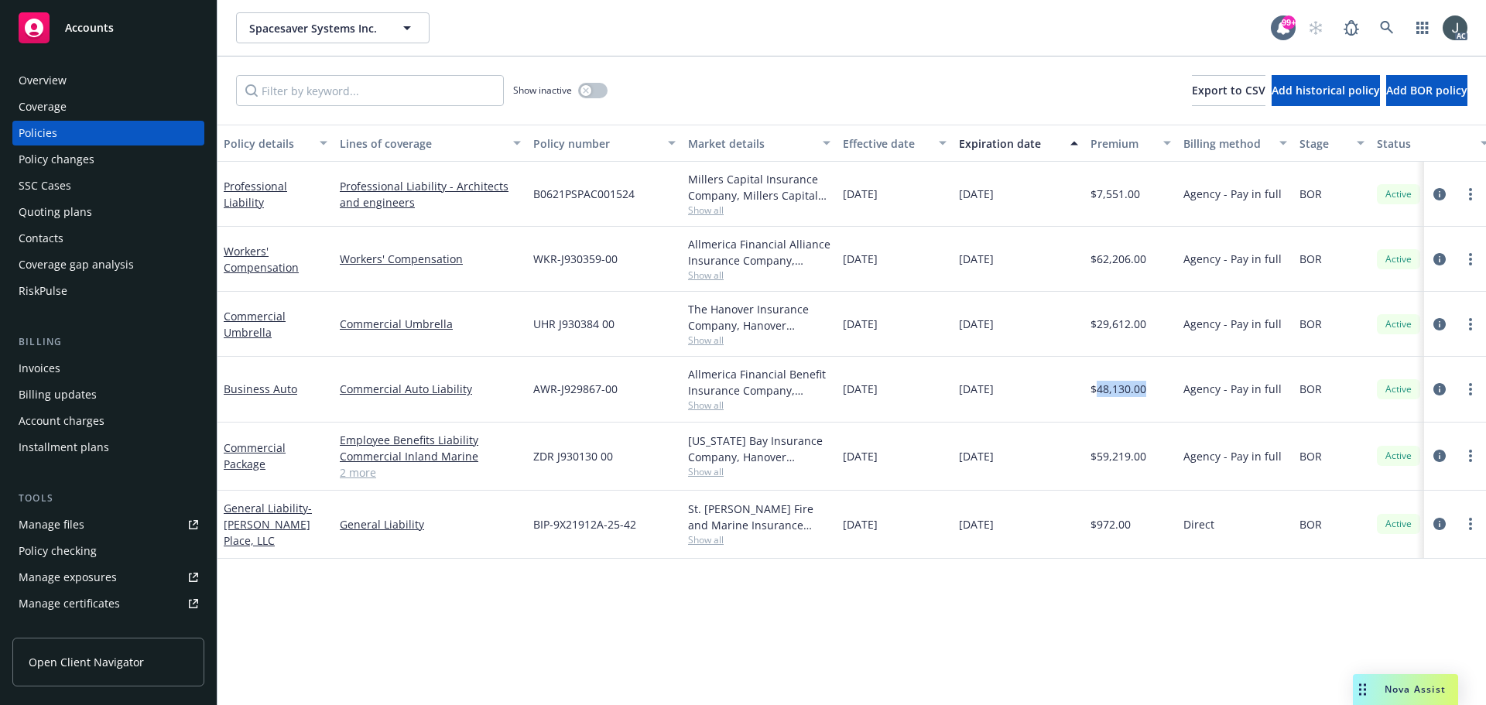
click at [1124, 389] on span "$48,130.00" at bounding box center [1119, 389] width 56 height 16
drag, startPoint x: 536, startPoint y: 327, endPoint x: 618, endPoint y: 330, distance: 82.9
click at [618, 330] on div "UHR J930384 00" at bounding box center [604, 324] width 155 height 65
click at [701, 342] on span "Show all" at bounding box center [759, 340] width 142 height 13
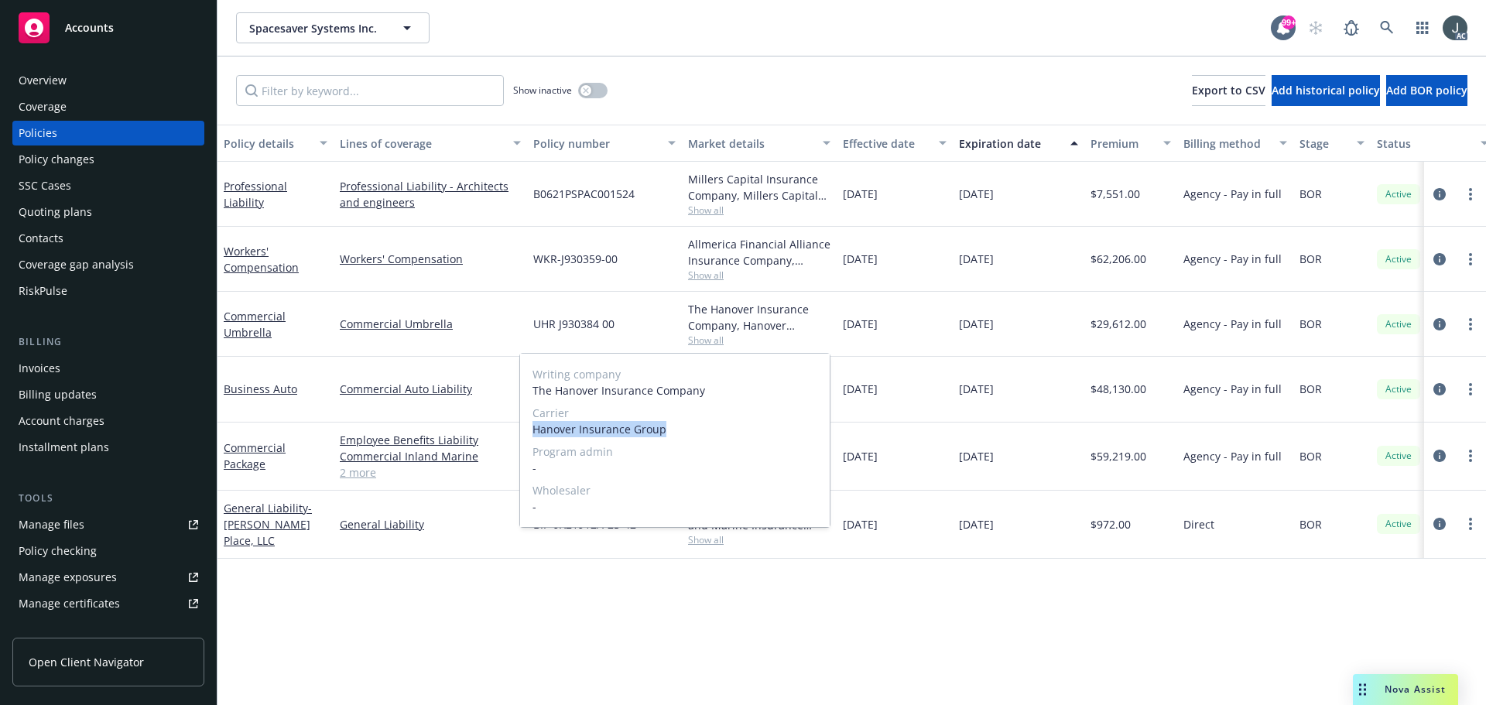
drag, startPoint x: 532, startPoint y: 430, endPoint x: 705, endPoint y: 432, distance: 173.4
click at [705, 432] on div "Writing company The Hanover Insurance Company Carrier Hanover Insurance Group P…" at bounding box center [675, 440] width 310 height 173
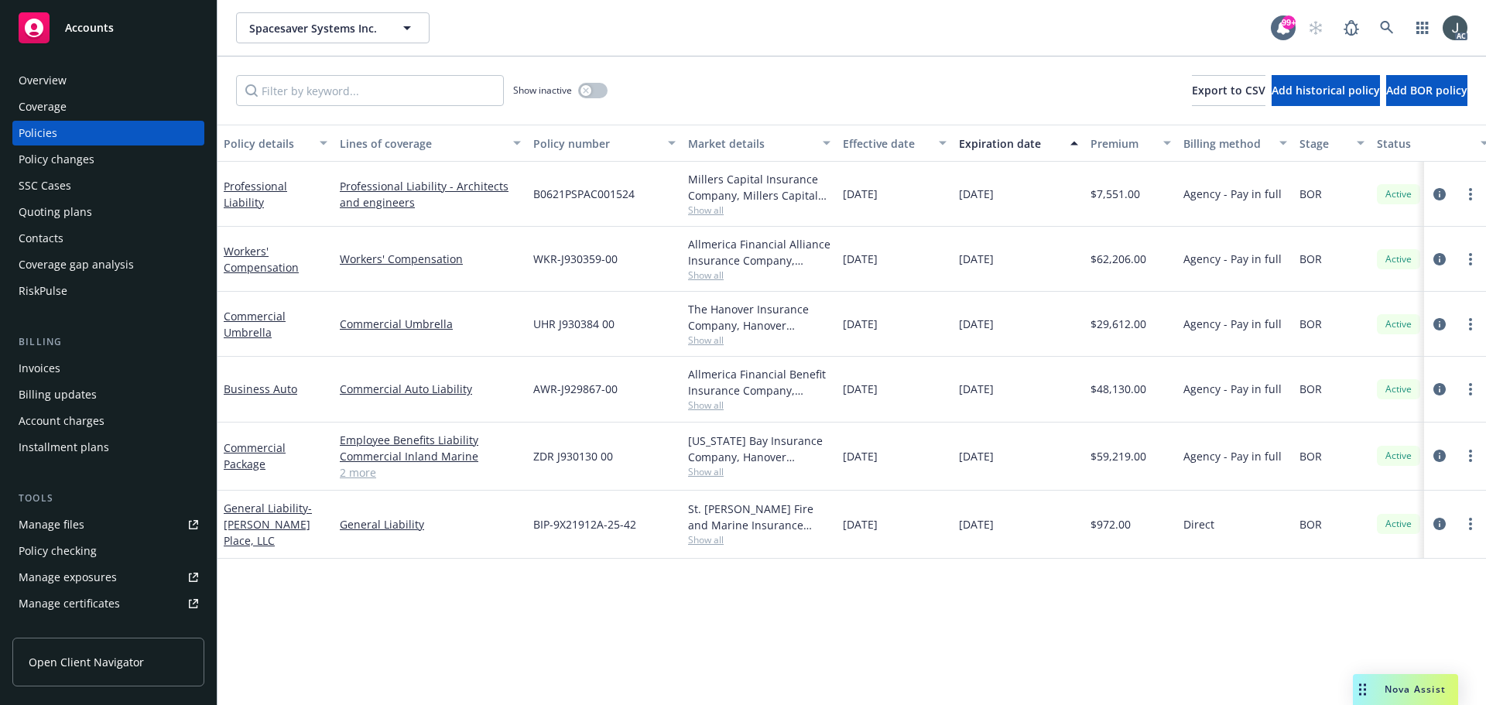
click at [1126, 324] on span "$29,612.00" at bounding box center [1119, 324] width 56 height 16
click at [484, 615] on div "Policy details Lines of coverage Policy number Market details Effective date Ex…" at bounding box center [852, 415] width 1269 height 581
click at [591, 86] on button "button" at bounding box center [592, 90] width 29 height 15
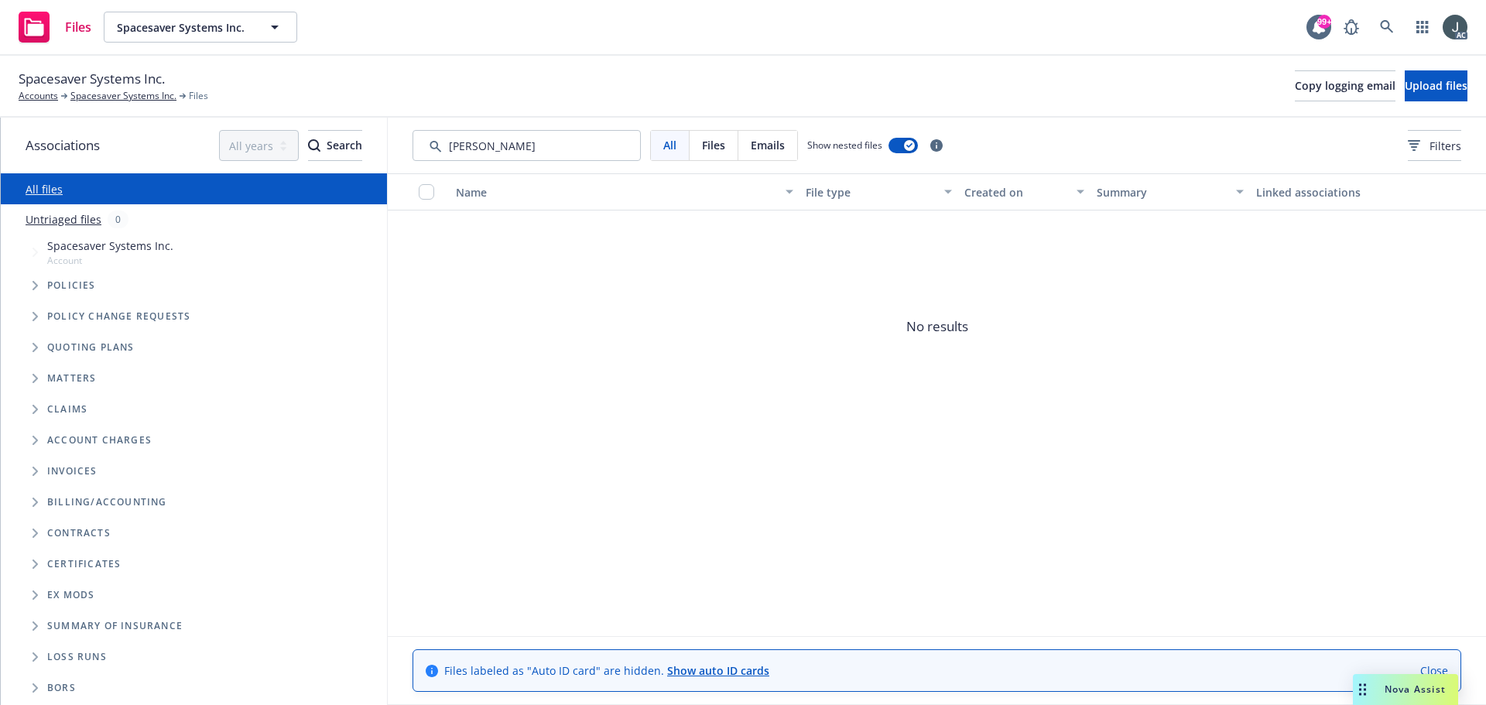
click at [508, 150] on input "Search by keyword..." at bounding box center [527, 145] width 228 height 31
type input "140"
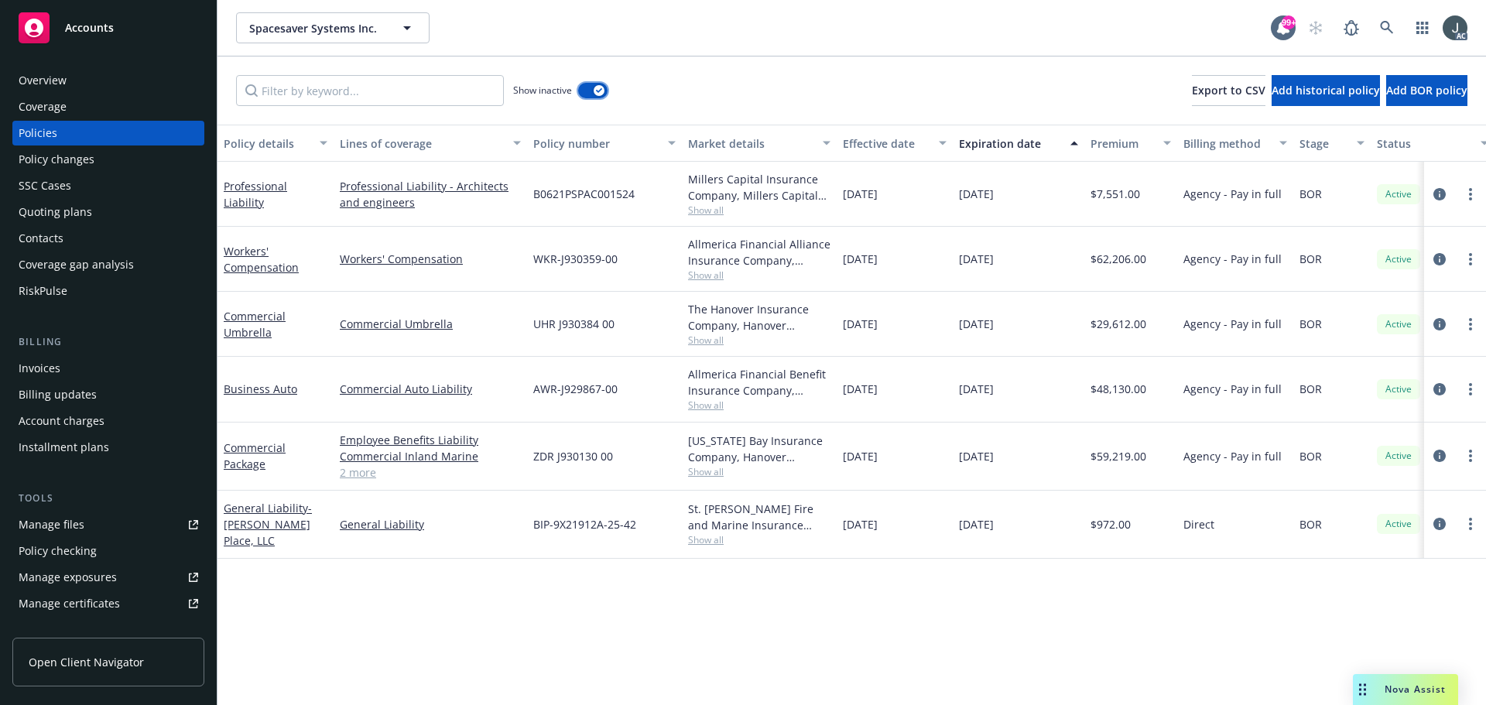
click at [598, 93] on div "button" at bounding box center [599, 90] width 11 height 11
click at [1441, 390] on icon "circleInformation" at bounding box center [1440, 389] width 12 height 12
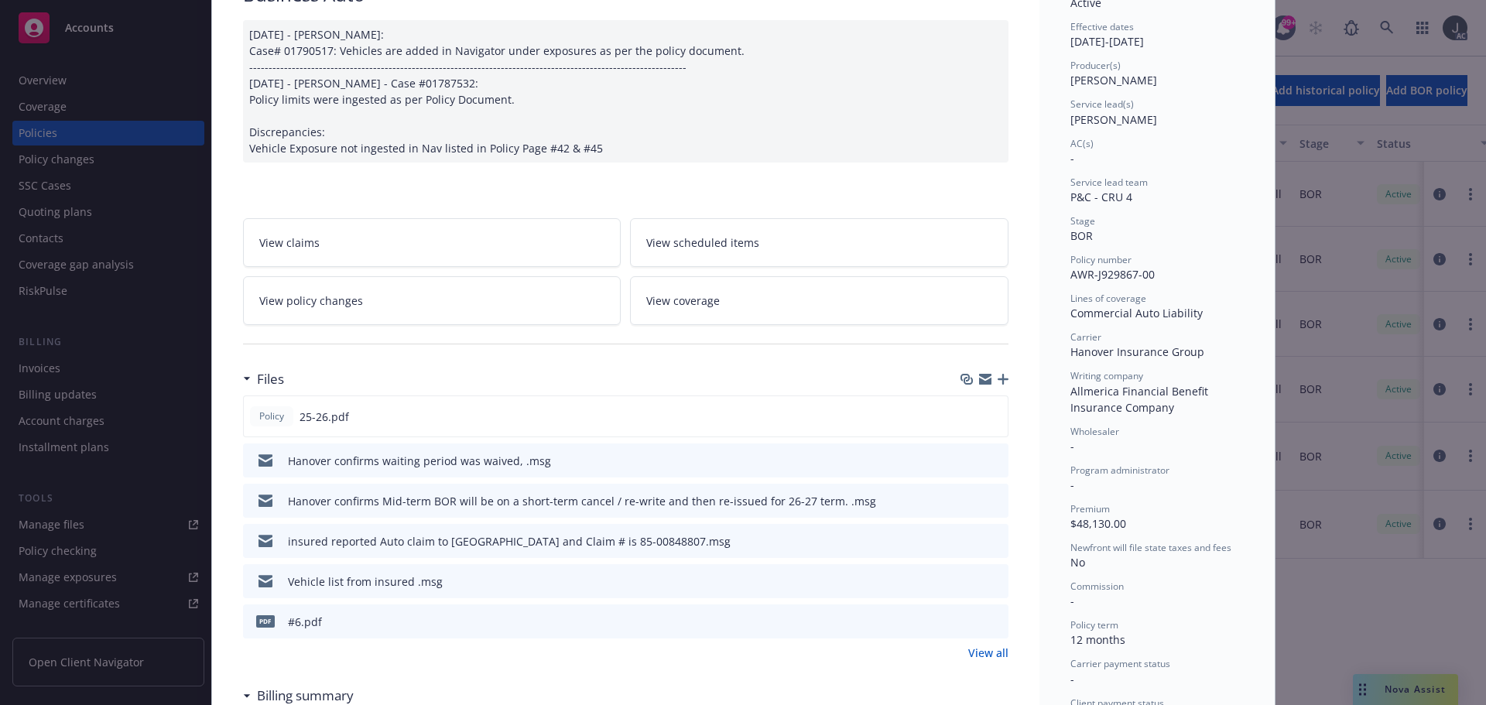
scroll to position [155, 0]
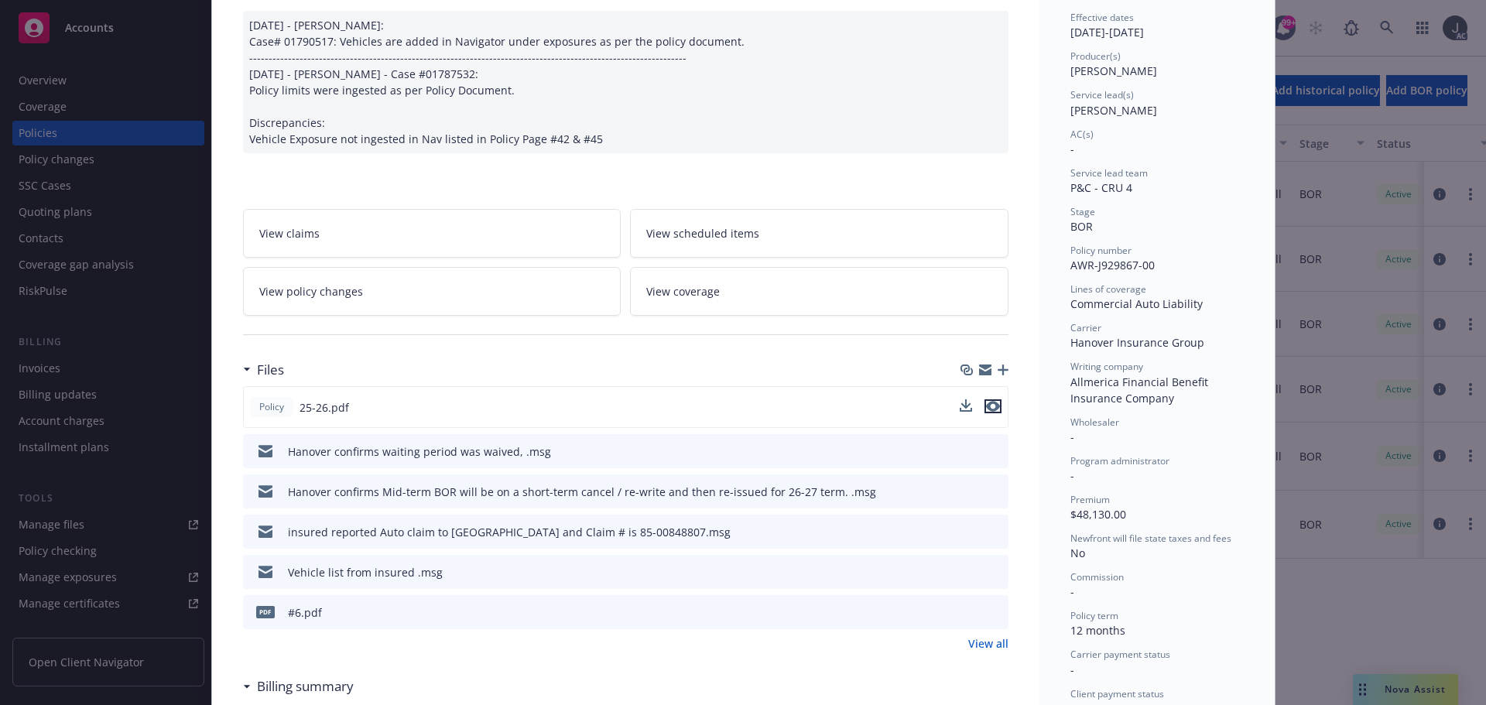
click at [990, 406] on icon "preview file" at bounding box center [993, 406] width 14 height 11
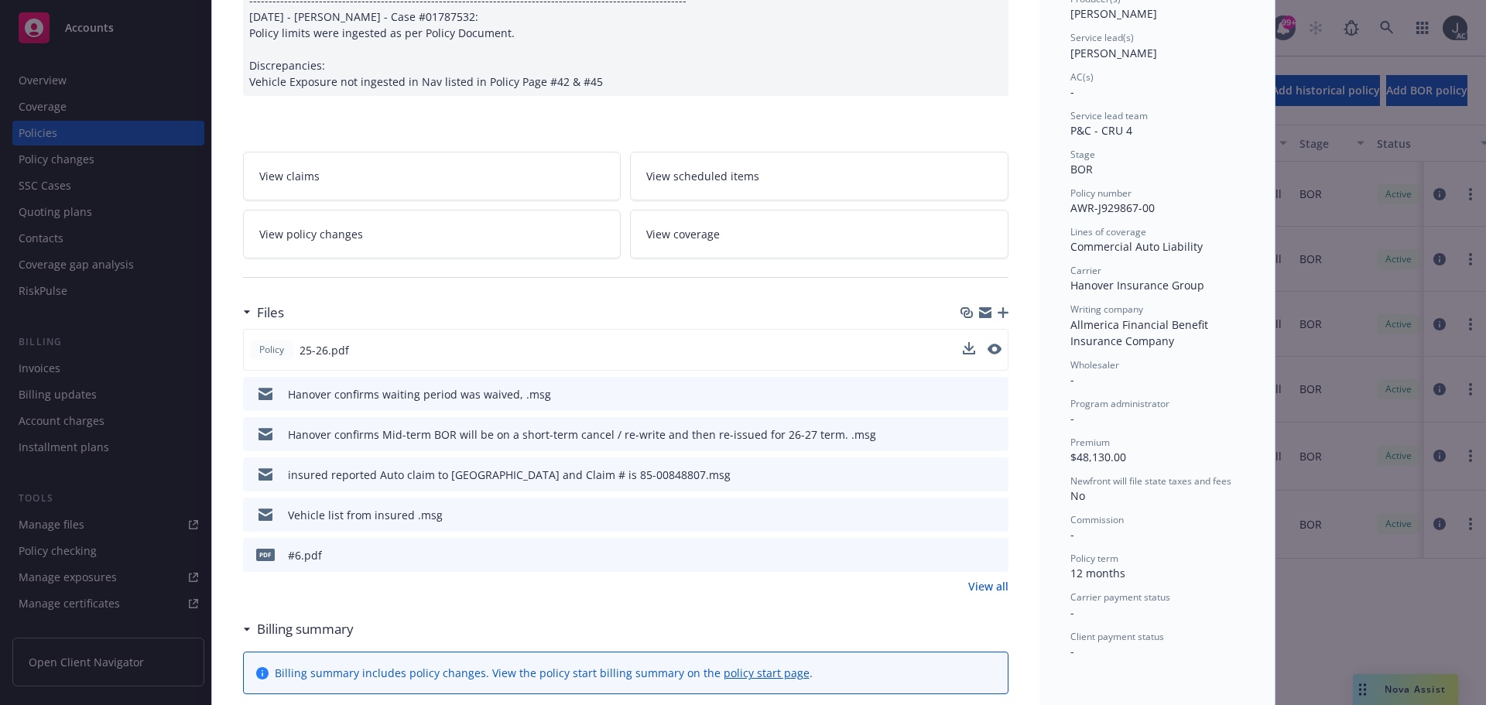
scroll to position [310, 0]
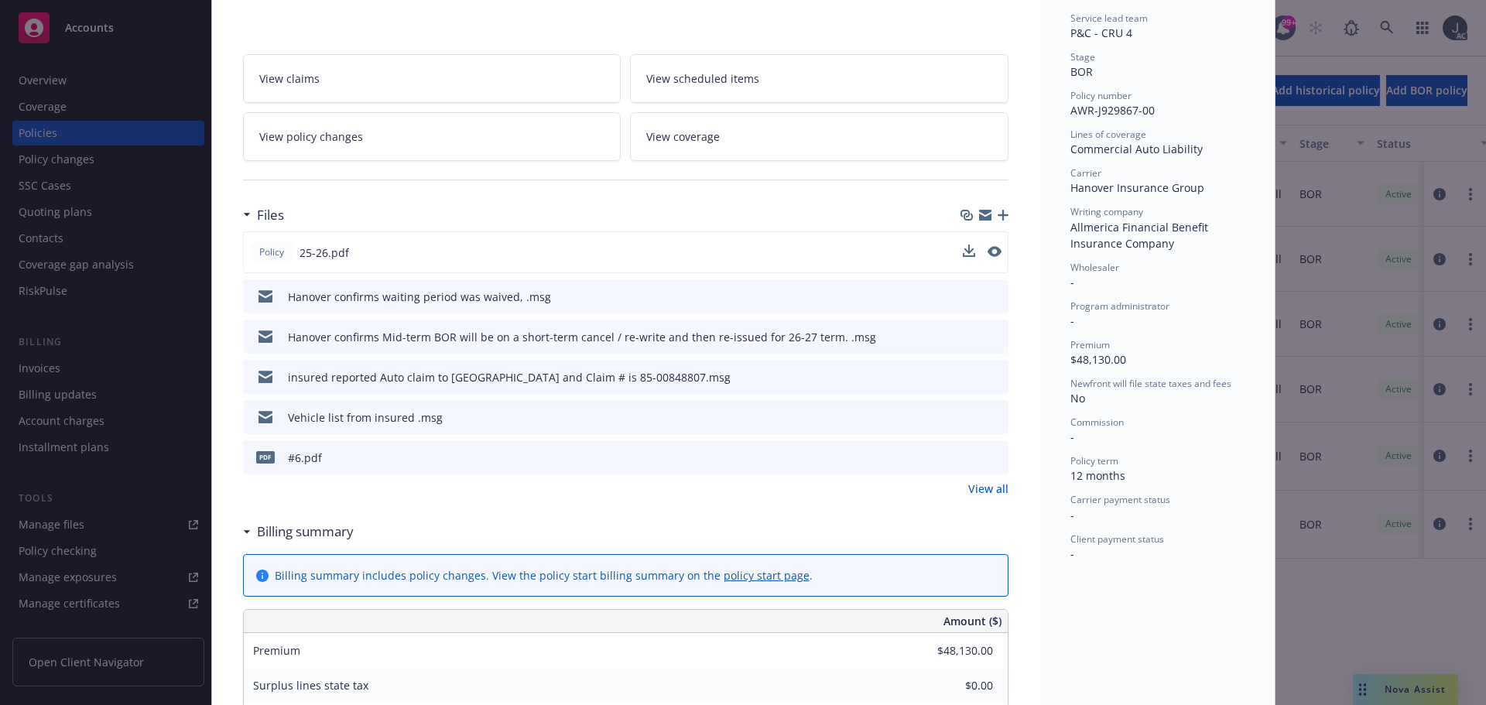
click at [968, 492] on link "View all" at bounding box center [988, 489] width 40 height 16
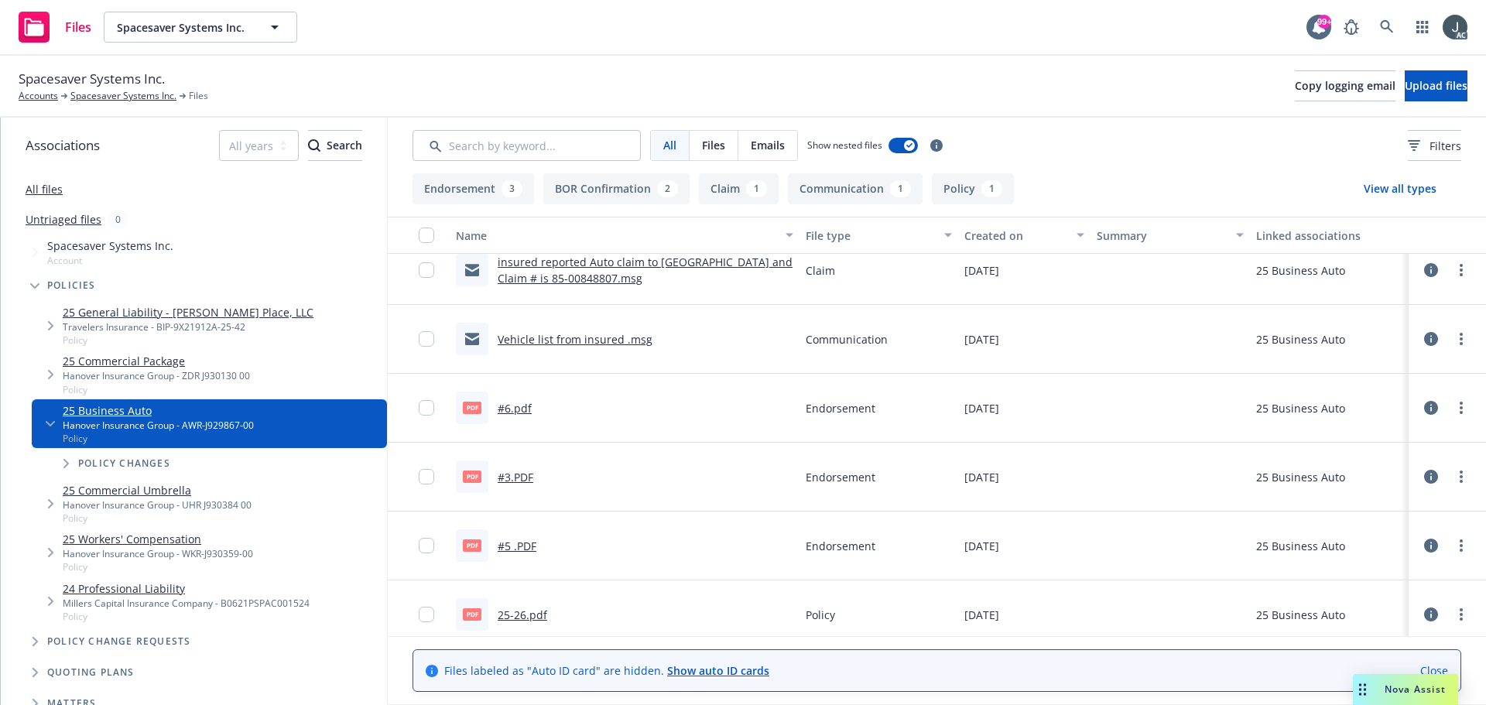
scroll to position [168, 0]
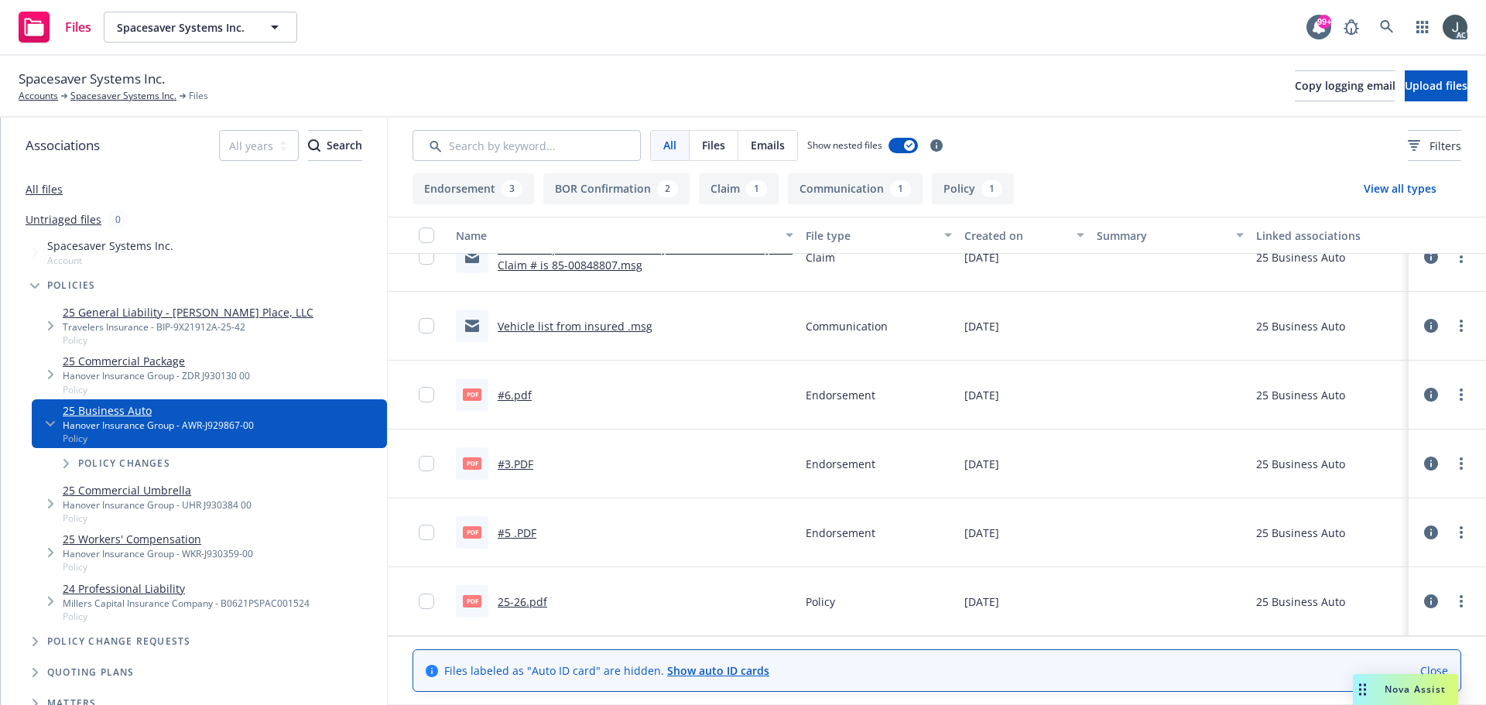
click at [510, 533] on link "#5 .PDF" at bounding box center [517, 533] width 39 height 15
click at [522, 466] on link "#3.PDF" at bounding box center [516, 464] width 36 height 15
click at [512, 398] on link "#6.pdf" at bounding box center [515, 395] width 34 height 15
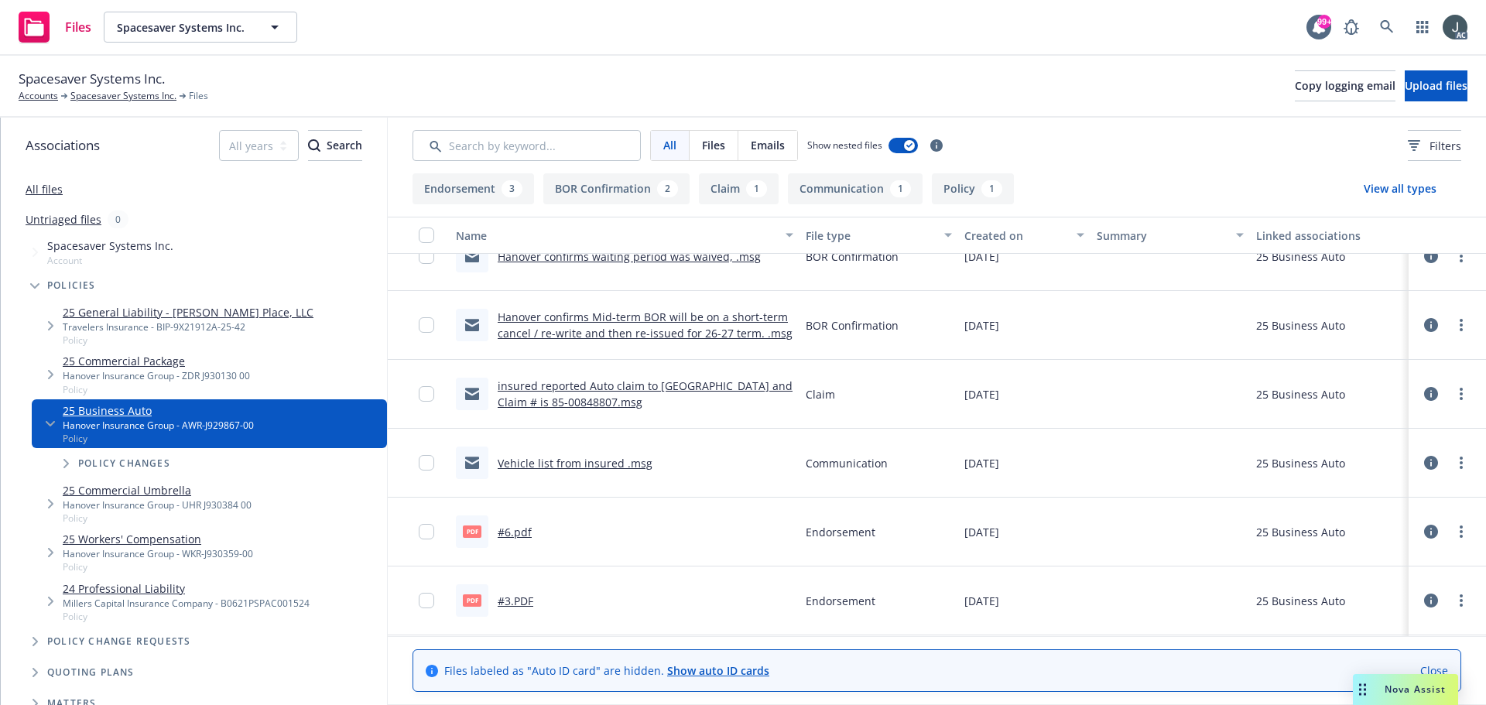
scroll to position [0, 0]
